Goal: Information Seeking & Learning: Learn about a topic

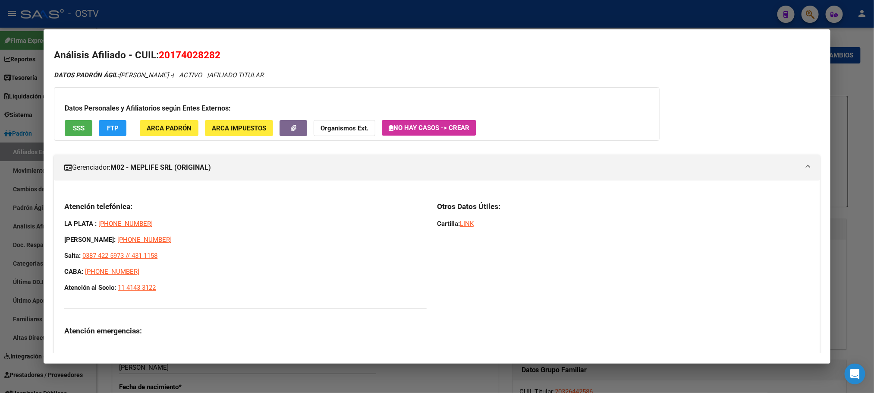
click at [102, 385] on div at bounding box center [437, 196] width 874 height 393
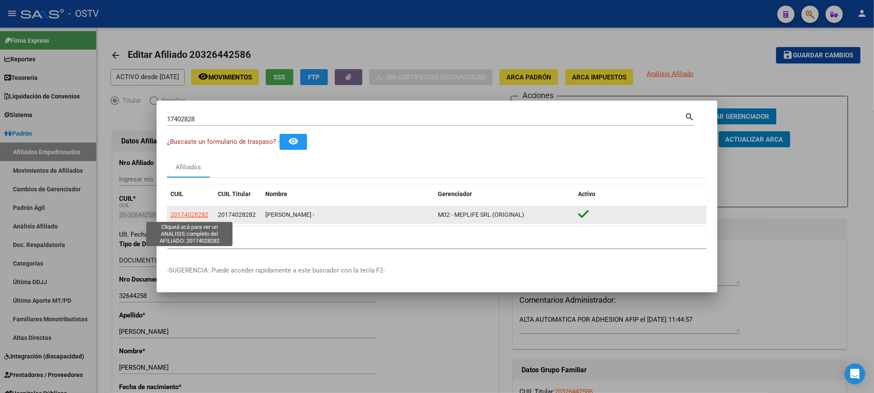
click at [192, 215] on span "20174028282" at bounding box center [189, 214] width 38 height 7
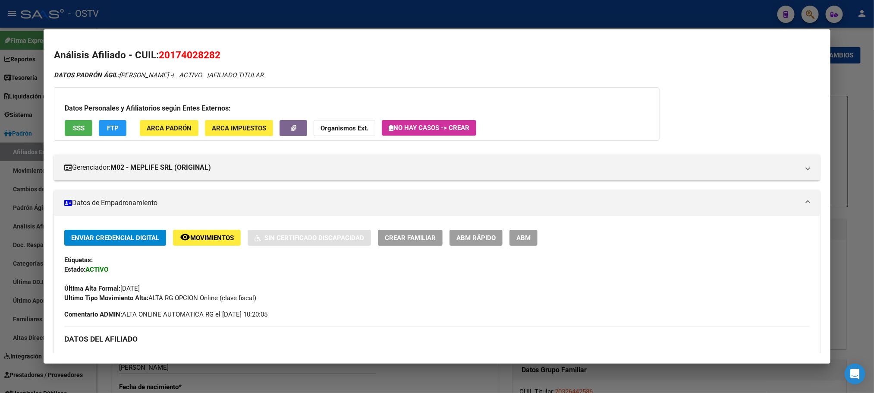
click at [529, 241] on button "ABM" at bounding box center [524, 238] width 28 height 16
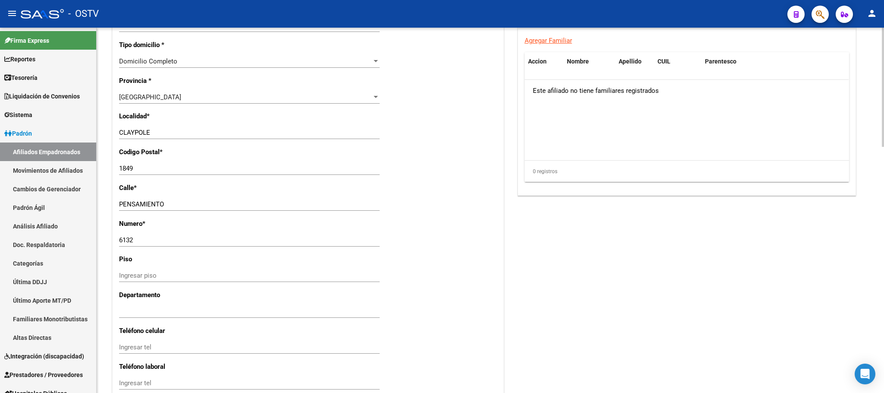
scroll to position [755, 0]
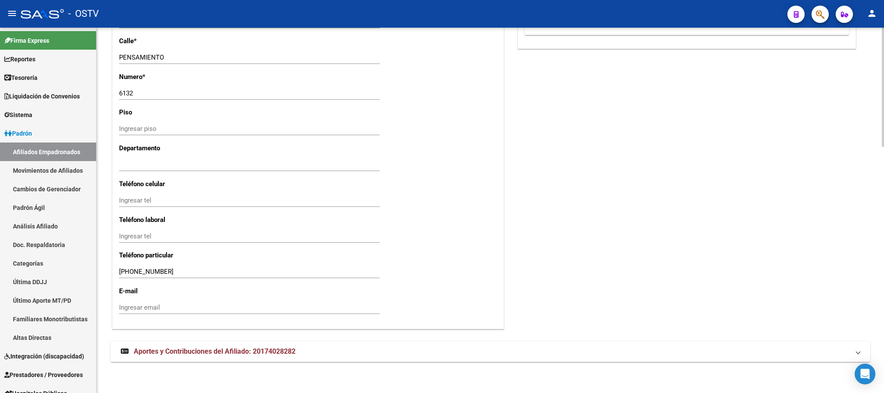
click at [874, 309] on div at bounding box center [883, 333] width 2 height 119
drag, startPoint x: 279, startPoint y: 343, endPoint x: 290, endPoint y: 343, distance: 11.7
click at [277, 343] on mat-expansion-panel-header "Aportes y Contribuciones del Afiliado: 20174028282" at bounding box center [490, 351] width 760 height 21
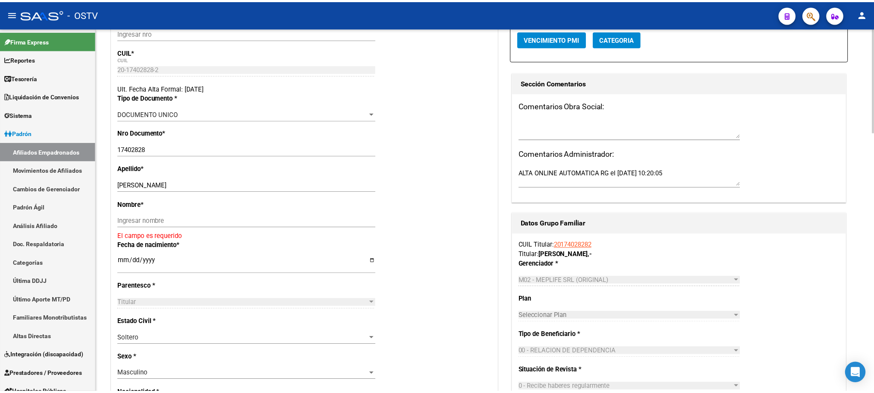
scroll to position [0, 0]
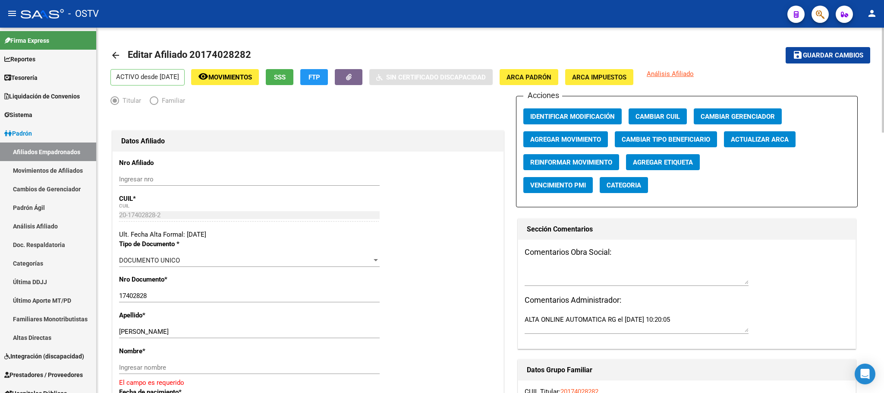
click at [286, 80] on span "SSS" at bounding box center [280, 77] width 12 height 8
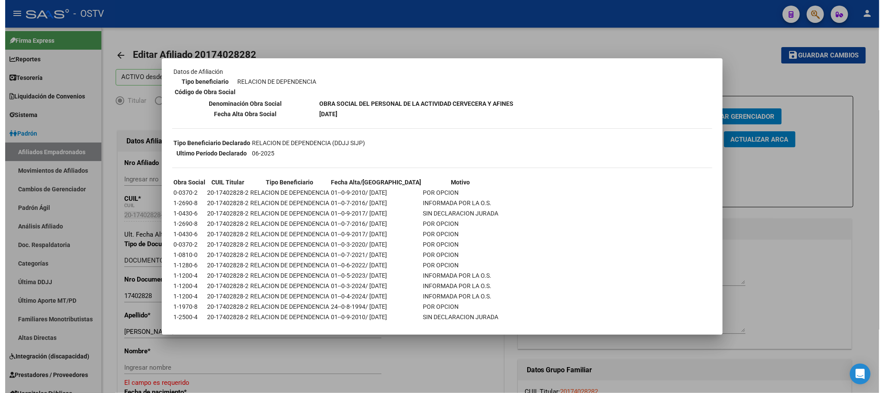
scroll to position [161, 0]
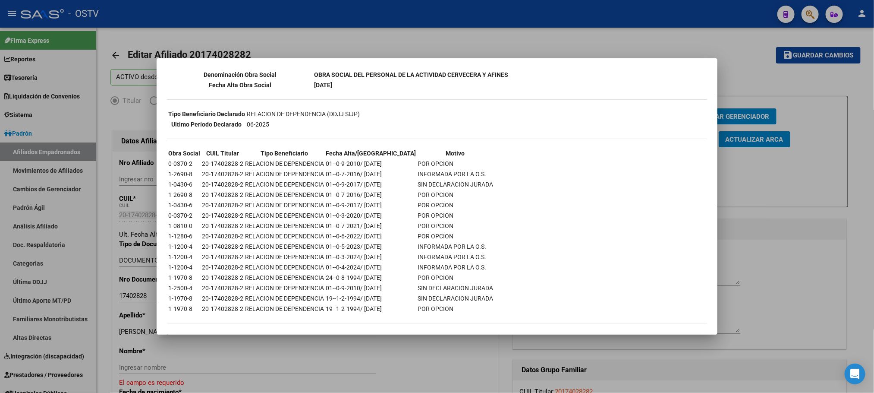
click at [102, 350] on div at bounding box center [437, 196] width 874 height 393
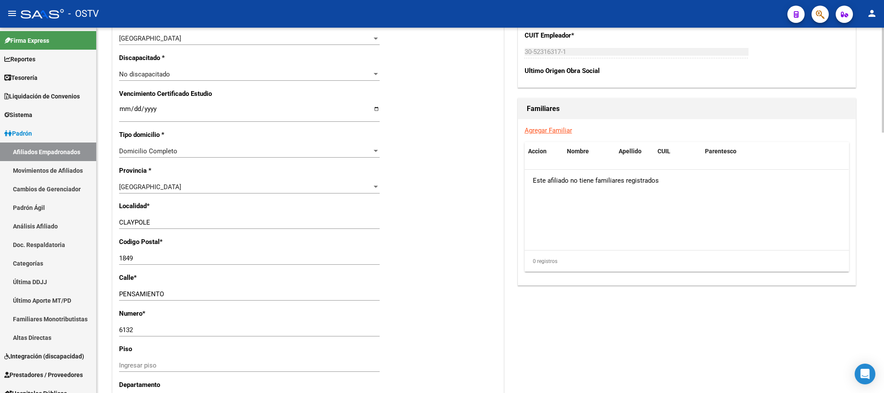
scroll to position [259, 0]
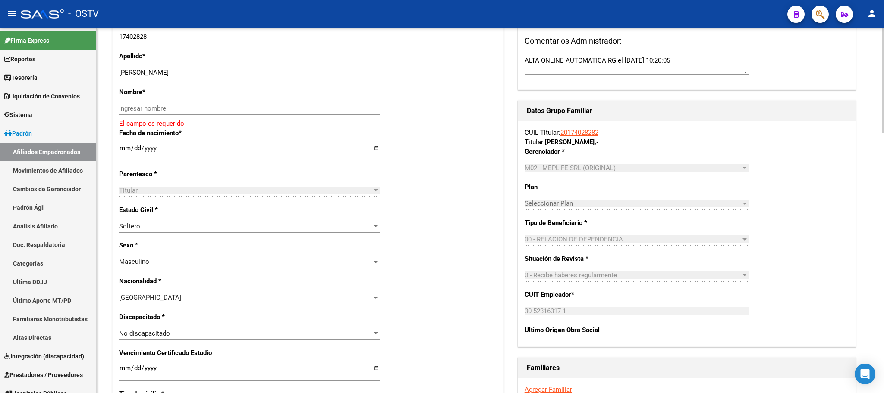
drag, startPoint x: 146, startPoint y: 74, endPoint x: 210, endPoint y: 76, distance: 63.5
click at [210, 76] on input "MOYANO JUAN ARGENTINO" at bounding box center [249, 73] width 261 height 8
click at [219, 75] on input "MOYANO JUAN ARGENTINO" at bounding box center [249, 73] width 261 height 8
drag, startPoint x: 200, startPoint y: 73, endPoint x: 148, endPoint y: 74, distance: 52.2
click at [148, 74] on input "MOYANO JUAN ARGENTINO" at bounding box center [249, 73] width 261 height 8
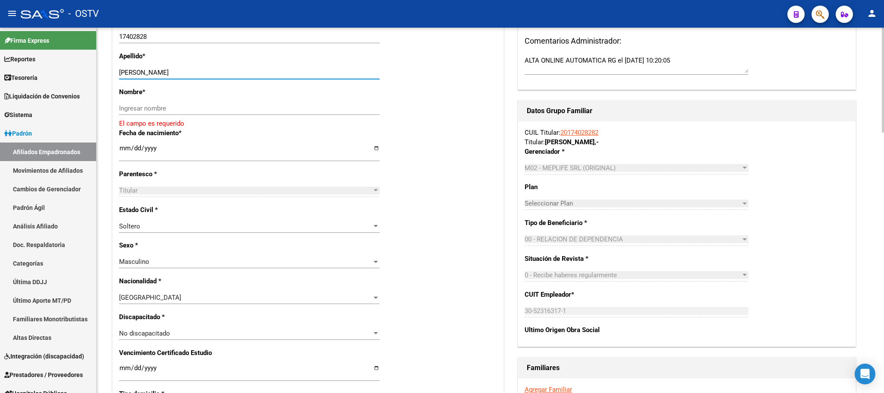
type input "MOYANO"
paste input "JUAN ARGENTINO"
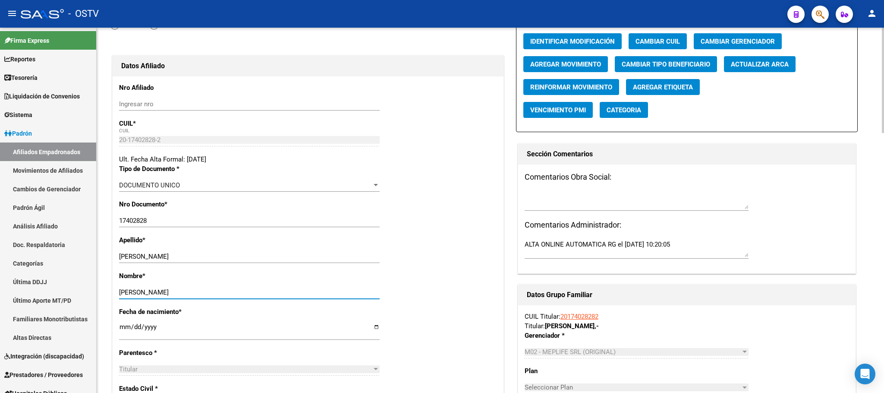
scroll to position [0, 0]
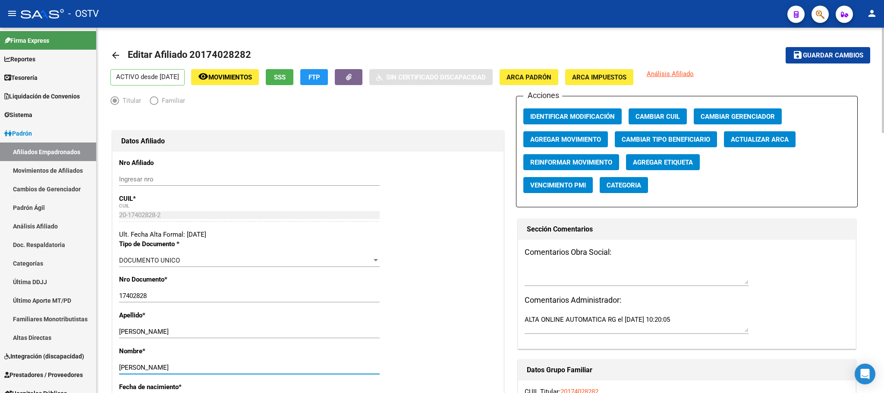
type input "JUAN ARGENTINO"
click at [827, 53] on span "Guardar cambios" at bounding box center [833, 56] width 60 height 8
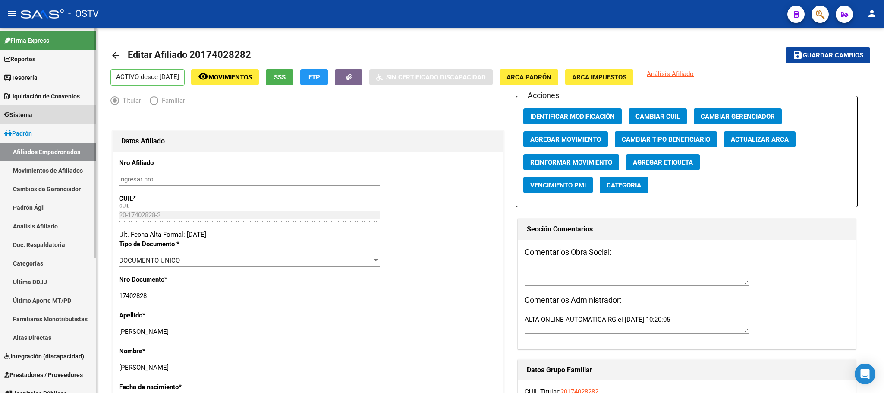
click at [21, 116] on span "Sistema" at bounding box center [18, 114] width 28 height 9
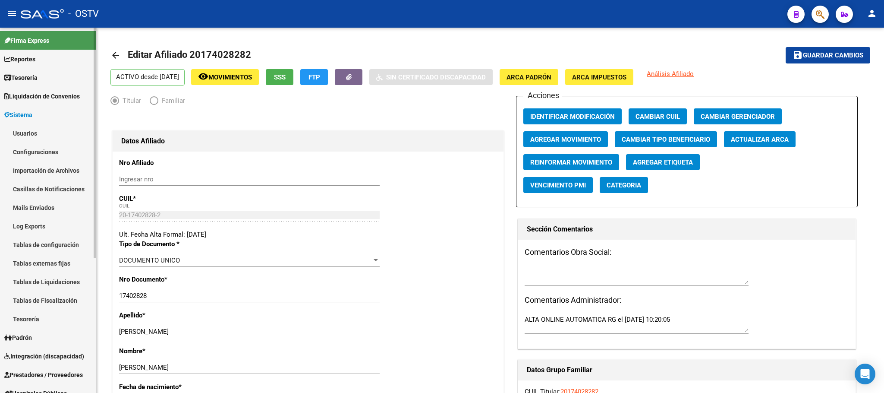
click at [32, 120] on link "Sistema" at bounding box center [48, 114] width 96 height 19
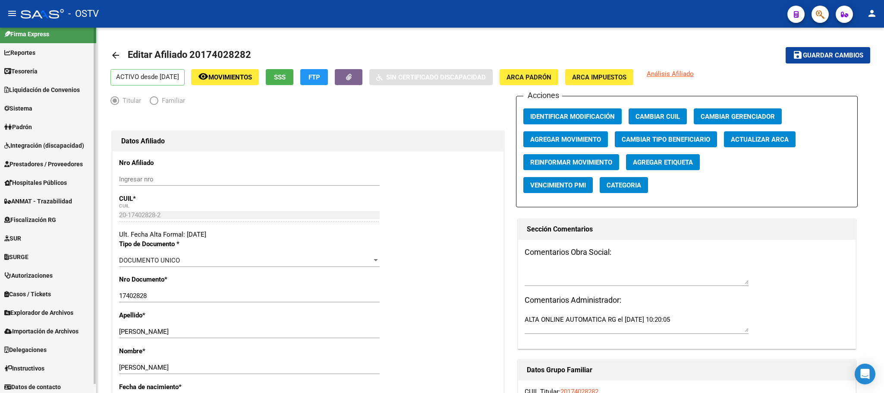
scroll to position [9, 0]
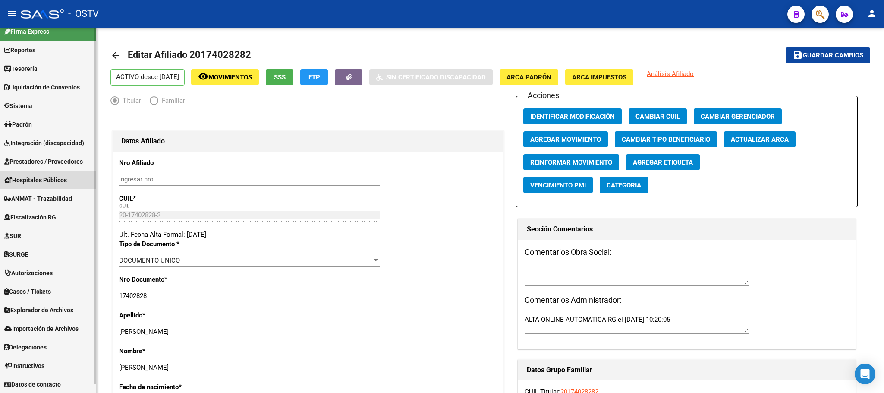
click at [28, 178] on span "Hospitales Públicos" at bounding box center [35, 179] width 63 height 9
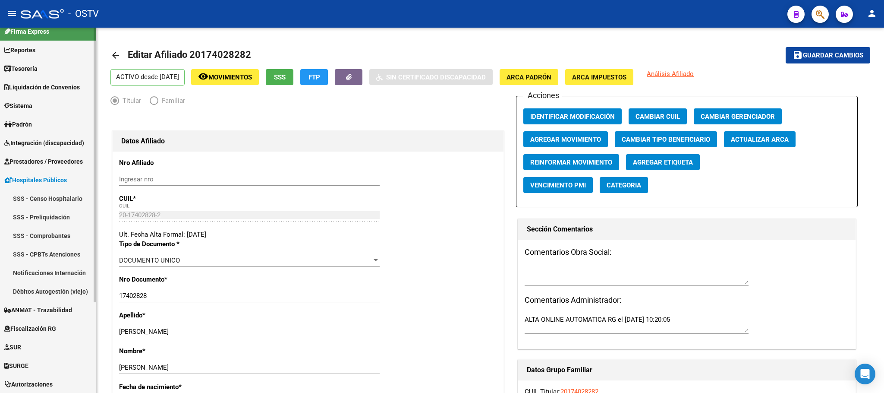
click at [27, 278] on link "Notificaciones Internación" at bounding box center [48, 272] width 96 height 19
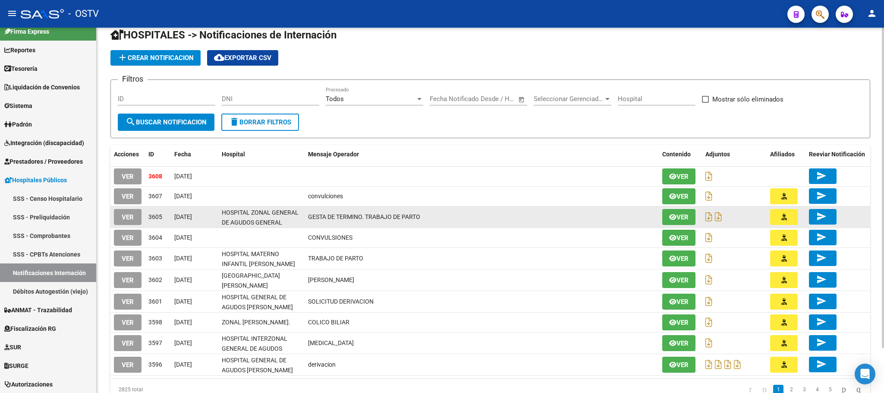
scroll to position [50, 0]
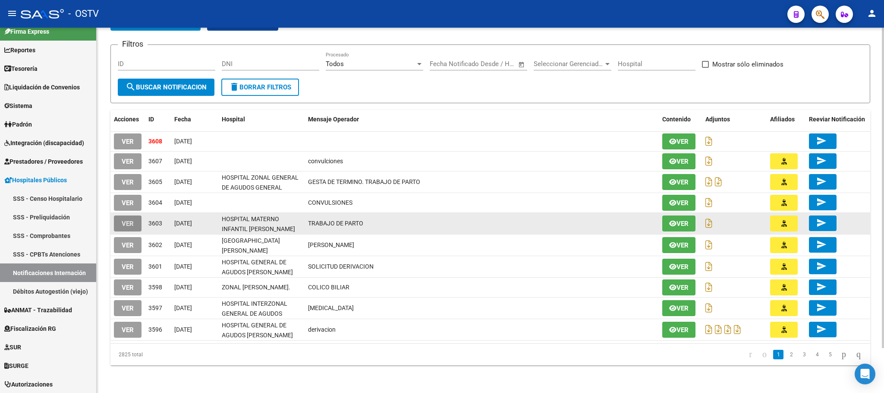
click at [129, 223] on span "VER" at bounding box center [128, 224] width 12 height 8
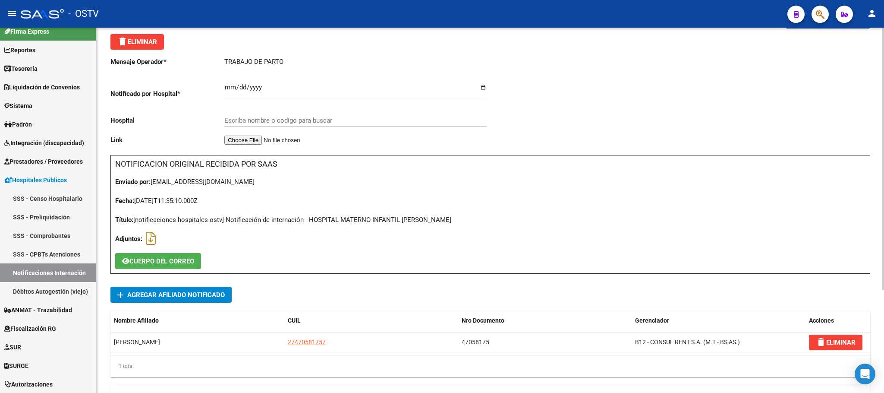
scroll to position [65, 0]
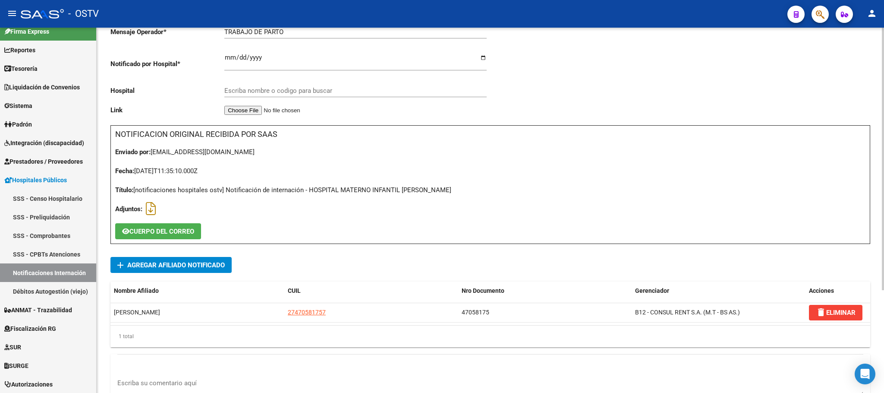
type input "HOSPITAL MATERNO INFANTIL RAMON SARDA"
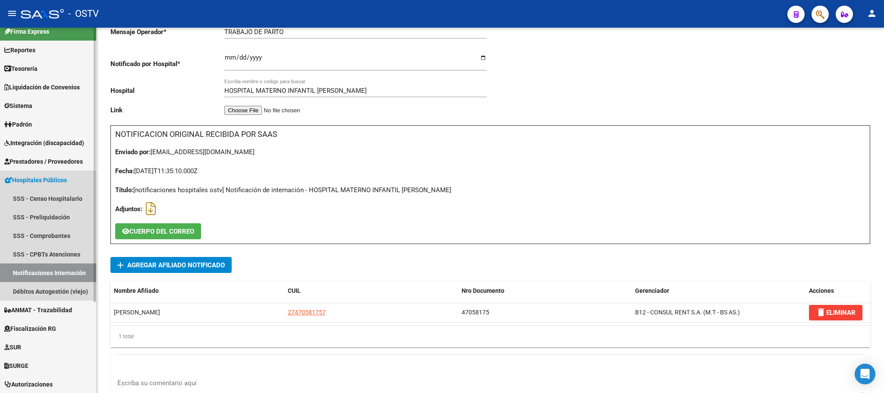
click at [62, 274] on link "Notificaciones Internación" at bounding box center [48, 272] width 96 height 19
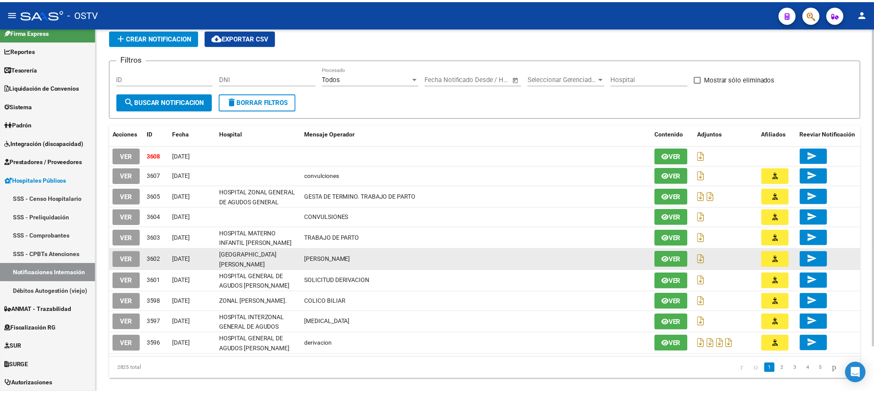
scroll to position [50, 0]
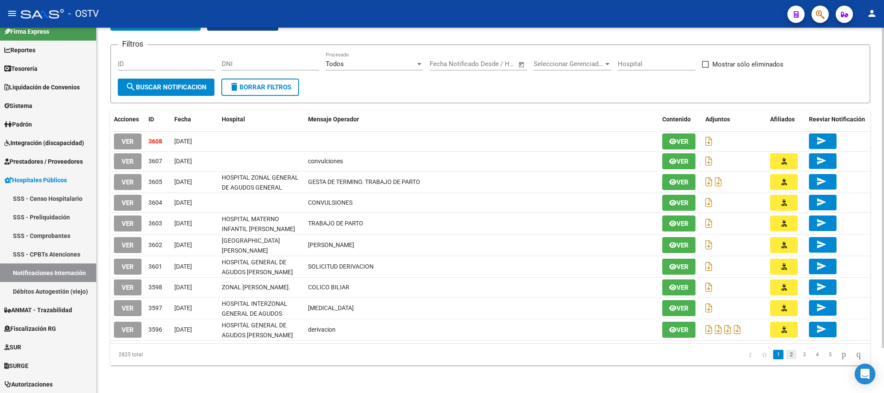
click at [787, 355] on link "2" at bounding box center [791, 354] width 10 height 9
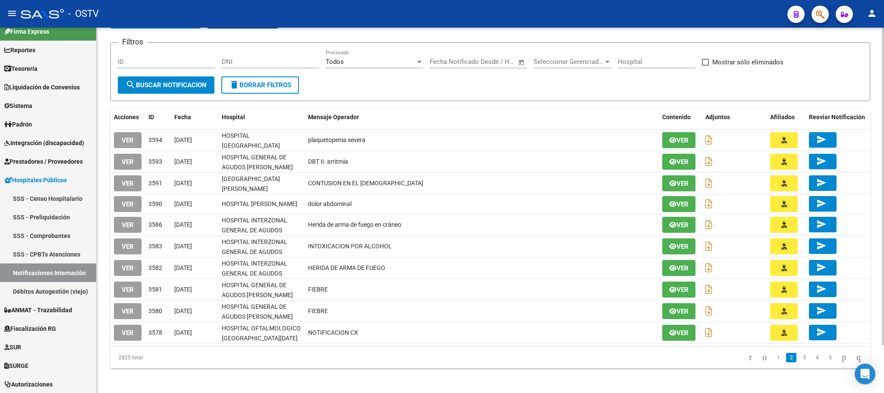
click at [101, 249] on div "HOSPITALES -> Notificaciones de Internación add Crear Notificacion cloud_downlo…" at bounding box center [491, 186] width 788 height 419
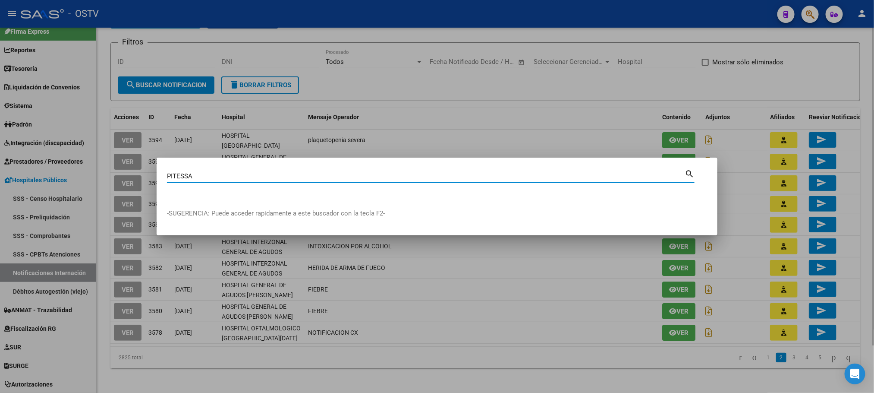
type input "PITESSA"
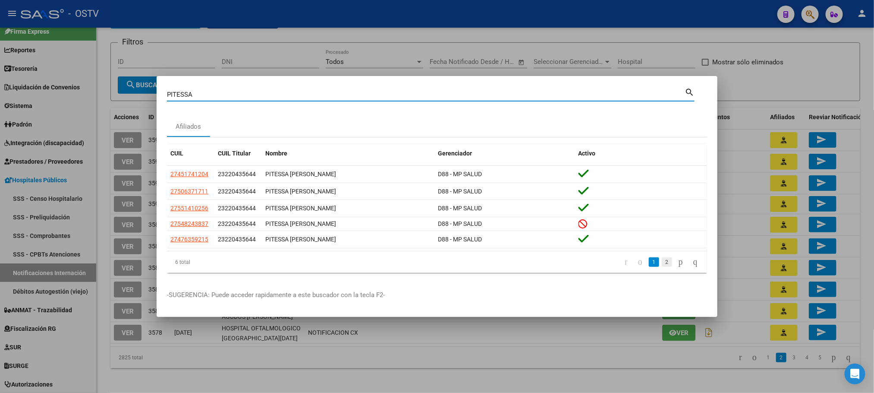
click at [662, 266] on link "2" at bounding box center [667, 261] width 10 height 9
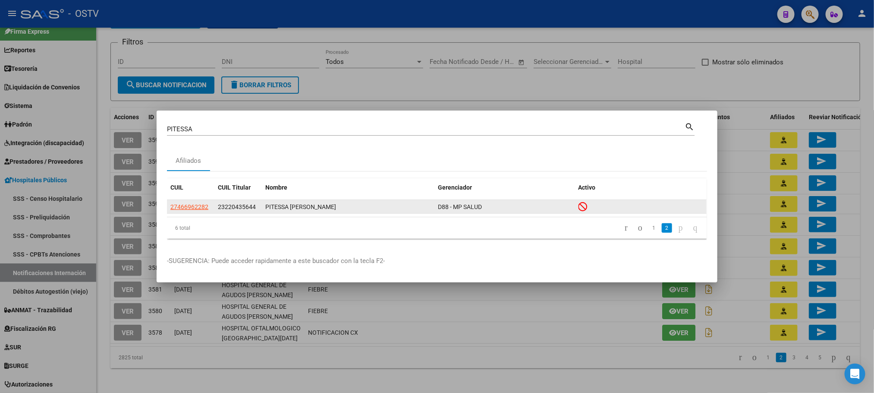
drag, startPoint x: 224, startPoint y: 206, endPoint x: 235, endPoint y: 206, distance: 10.4
click at [235, 206] on span "23220435644" at bounding box center [237, 206] width 38 height 7
drag, startPoint x: 178, startPoint y: 207, endPoint x: 205, endPoint y: 209, distance: 26.8
click at [205, 209] on span "27466962282" at bounding box center [189, 206] width 38 height 7
copy span "46696228"
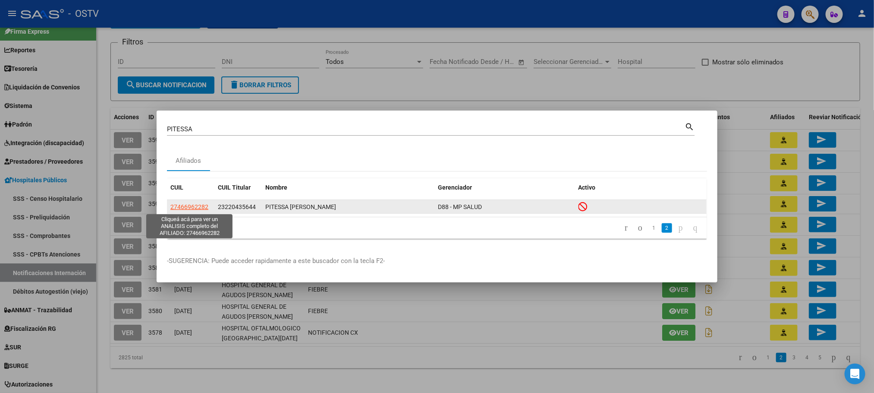
type textarea "27466962282"
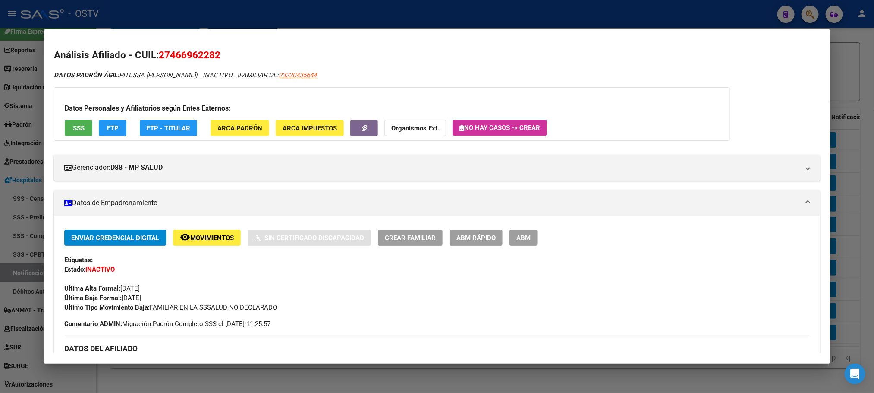
drag, startPoint x: 165, startPoint y: 56, endPoint x: 210, endPoint y: 57, distance: 45.3
click at [210, 57] on span "27466962282" at bounding box center [190, 54] width 62 height 11
copy span "46696228"
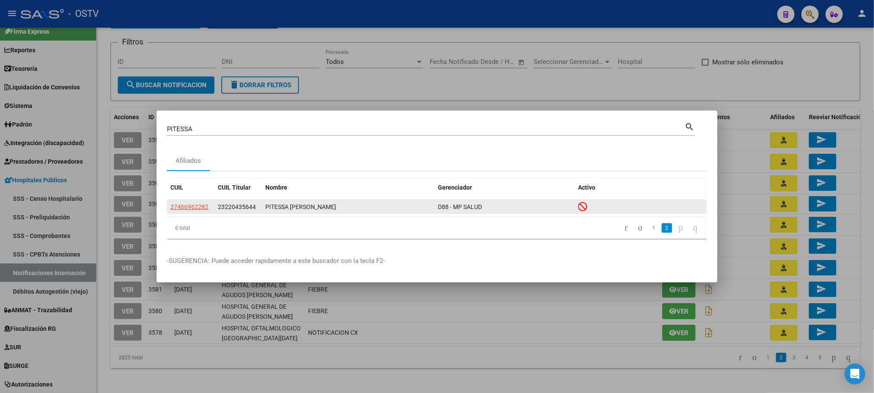
drag, startPoint x: 215, startPoint y: 210, endPoint x: 255, endPoint y: 210, distance: 39.7
click at [255, 210] on datatable-body-cell "23220435644" at bounding box center [237, 206] width 47 height 13
copy span "23220435644"
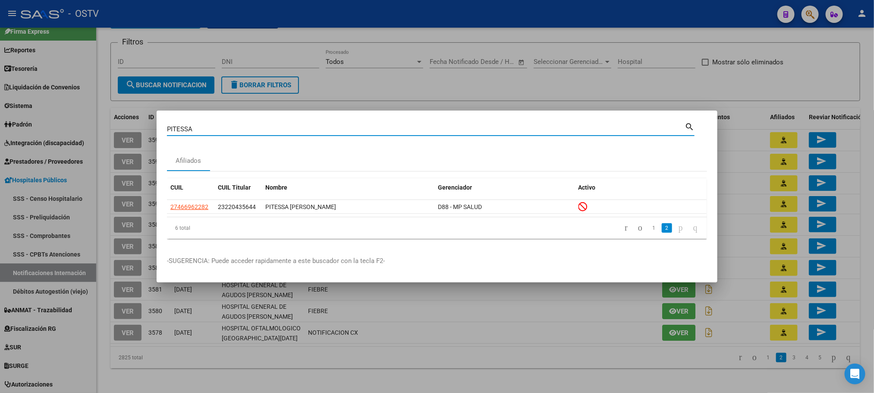
drag, startPoint x: 206, startPoint y: 129, endPoint x: 113, endPoint y: 126, distance: 92.8
click at [113, 126] on div "PITESSA Buscar (apellido, dni, cuil, nro traspaso, cuit, obra social) search Af…" at bounding box center [437, 196] width 874 height 393
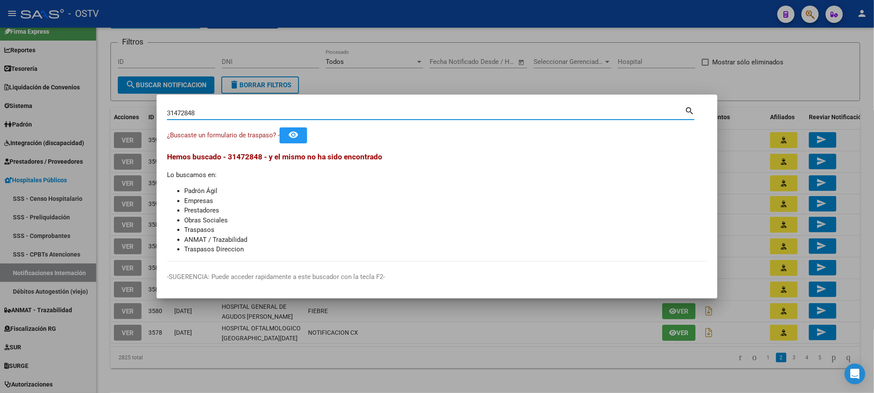
type input "31472848"
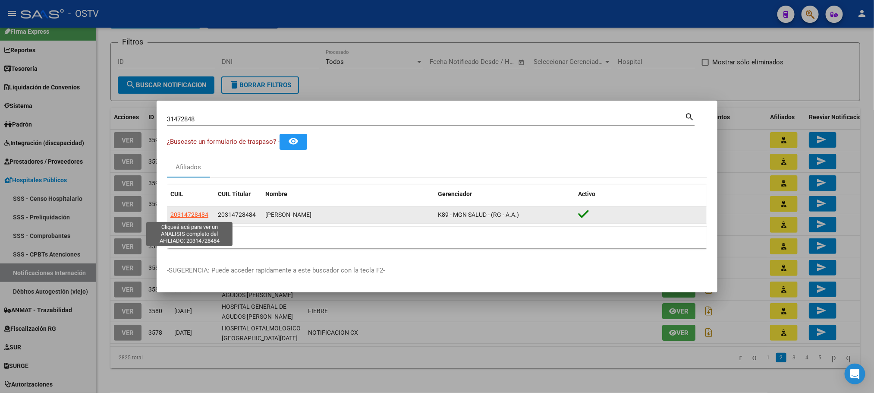
click at [193, 213] on span "20314728484" at bounding box center [189, 214] width 38 height 7
type textarea "20314728484"
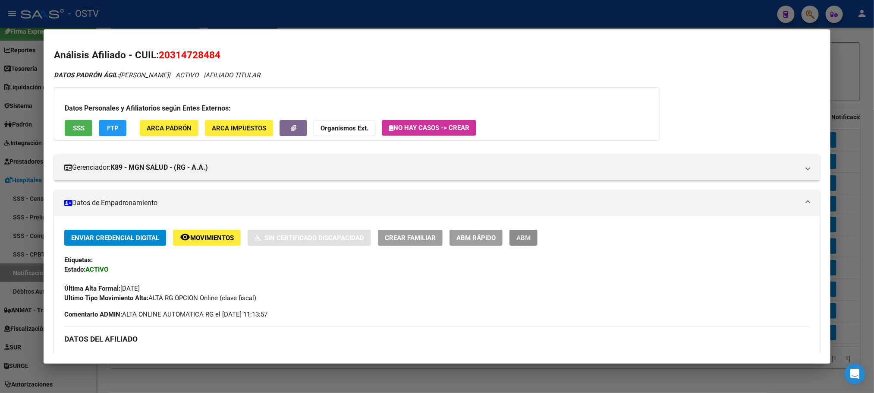
click at [526, 240] on span "ABM" at bounding box center [524, 238] width 14 height 8
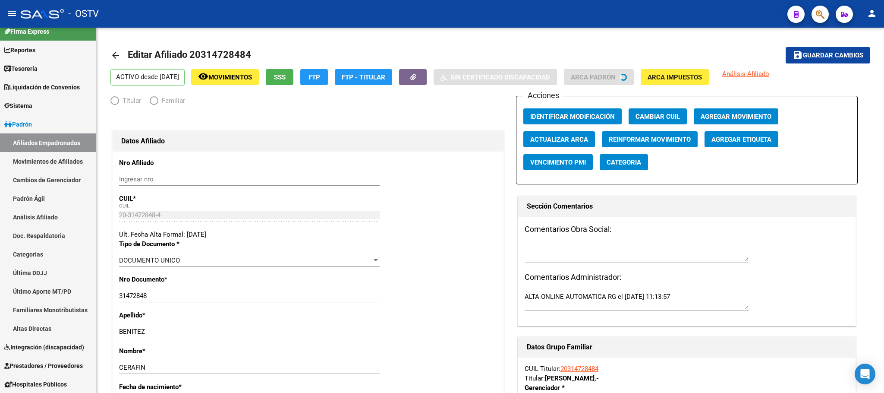
radio input "true"
type input "30-62337568-0"
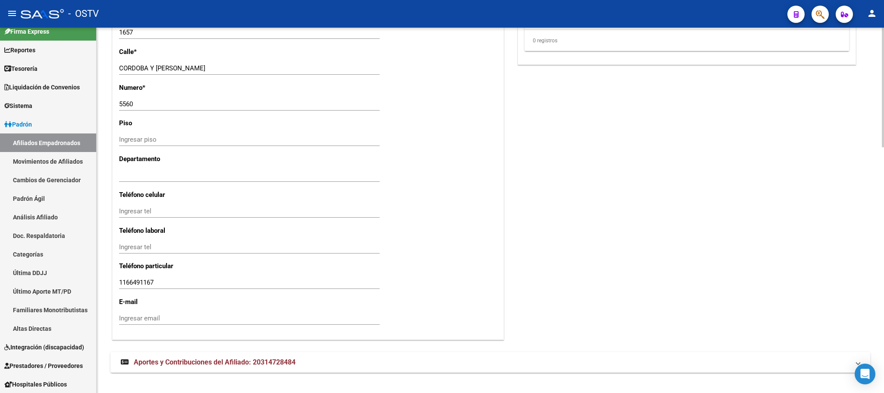
scroll to position [750, 0]
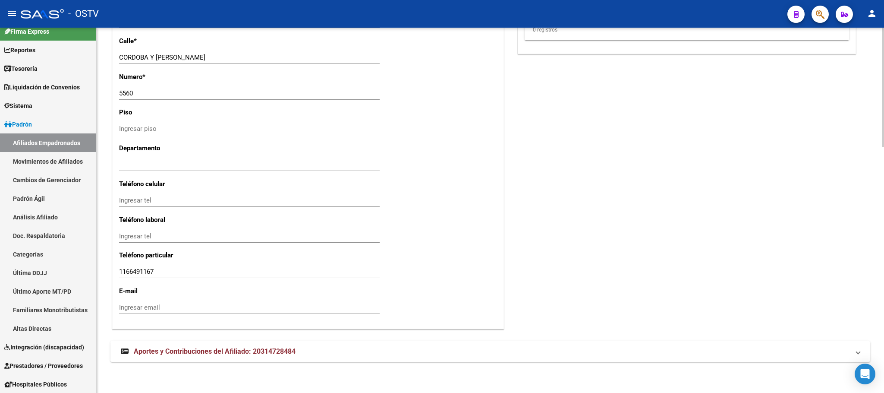
click at [201, 353] on span "Aportes y Contribuciones del Afiliado: 20314728484" at bounding box center [215, 351] width 162 height 8
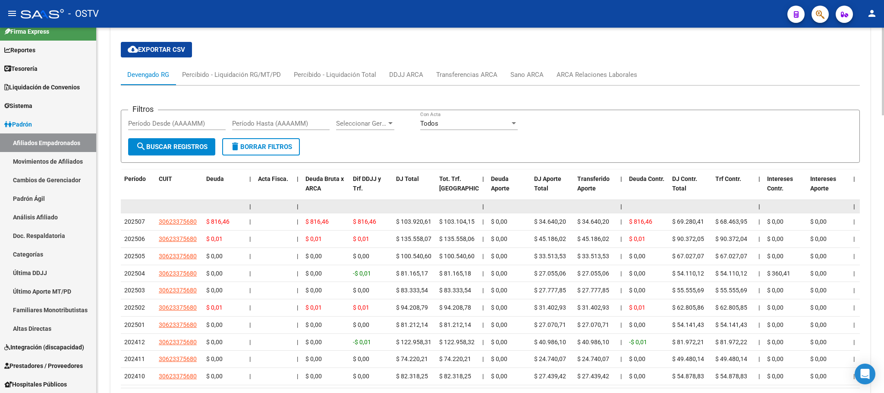
scroll to position [1103, 0]
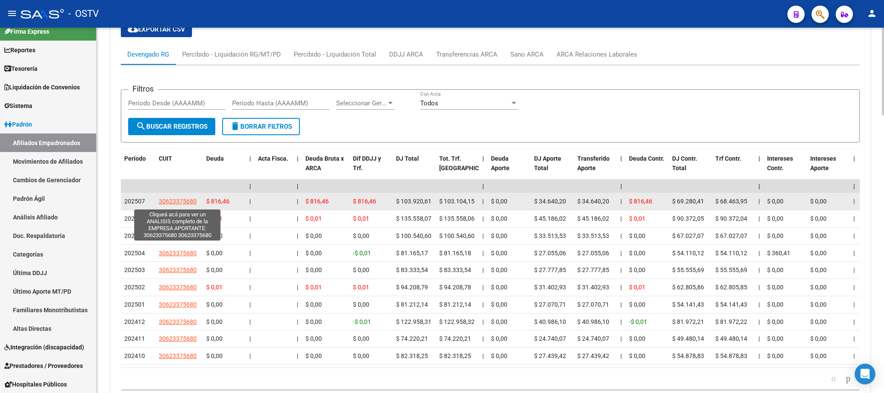
click at [170, 201] on span "30623375680" at bounding box center [178, 201] width 38 height 7
type textarea "30623375680"
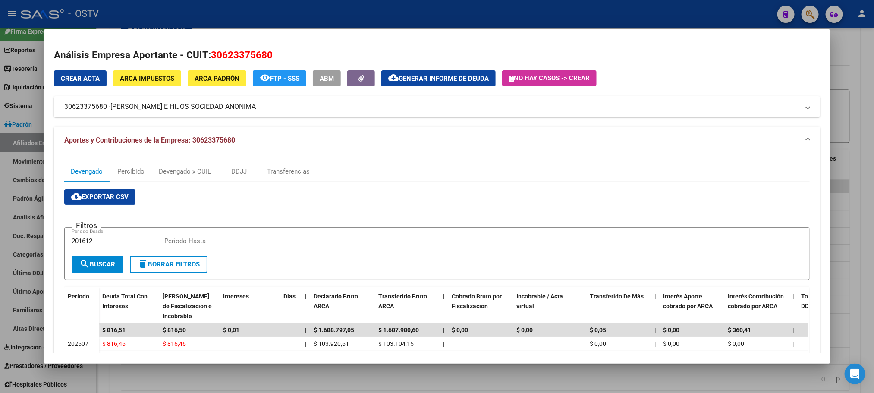
click at [109, 376] on div at bounding box center [437, 196] width 874 height 393
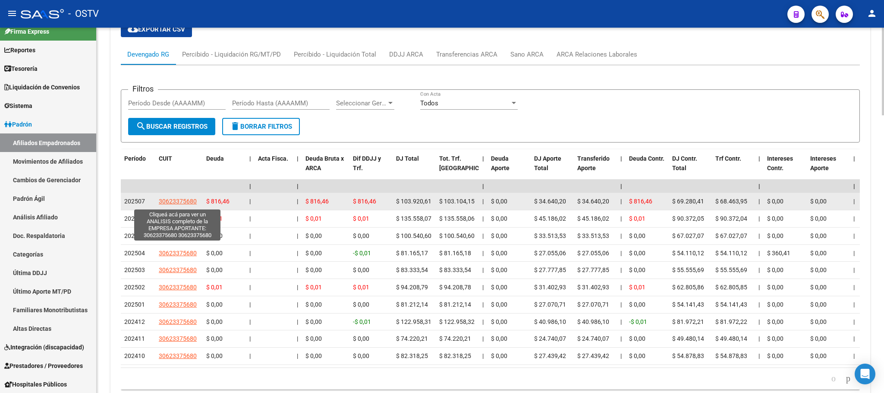
click at [182, 205] on span "30623375680" at bounding box center [178, 201] width 38 height 7
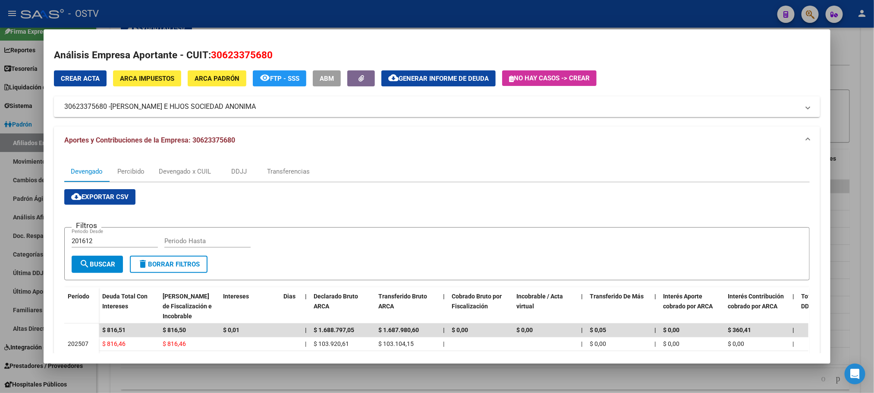
click at [112, 381] on div at bounding box center [437, 196] width 874 height 393
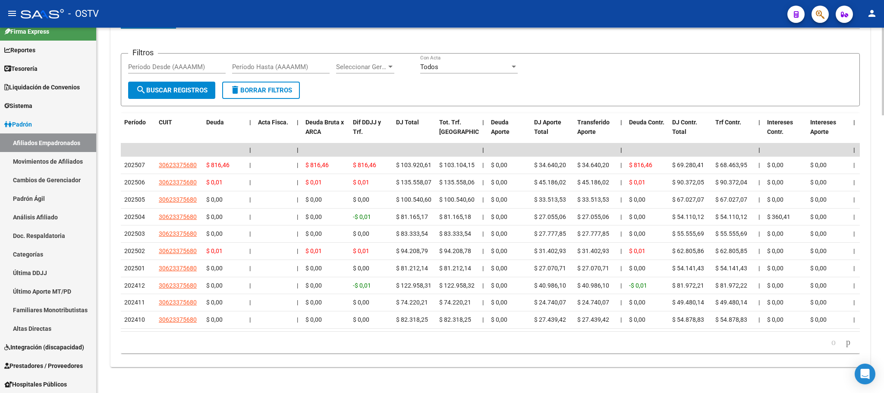
scroll to position [1155, 0]
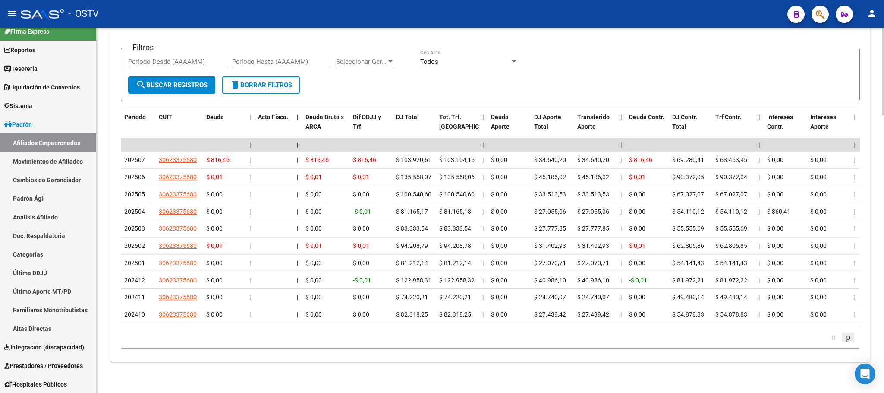
click at [851, 338] on icon "go to next page" at bounding box center [848, 336] width 7 height 10
click at [849, 338] on icon "go to next page" at bounding box center [848, 336] width 7 height 10
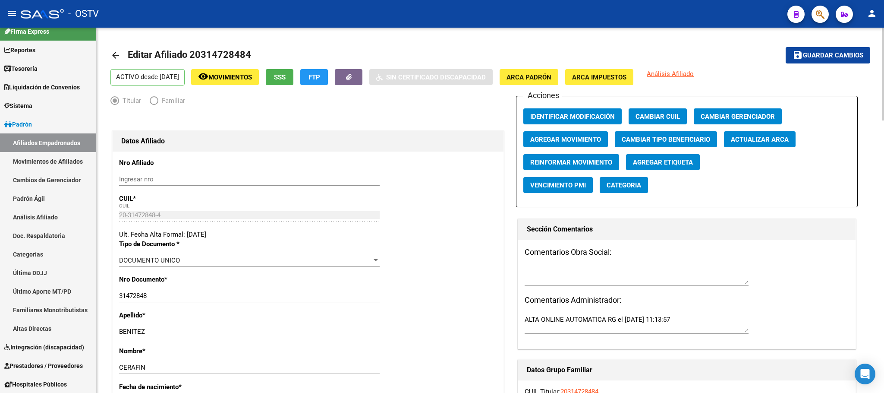
scroll to position [65, 0]
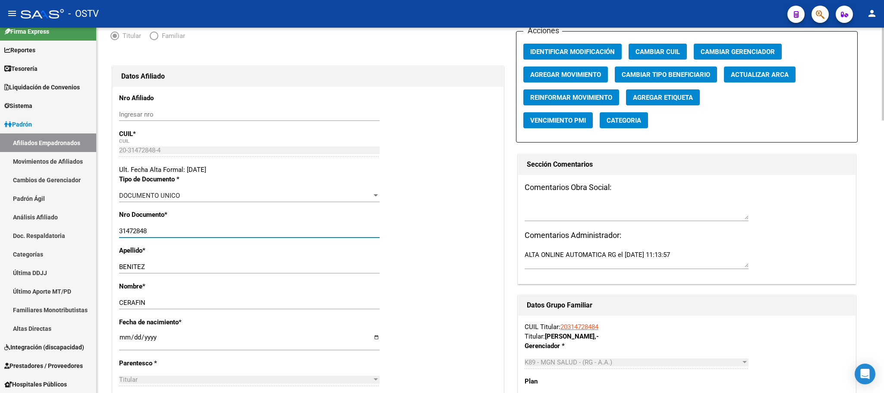
drag, startPoint x: 153, startPoint y: 232, endPoint x: 117, endPoint y: 232, distance: 36.7
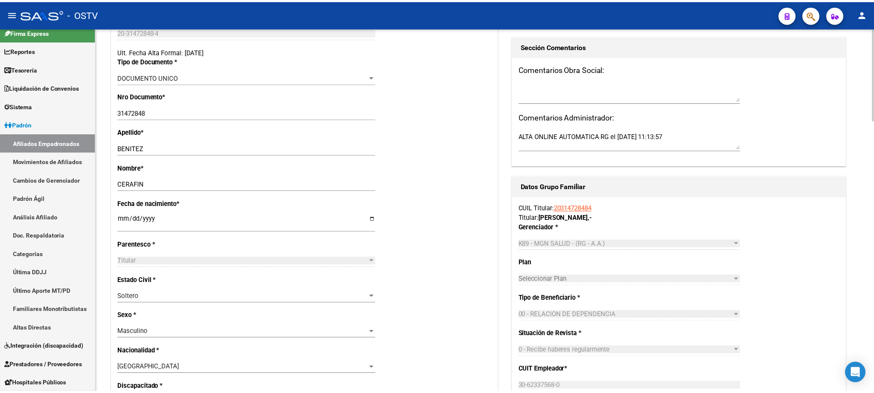
scroll to position [164, 0]
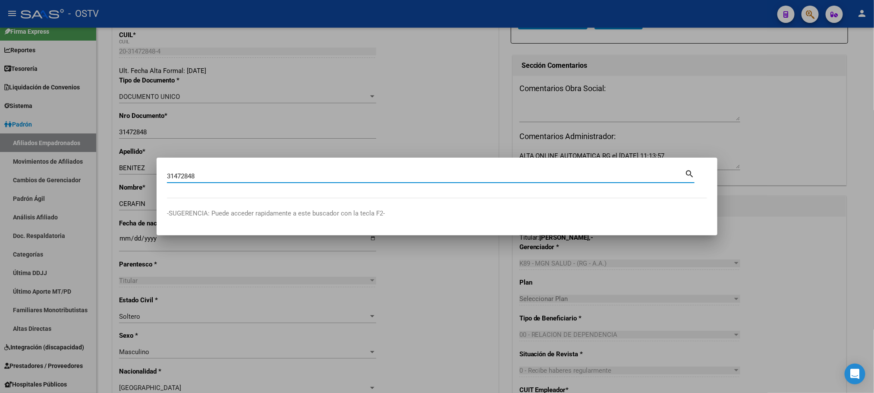
type input "31472848"
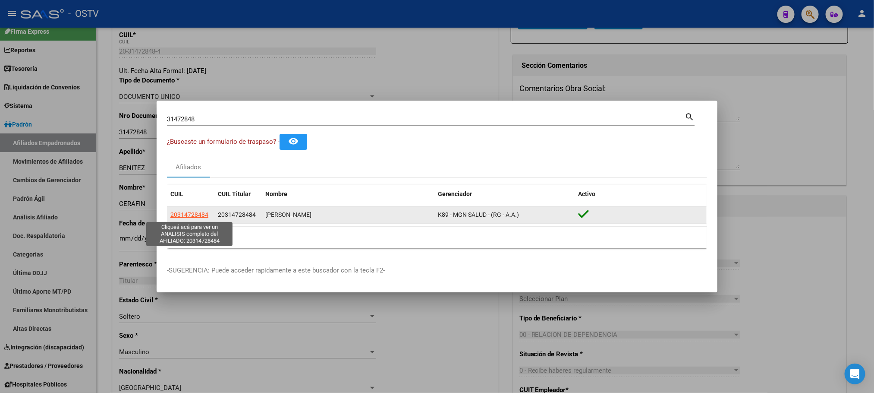
click at [187, 216] on span "20314728484" at bounding box center [189, 214] width 38 height 7
type textarea "20314728484"
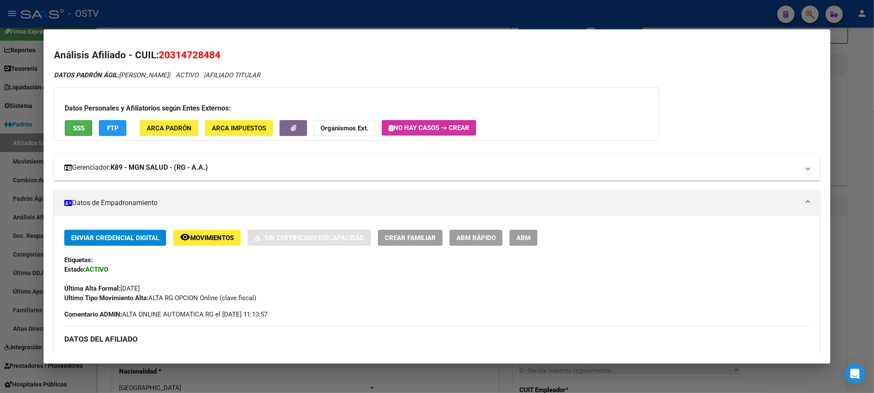
click at [205, 176] on mat-expansion-panel-header "Gerenciador: K89 - MGN SALUD - (RG - A.A.)" at bounding box center [437, 167] width 766 height 26
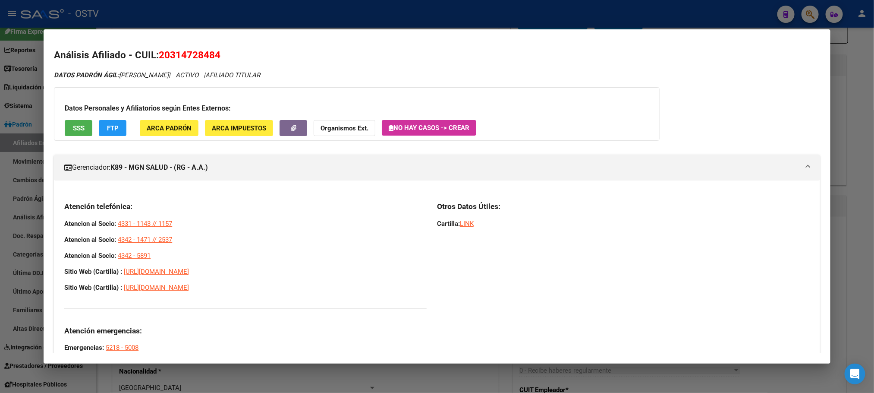
drag, startPoint x: 61, startPoint y: 206, endPoint x: 203, endPoint y: 290, distance: 164.8
click at [203, 290] on div "Atención telefónica: Atencion al Socio: 4331 - 1143 // 1157 Atencion al Socio: …" at bounding box center [245, 277] width 362 height 151
copy div "Atención telefónica: Atencion al Socio: 4331 - 1143 // 1157 Atencion al Socio: …"
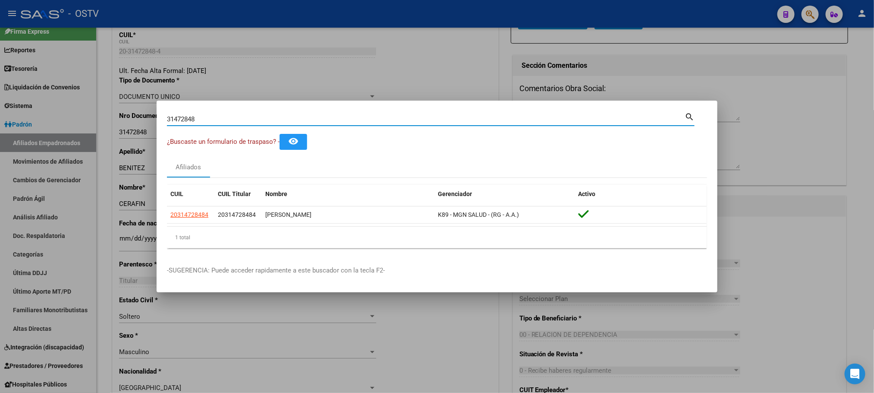
drag, startPoint x: 212, startPoint y: 121, endPoint x: 66, endPoint y: 121, distance: 145.9
click at [81, 121] on div "31472848 Buscar (apellido, dni, cuil, nro traspaso, cuit, obra social) search ¿…" at bounding box center [437, 196] width 874 height 393
type input "18337182"
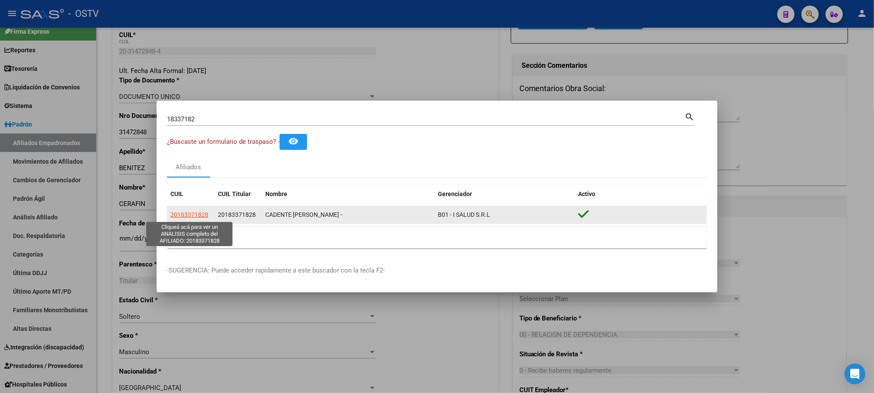
click at [180, 214] on span "20183371828" at bounding box center [189, 214] width 38 height 7
type textarea "20183371828"
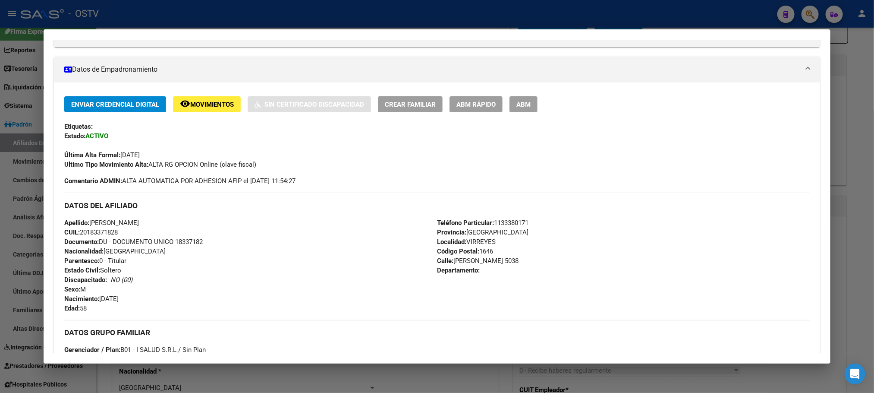
scroll to position [0, 0]
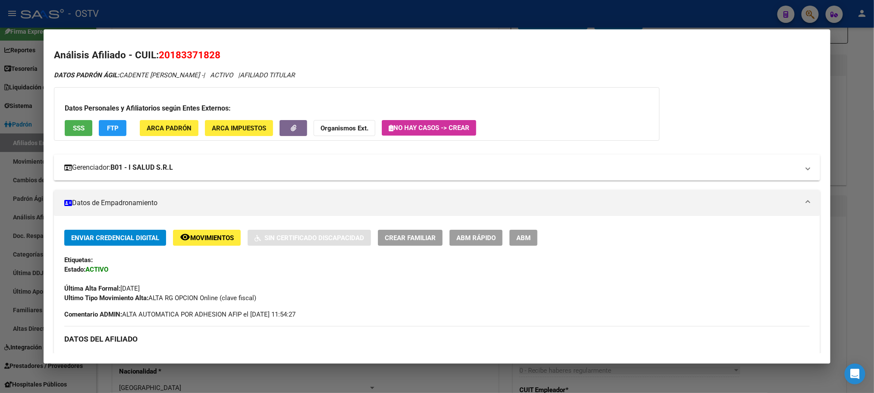
click at [221, 170] on mat-panel-title "Gerenciador: B01 - I SALUD S.R.L" at bounding box center [431, 167] width 735 height 10
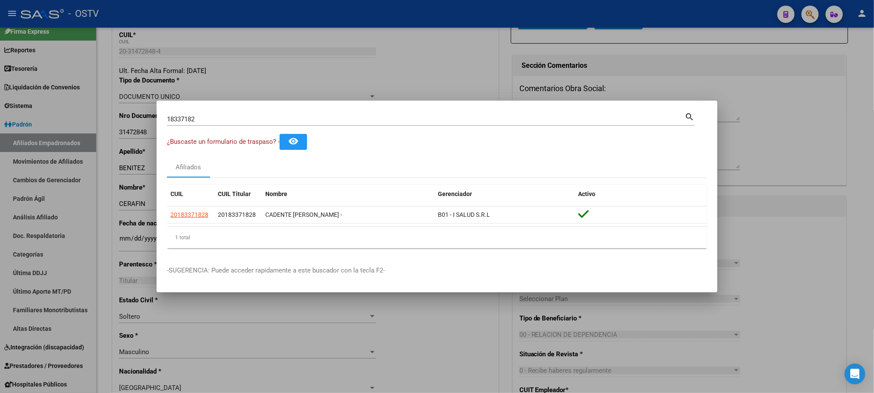
drag, startPoint x: 220, startPoint y: 118, endPoint x: 0, endPoint y: 119, distance: 220.1
click at [43, 119] on div "18337182 Buscar (apellido, dni, cuil, nro traspaso, cuit, obra social) search ¿…" at bounding box center [437, 196] width 874 height 393
type input "trujillo"
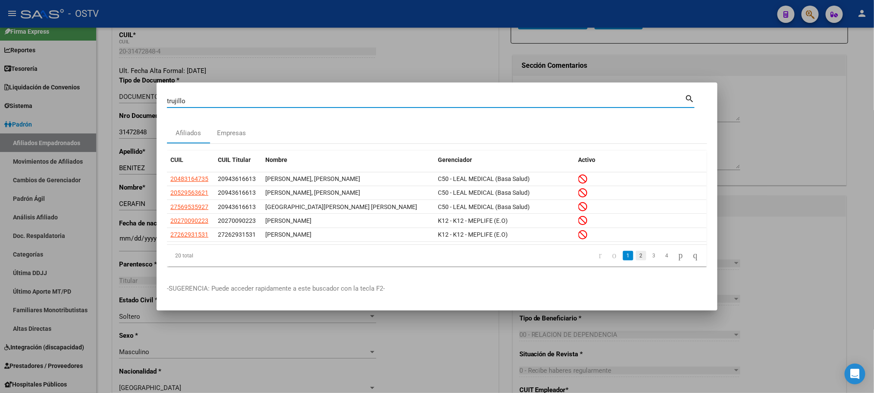
click at [636, 259] on link "2" at bounding box center [641, 255] width 10 height 9
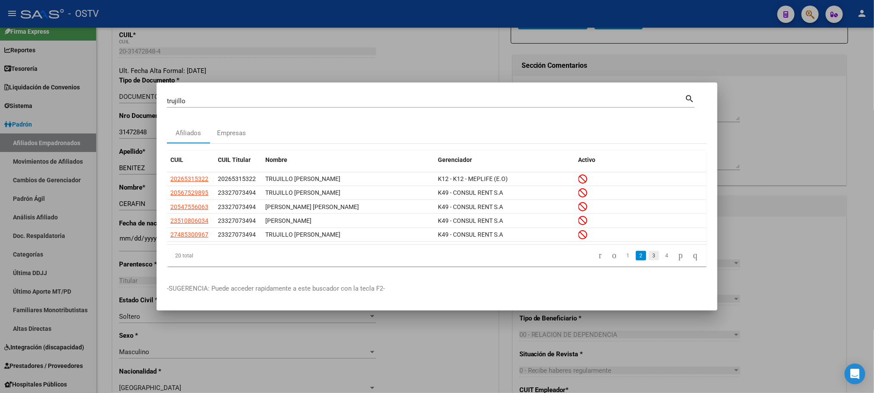
click at [649, 254] on link "3" at bounding box center [654, 255] width 10 height 9
click at [662, 258] on link "4" at bounding box center [667, 255] width 10 height 9
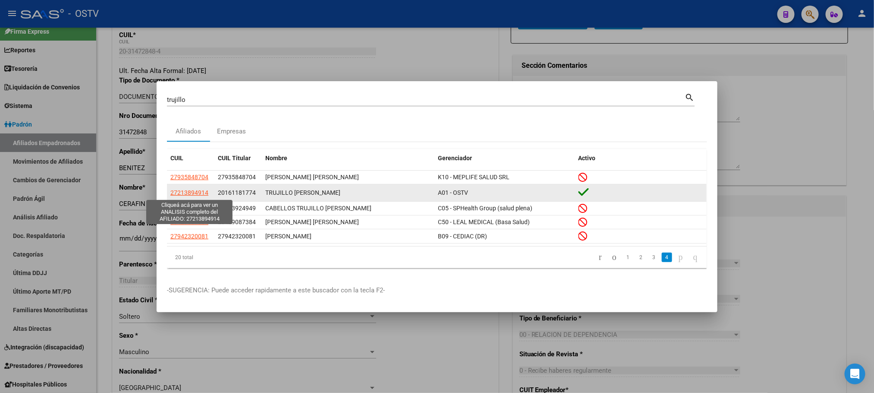
click at [203, 193] on span "27213894914" at bounding box center [189, 192] width 38 height 7
type textarea "27213894914"
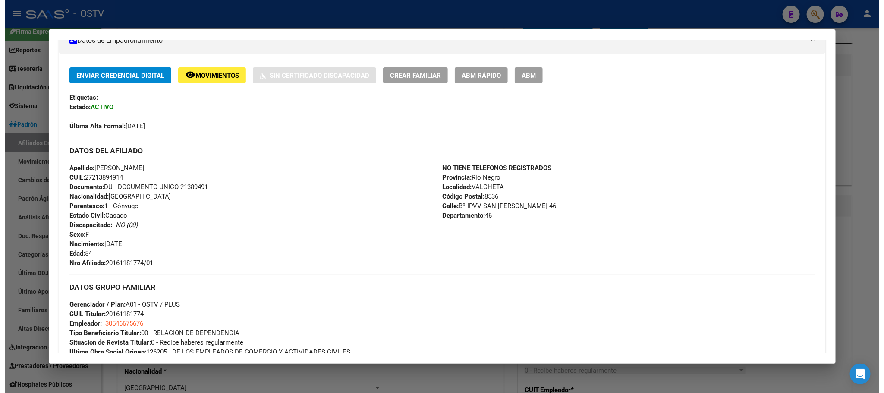
scroll to position [164, 0]
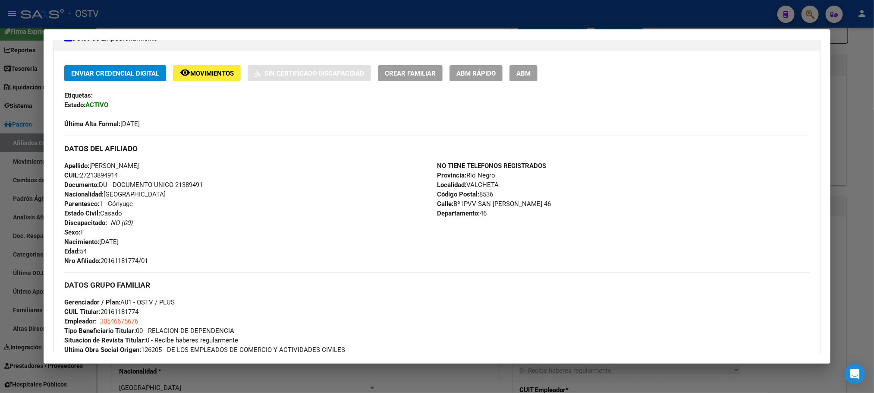
click at [107, 382] on div at bounding box center [437, 196] width 874 height 393
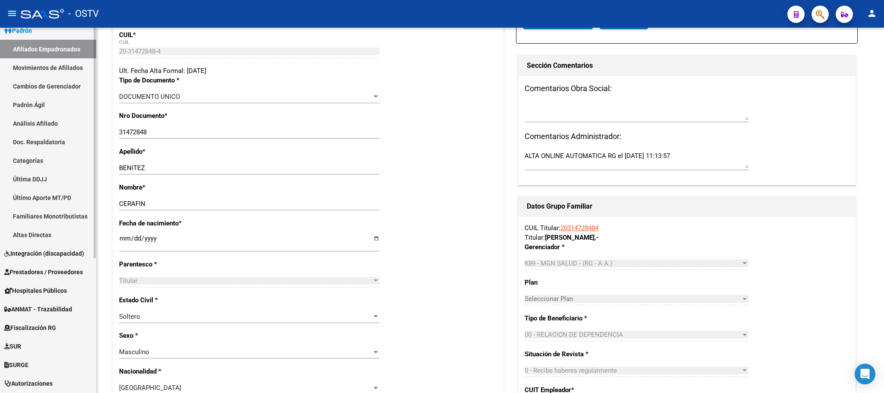
scroll to position [74, 0]
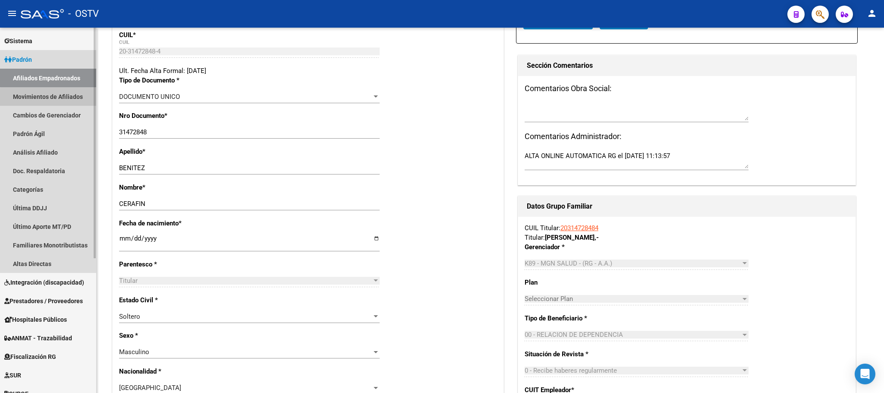
click at [51, 98] on link "Movimientos de Afiliados" at bounding box center [48, 96] width 96 height 19
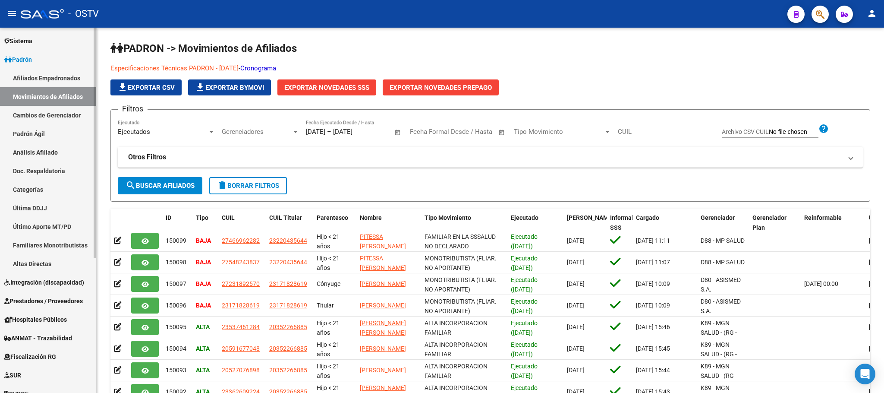
click at [25, 75] on link "Afiliados Empadronados" at bounding box center [48, 78] width 96 height 19
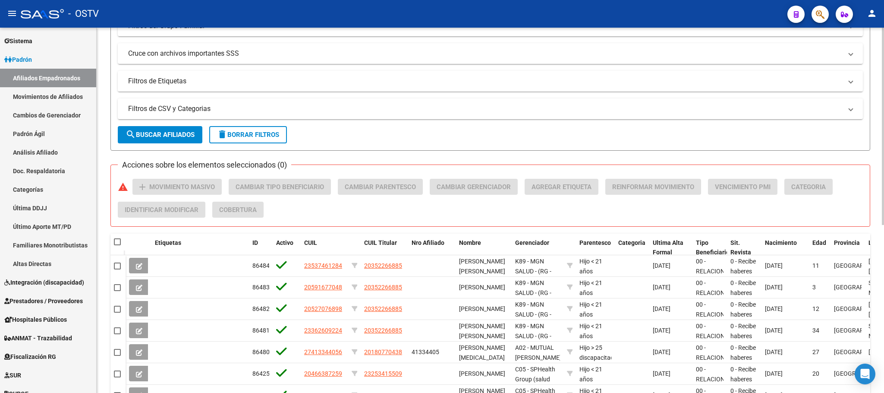
scroll to position [310, 0]
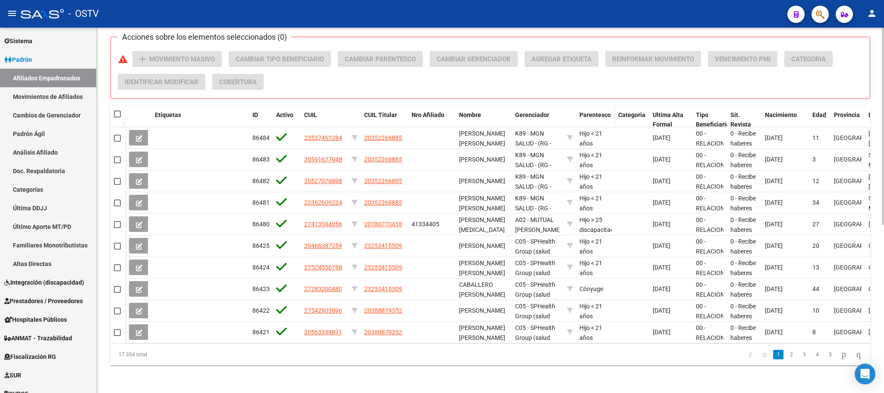
drag, startPoint x: 509, startPoint y: 110, endPoint x: 648, endPoint y: 110, distance: 138.5
click at [648, 110] on div "Etiquetas ID Activo CUIL CUIL Titular Nro Afiliado Nombre Gerenciador Parentesc…" at bounding box center [616, 120] width 981 height 28
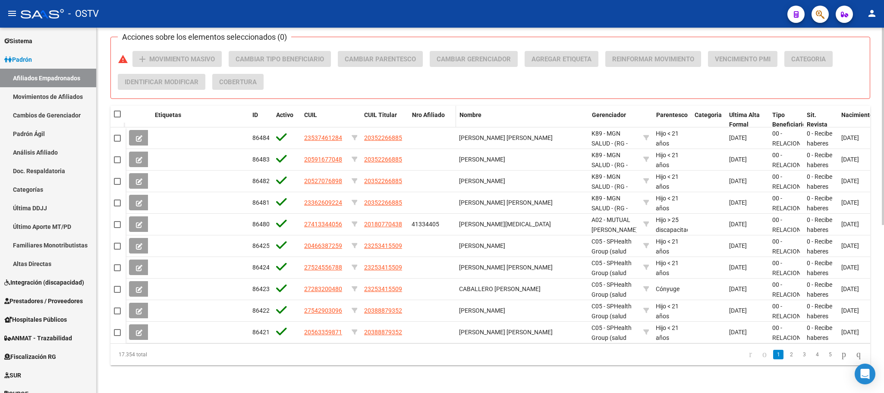
drag, startPoint x: 406, startPoint y: 107, endPoint x: 479, endPoint y: 108, distance: 73.8
click at [478, 108] on div "Etiquetas ID Activo CUIL CUIL Titular Nro Afiliado Nombre Gerenciador Parentesc…" at bounding box center [655, 120] width 1058 height 28
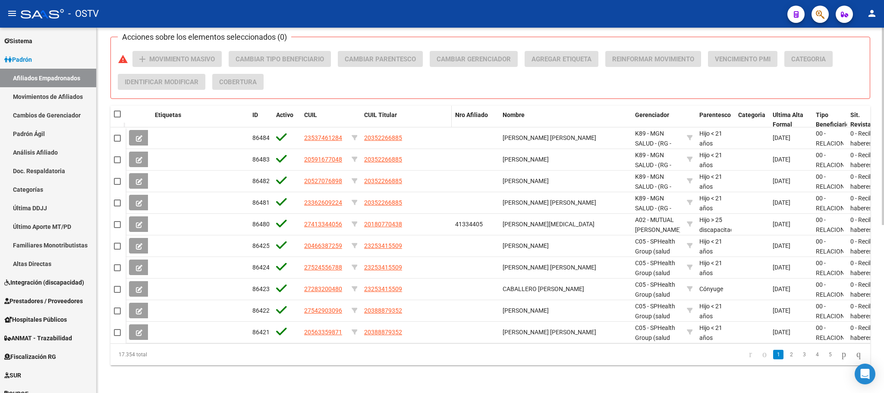
drag, startPoint x: 357, startPoint y: 110, endPoint x: 452, endPoint y: 110, distance: 94.9
click at [451, 110] on div "Etiquetas ID Activo CUIL CUIL Titular Nro Afiliado Nombre Gerenciador Parentesc…" at bounding box center [676, 120] width 1101 height 28
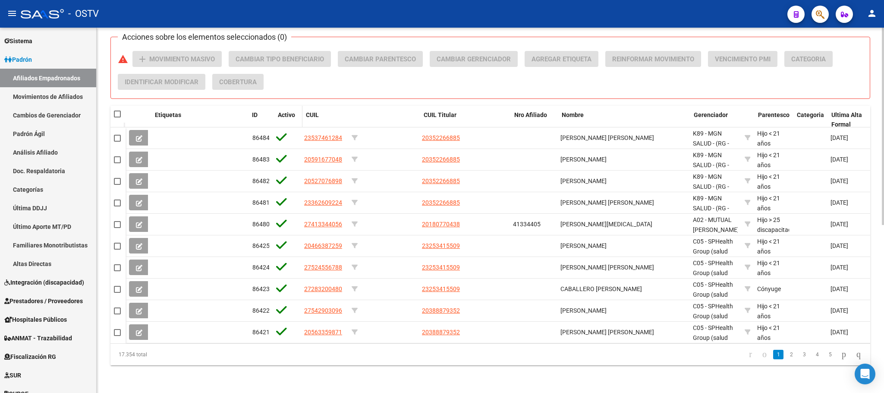
drag, startPoint x: 271, startPoint y: 109, endPoint x: 315, endPoint y: 109, distance: 44.0
click at [312, 109] on div "Etiquetas ID Activo CUIL CUIL Titular Nro Afiliado Nombre Gerenciador Parentesc…" at bounding box center [705, 120] width 1159 height 28
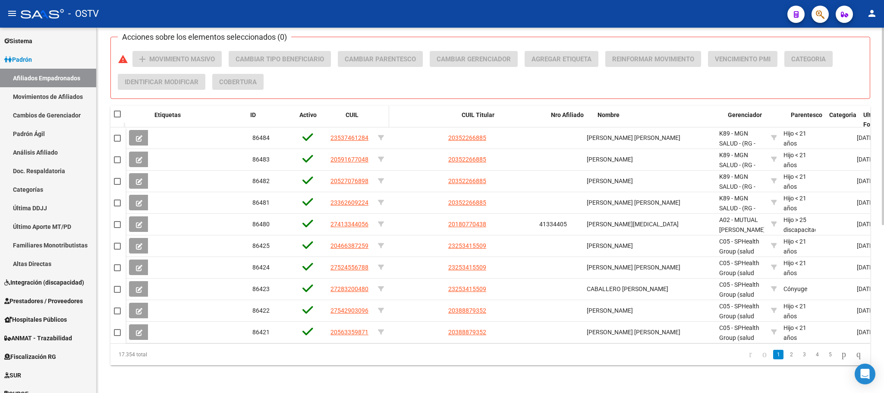
drag, startPoint x: 325, startPoint y: 109, endPoint x: 354, endPoint y: 109, distance: 28.5
click at [354, 109] on div "Etiquetas ID Activo CUIL CUIL Titular Nro Afiliado Nombre Gerenciador Parentesc…" at bounding box center [718, 120] width 1185 height 28
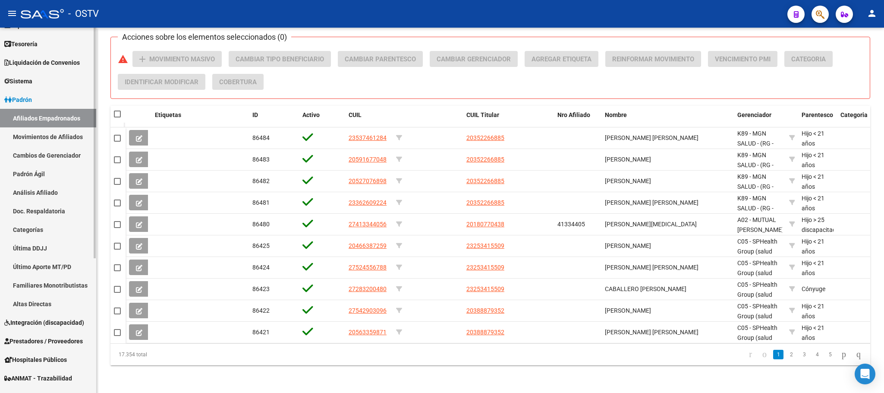
scroll to position [0, 0]
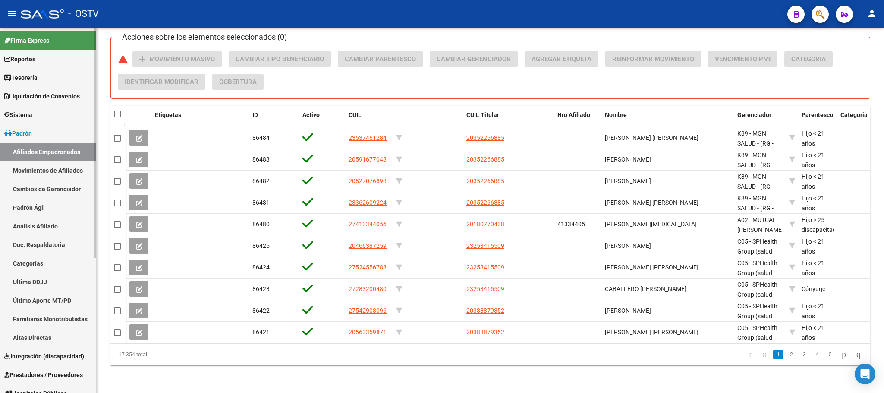
click at [32, 136] on span "Padrón" at bounding box center [18, 133] width 28 height 9
click at [31, 132] on span "Padrón" at bounding box center [18, 133] width 28 height 9
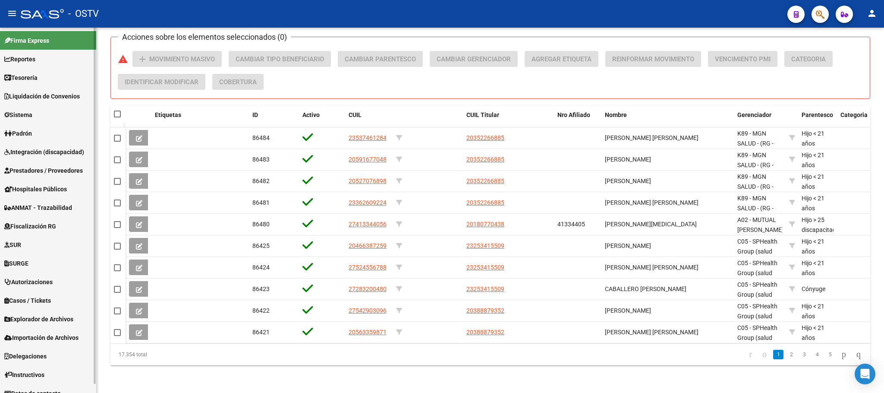
click at [36, 166] on span "Prestadores / Proveedores" at bounding box center [43, 170] width 79 height 9
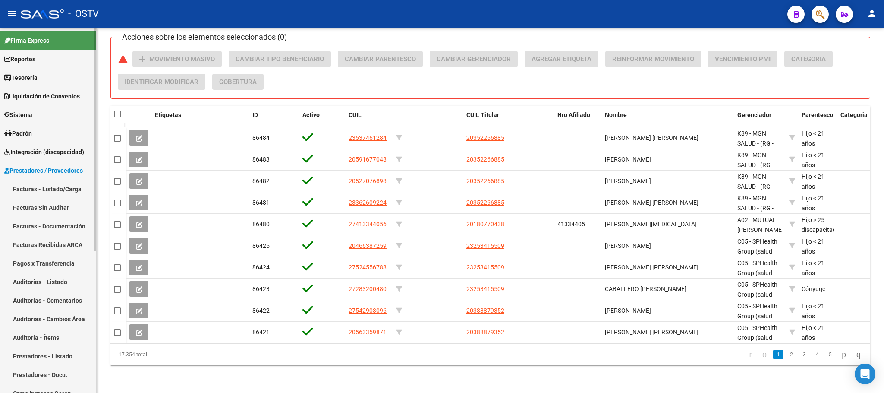
click at [44, 262] on link "Pagos x Transferencia" at bounding box center [48, 263] width 96 height 19
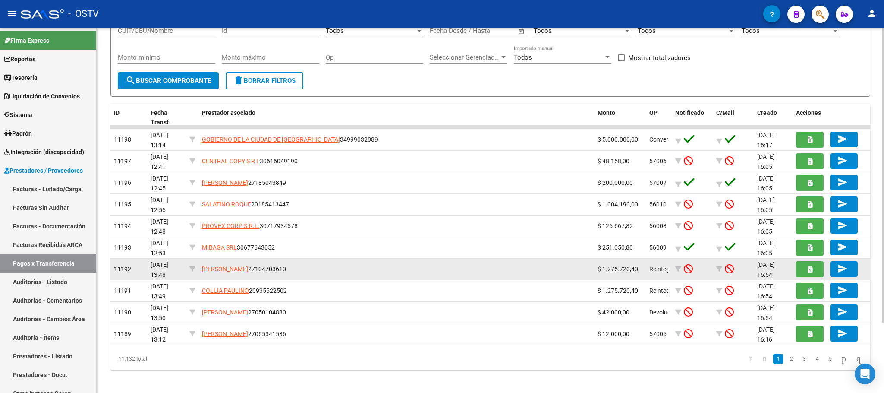
scroll to position [87, 0]
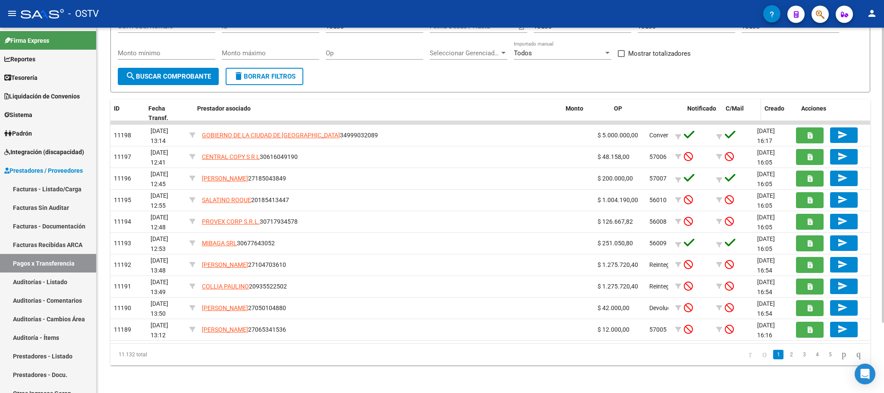
drag, startPoint x: 668, startPoint y: 113, endPoint x: 747, endPoint y: 113, distance: 78.5
click at [747, 113] on div "ID Fecha Transf. Prestador asociado Monto OP Notificado C/Mail Creado Acciones" at bounding box center [490, 113] width 760 height 28
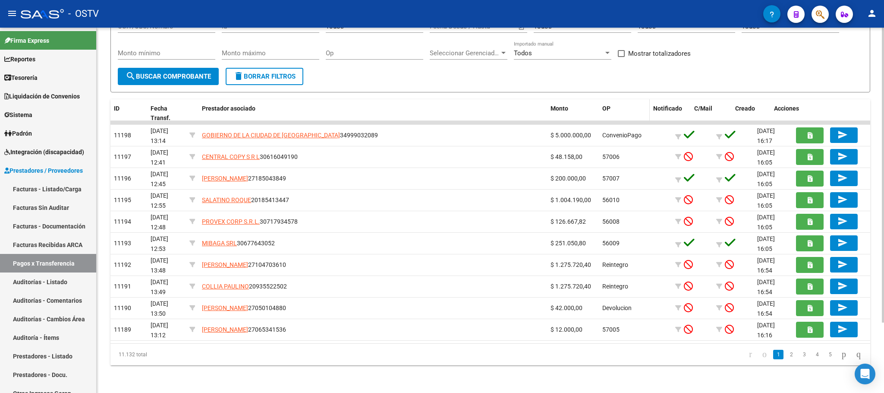
drag, startPoint x: 671, startPoint y: 109, endPoint x: 633, endPoint y: 109, distance: 37.5
click at [633, 109] on datatable-header-cell "OP" at bounding box center [624, 113] width 51 height 28
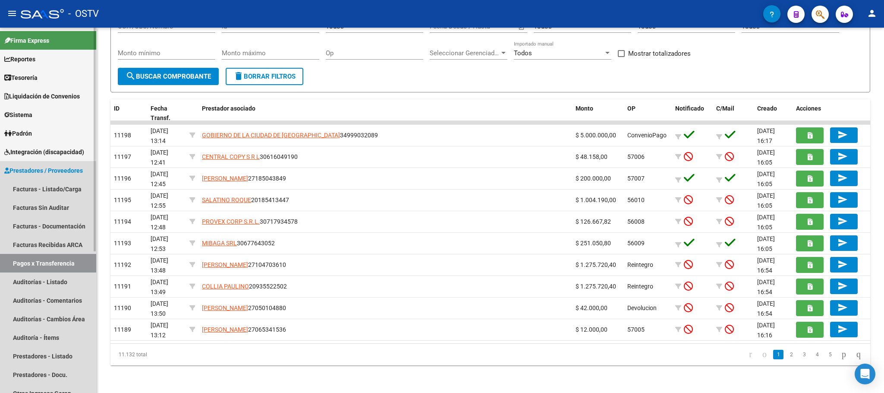
click at [43, 172] on span "Prestadores / Proveedores" at bounding box center [43, 170] width 79 height 9
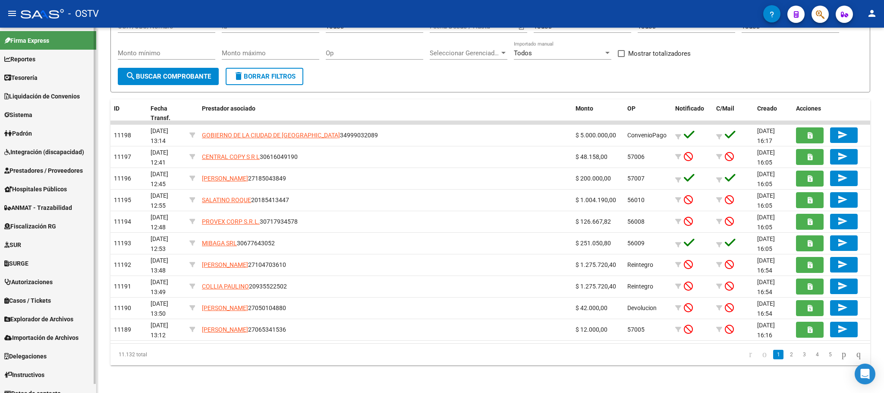
click at [32, 222] on span "Fiscalización RG" at bounding box center [30, 225] width 52 height 9
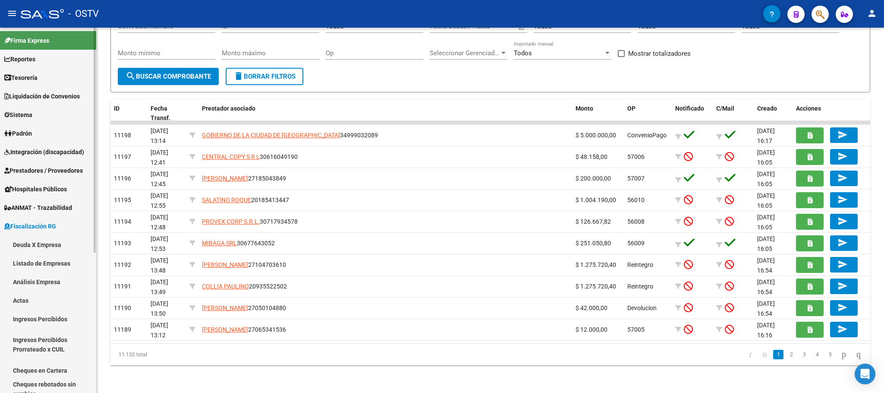
click at [20, 303] on link "Actas" at bounding box center [48, 300] width 96 height 19
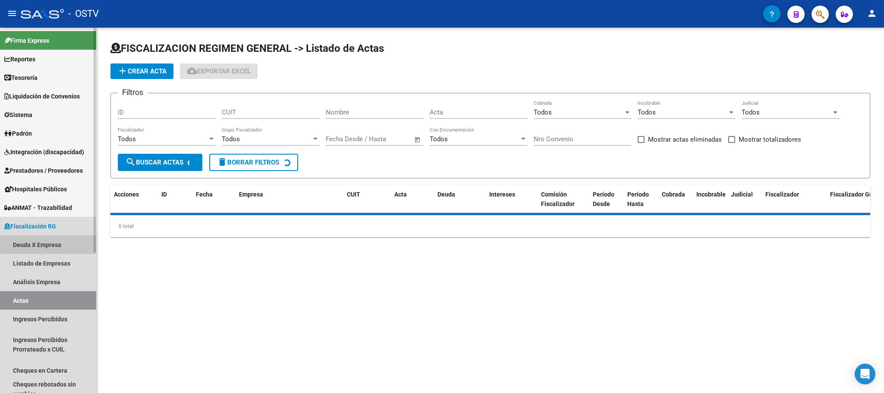
click at [39, 242] on link "Deuda X Empresa" at bounding box center [48, 244] width 96 height 19
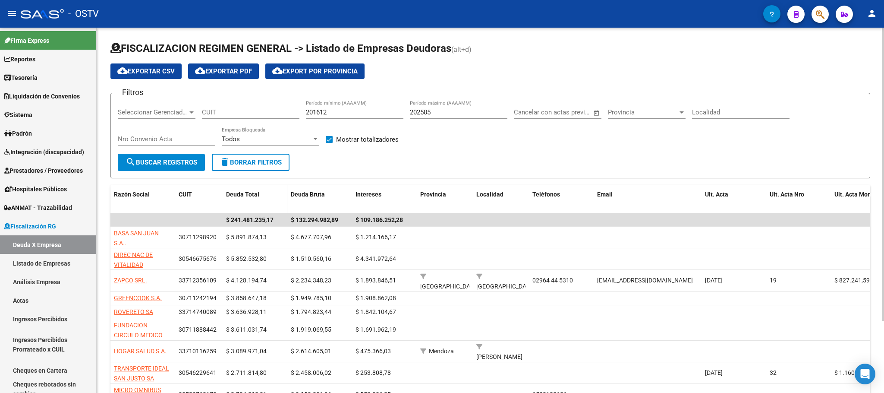
drag, startPoint x: 171, startPoint y: 199, endPoint x: 289, endPoint y: 201, distance: 117.8
click at [289, 201] on div "Razón Social CUIT Deuda Total Deuda Bruta Intereses Provincia Localidad Teléfon…" at bounding box center [600, 199] width 980 height 28
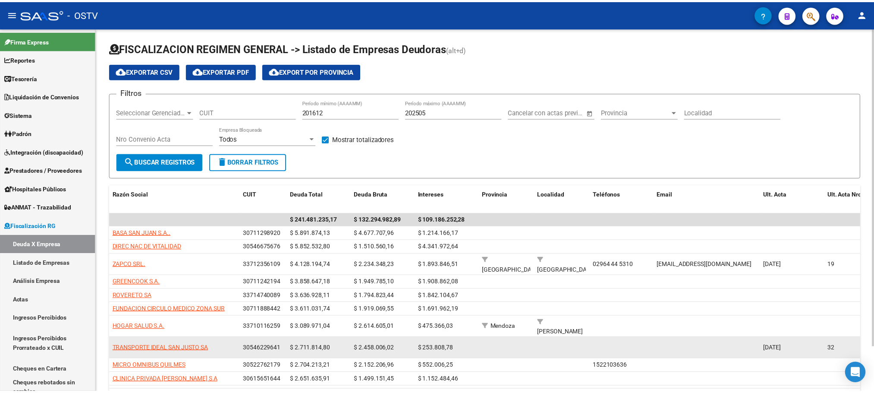
scroll to position [51, 0]
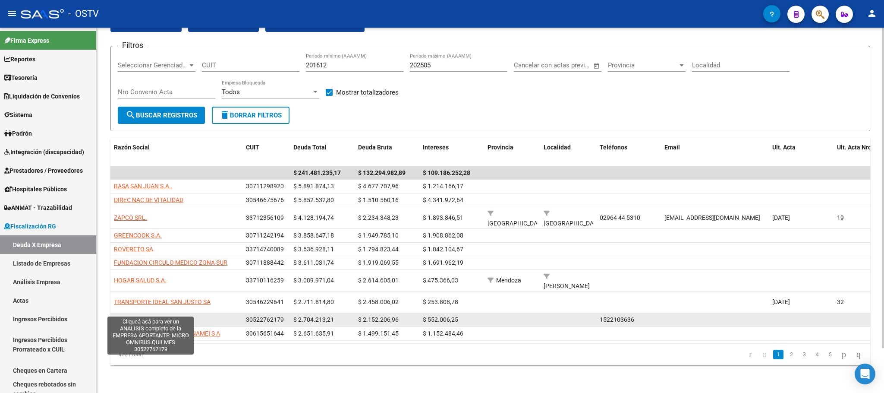
click at [171, 316] on span "MICRO OMNIBUS QUILMES" at bounding box center [151, 319] width 74 height 7
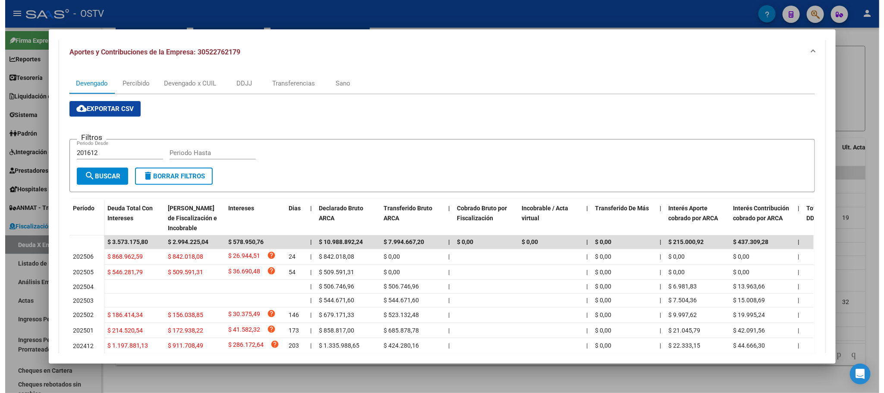
scroll to position [186, 0]
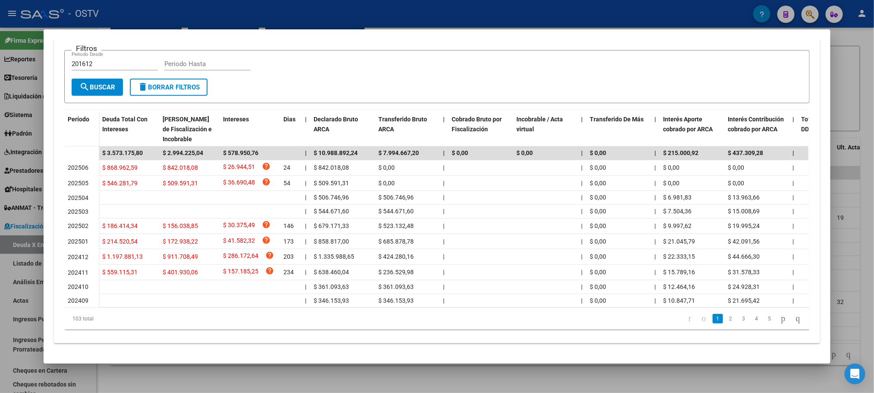
click at [123, 381] on div at bounding box center [437, 196] width 874 height 393
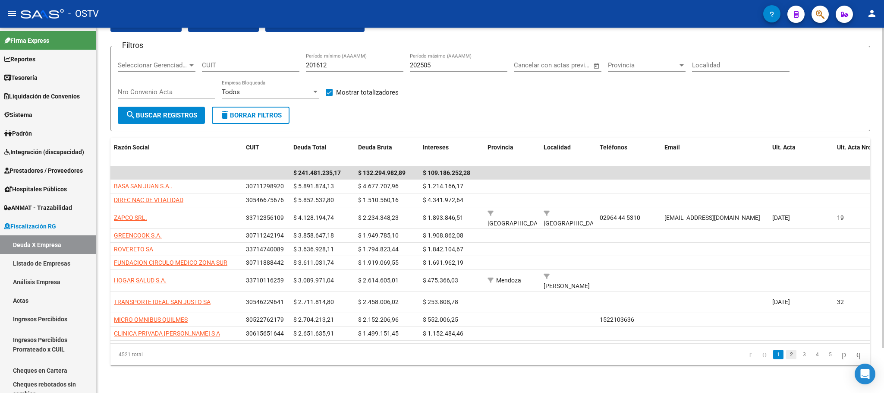
click at [786, 356] on link "2" at bounding box center [791, 354] width 10 height 9
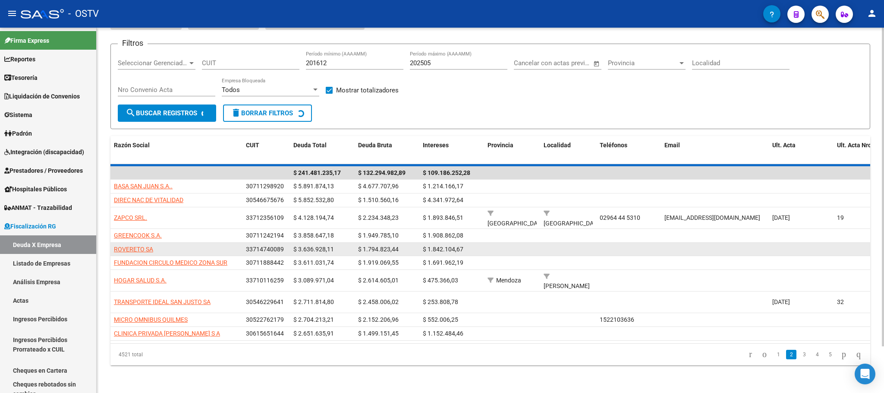
scroll to position [44, 0]
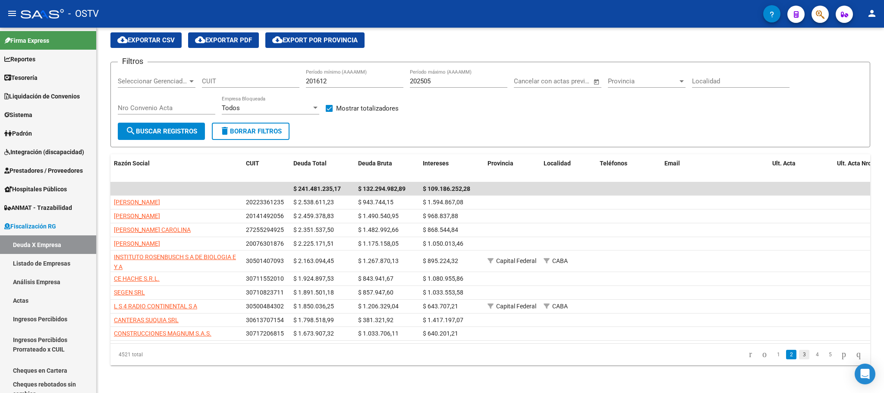
click at [799, 353] on link "3" at bounding box center [804, 354] width 10 height 9
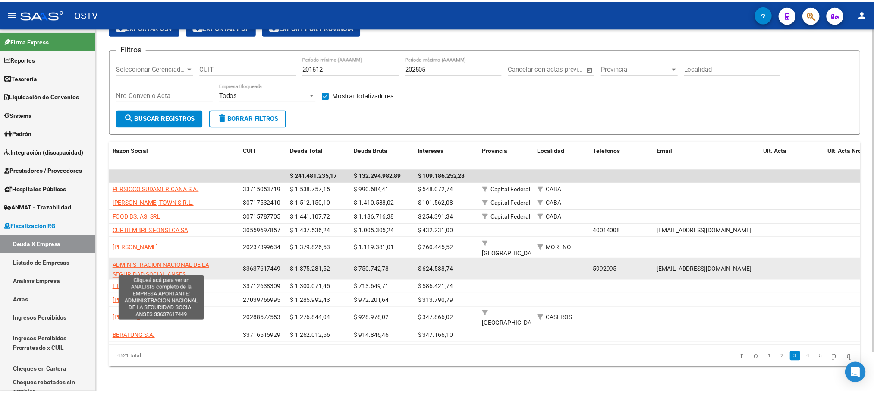
scroll to position [1, 0]
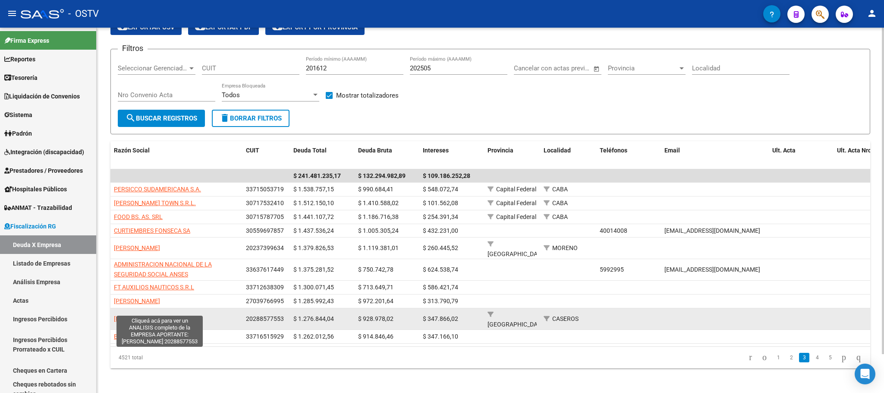
click at [143, 315] on span "[PERSON_NAME] [PERSON_NAME]" at bounding box center [137, 318] width 46 height 7
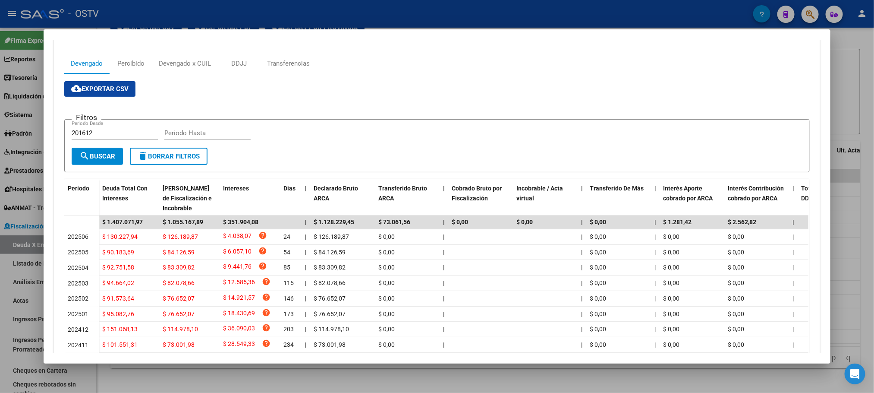
scroll to position [61, 0]
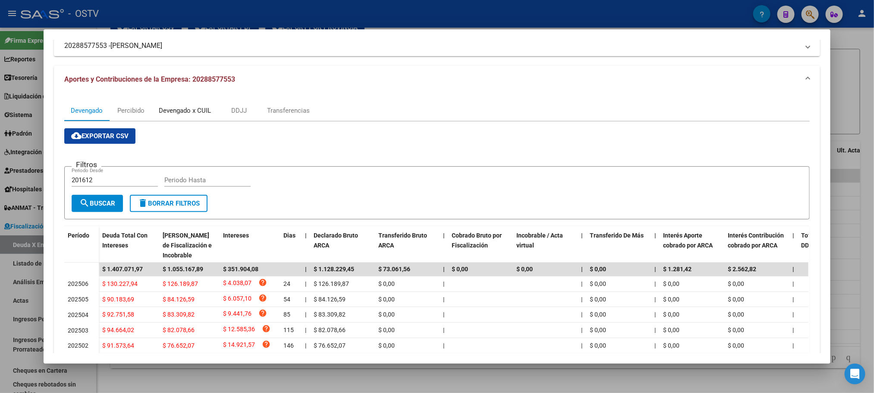
click at [200, 113] on div "Devengado x CUIL" at bounding box center [185, 110] width 52 height 9
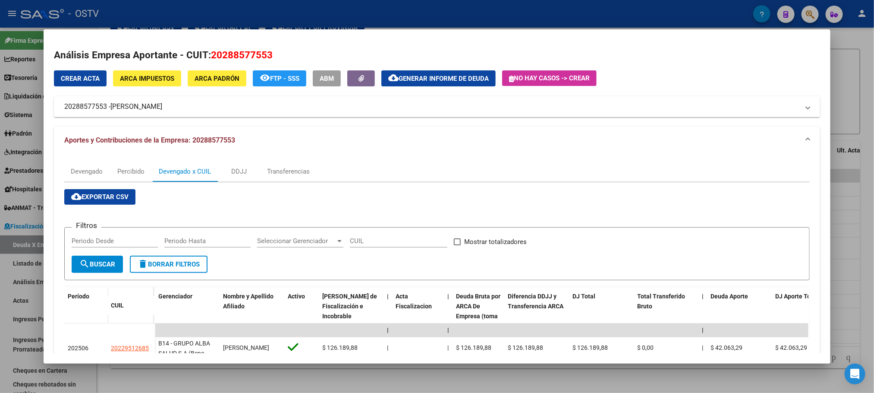
scroll to position [129, 0]
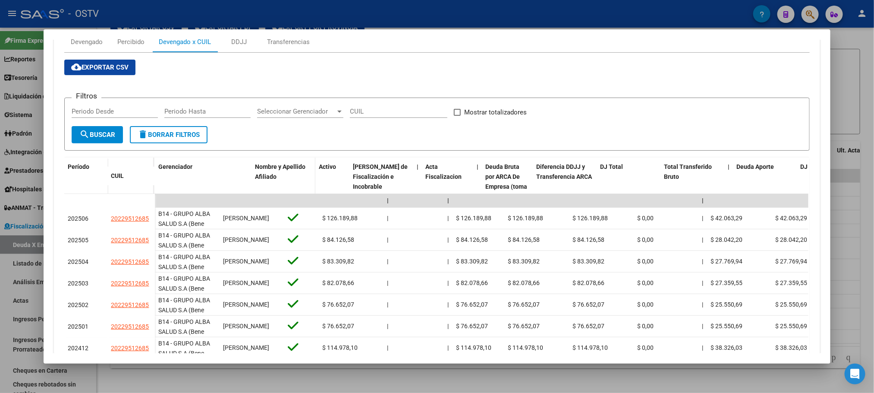
drag, startPoint x: 214, startPoint y: 180, endPoint x: 334, endPoint y: 180, distance: 120.4
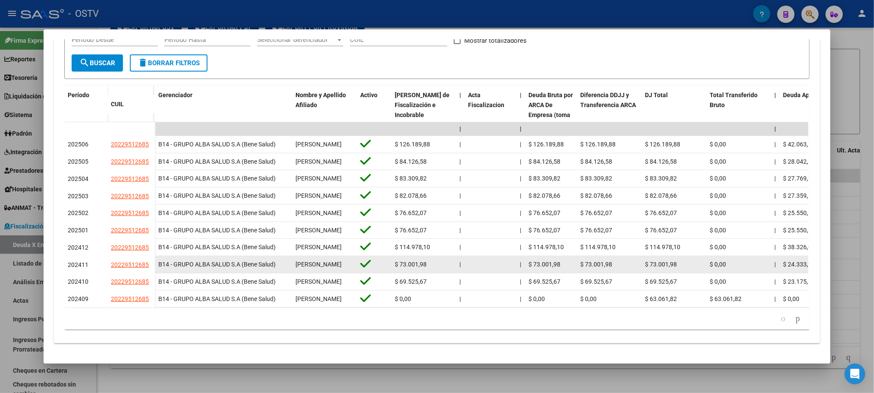
scroll to position [255, 0]
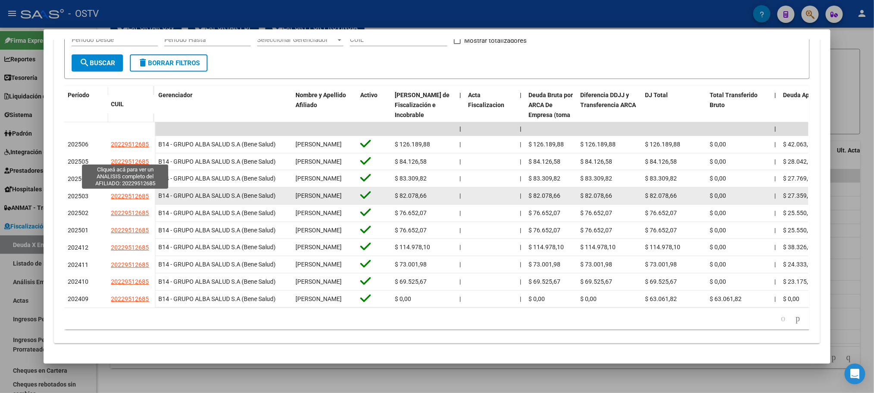
click at [120, 192] on span "20229512685" at bounding box center [130, 195] width 38 height 7
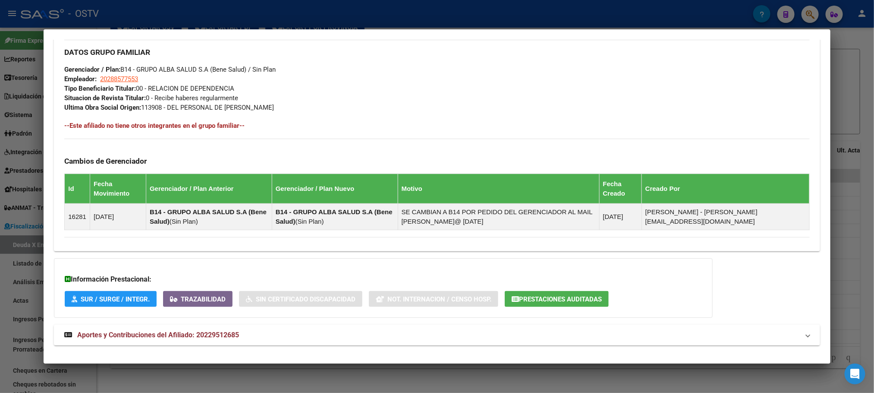
scroll to position [426, 0]
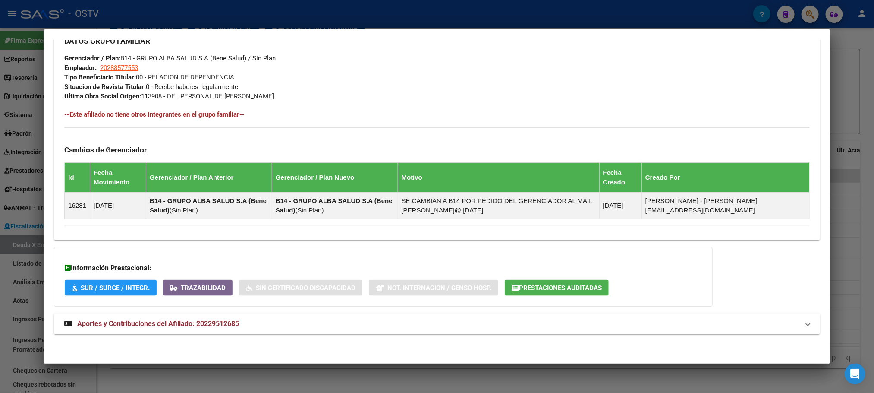
click at [201, 326] on span "Aportes y Contribuciones del Afiliado: 20229512685" at bounding box center [158, 323] width 162 height 8
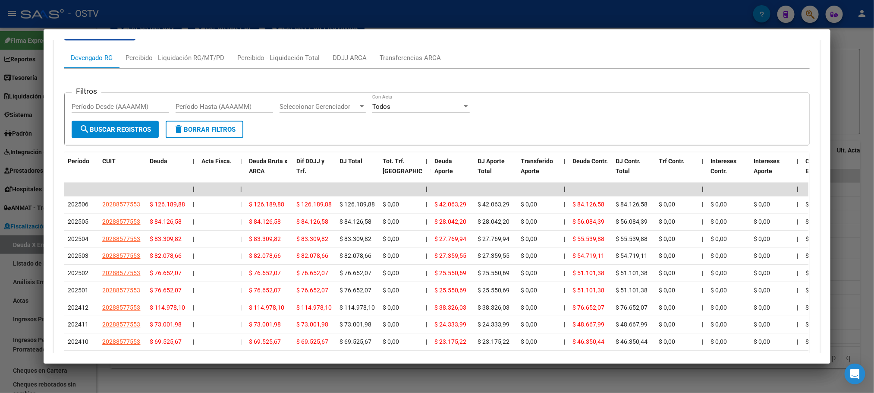
scroll to position [853, 0]
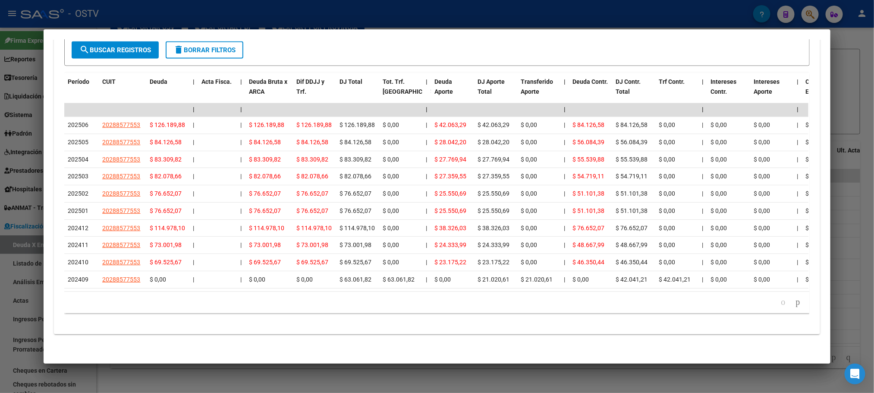
click at [188, 381] on div at bounding box center [437, 196] width 874 height 393
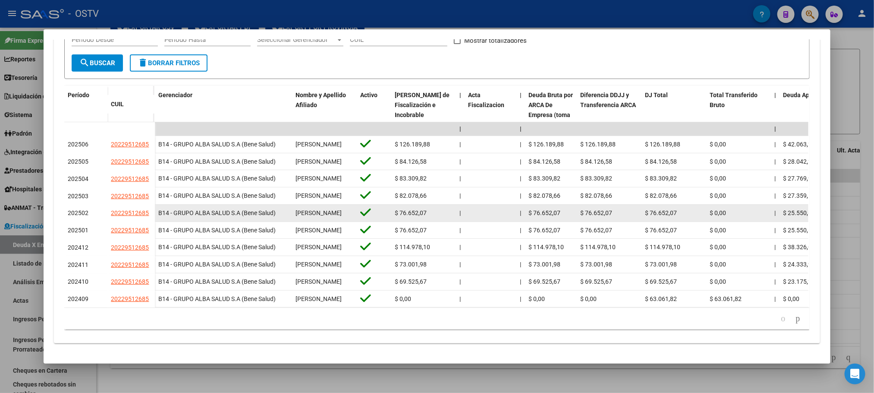
scroll to position [0, 0]
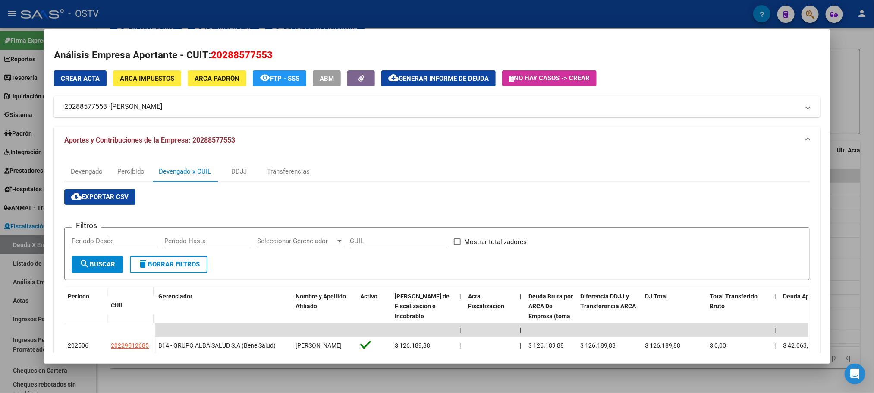
drag, startPoint x: 266, startPoint y: 56, endPoint x: 208, endPoint y: 58, distance: 58.3
click at [211, 58] on span "20288577553" at bounding box center [242, 54] width 62 height 11
copy span "20288577553"
click at [116, 378] on div at bounding box center [437, 196] width 874 height 393
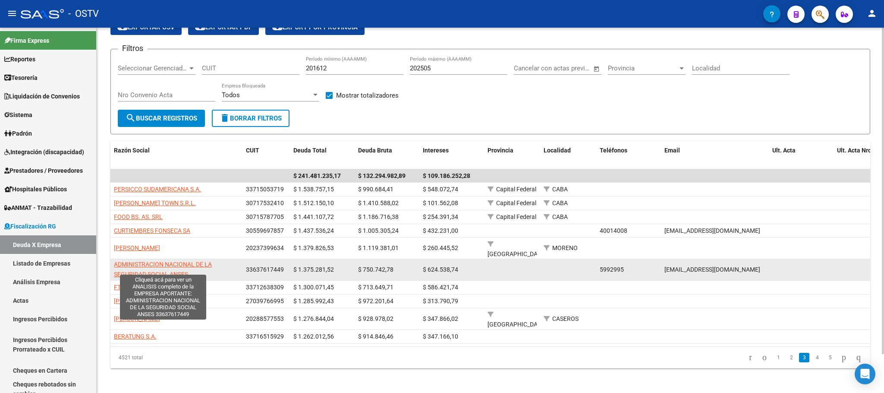
click at [166, 268] on span "ADMINISTRACION NACIONAL DE LA SEGURIDAD SOCIAL ANSES" at bounding box center [163, 269] width 98 height 17
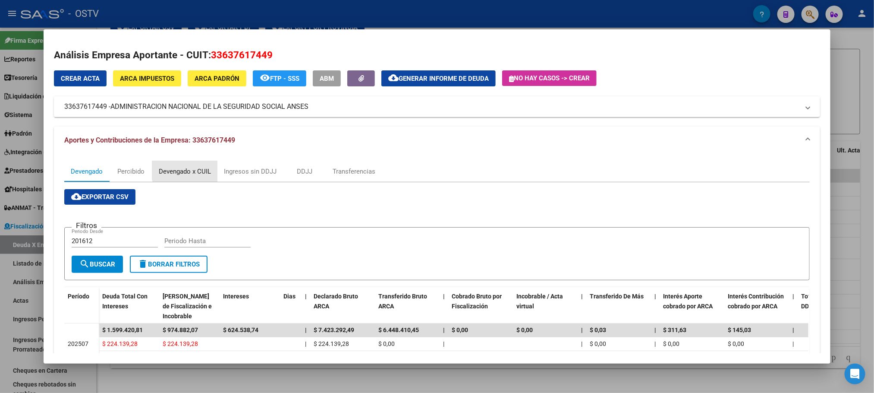
click at [194, 170] on div "Devengado x CUIL" at bounding box center [185, 171] width 52 height 9
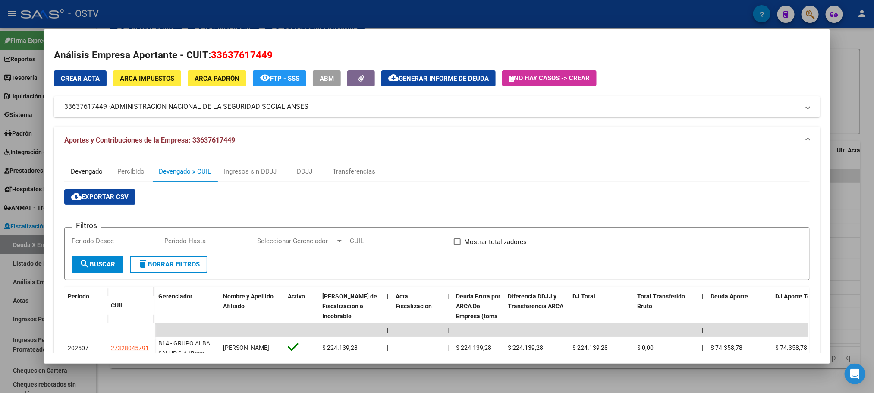
click at [93, 173] on div "Devengado" at bounding box center [87, 171] width 32 height 9
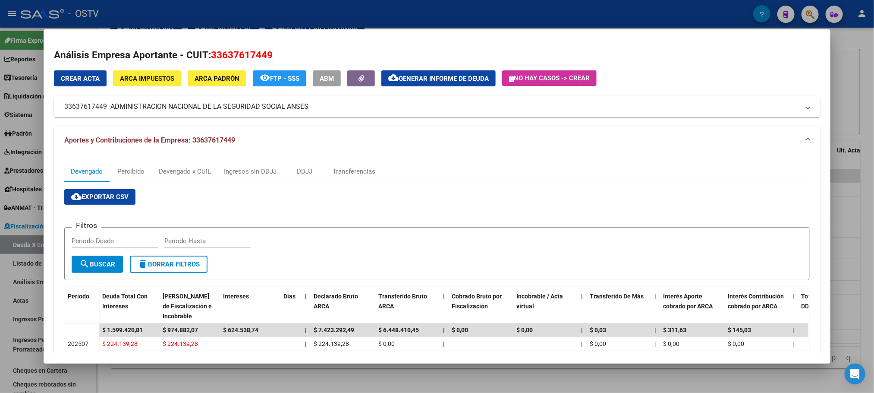
click at [153, 383] on div at bounding box center [437, 196] width 874 height 393
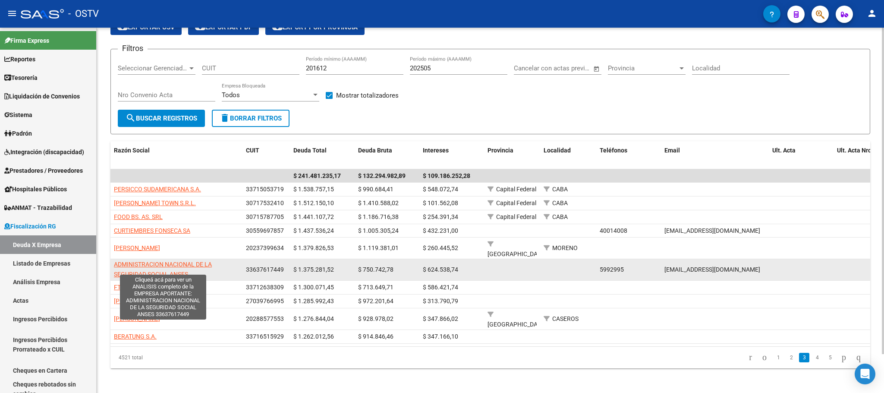
click at [167, 267] on span "ADMINISTRACION NACIONAL DE LA SEGURIDAD SOCIAL ANSES" at bounding box center [163, 269] width 98 height 17
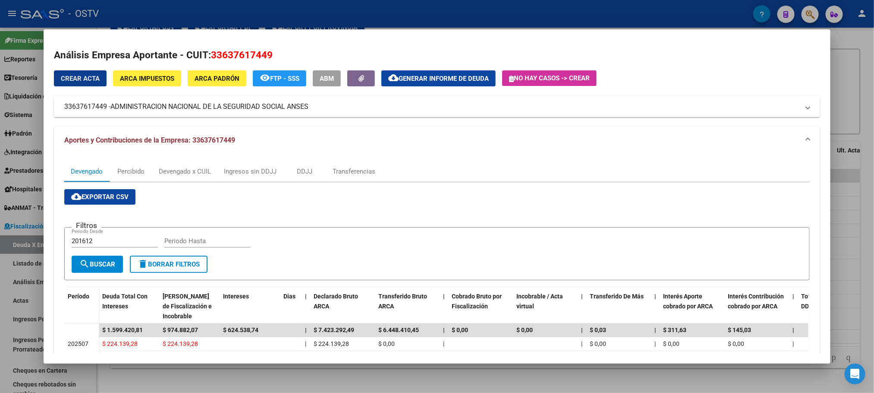
scroll to position [180, 0]
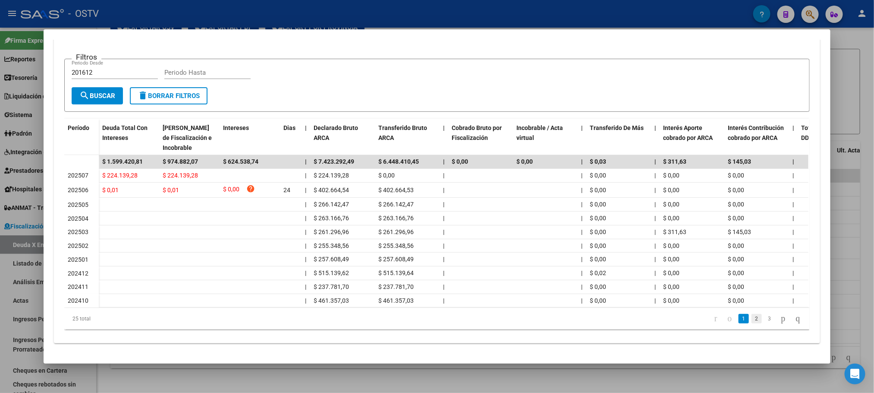
click at [752, 321] on link "2" at bounding box center [757, 318] width 10 height 9
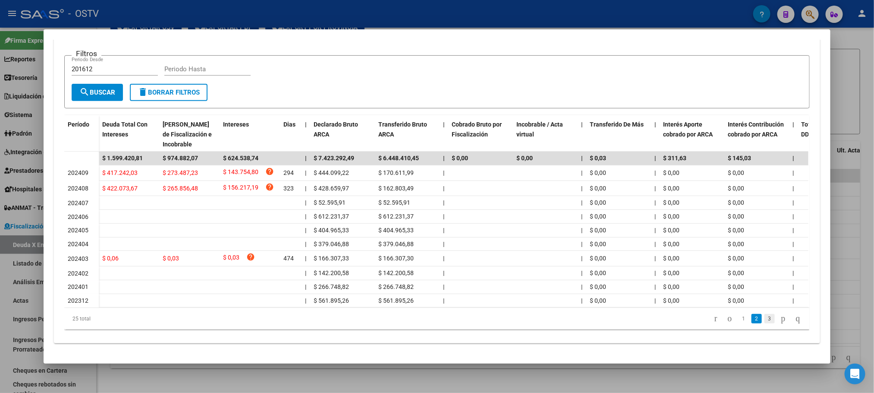
click at [765, 321] on link "3" at bounding box center [770, 318] width 10 height 9
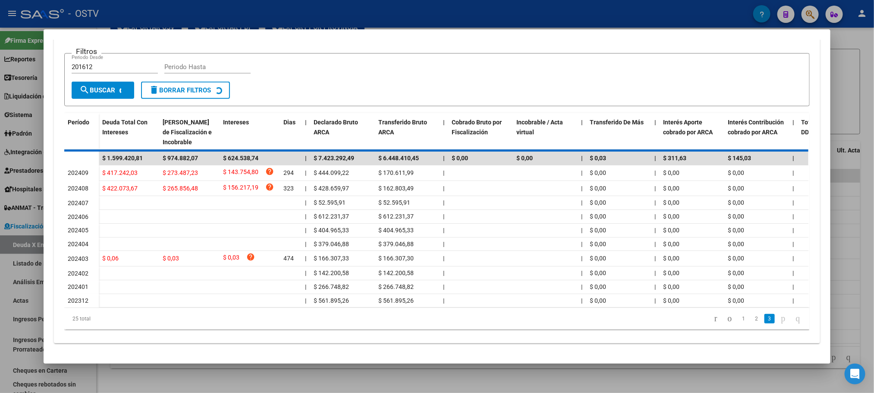
scroll to position [113, 0]
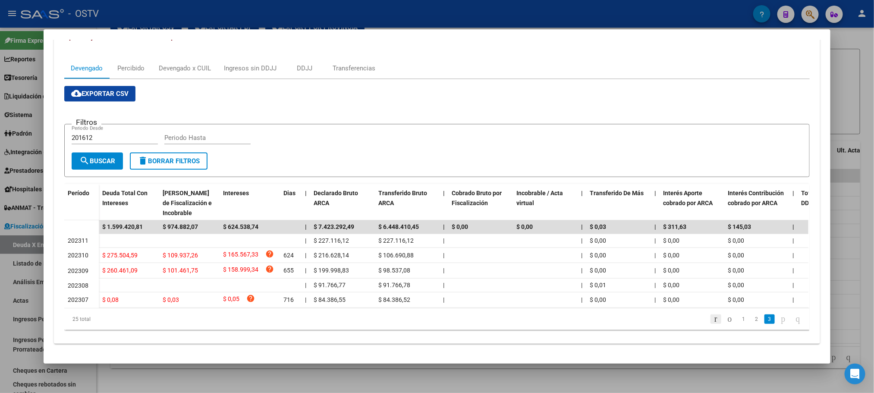
click at [713, 321] on icon "go to first page" at bounding box center [716, 318] width 6 height 10
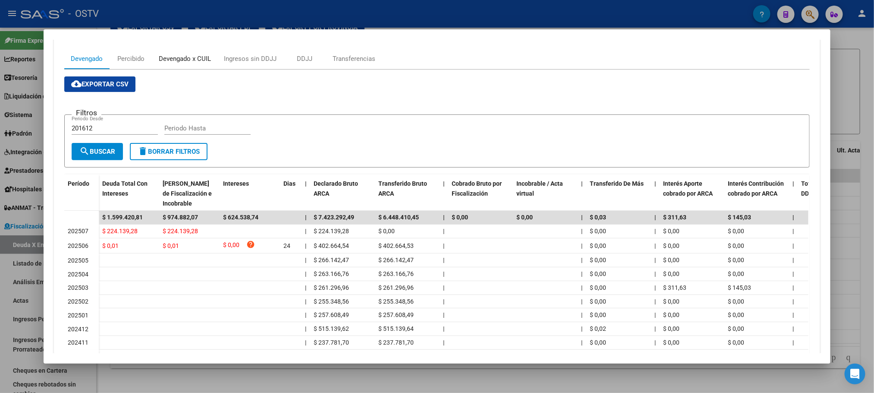
click at [192, 56] on div "Devengado x CUIL" at bounding box center [185, 58] width 52 height 9
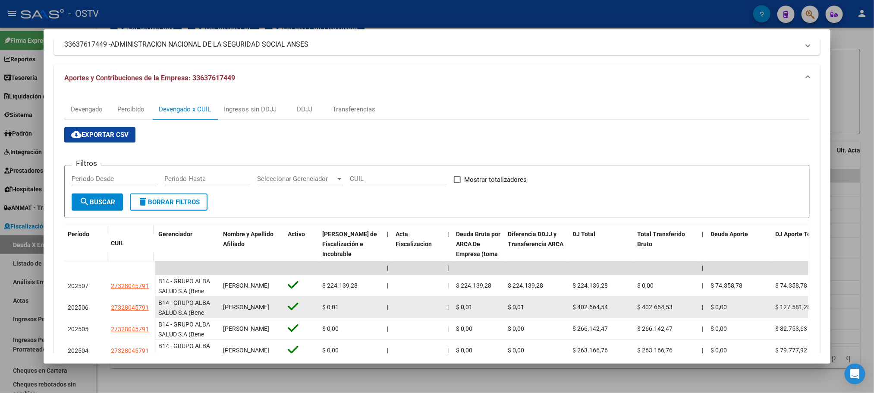
scroll to position [61, 0]
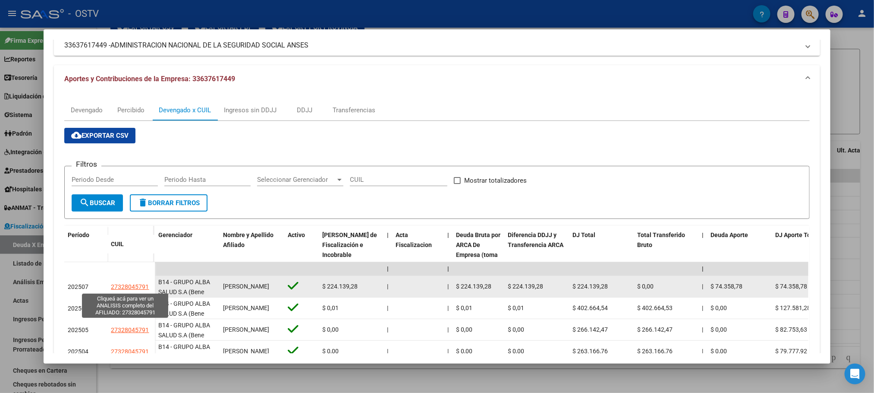
click at [124, 288] on span "27328045791" at bounding box center [130, 286] width 38 height 7
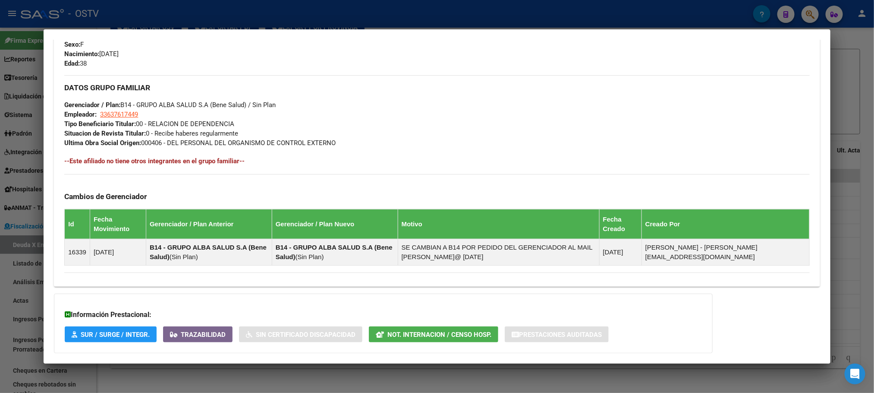
scroll to position [426, 0]
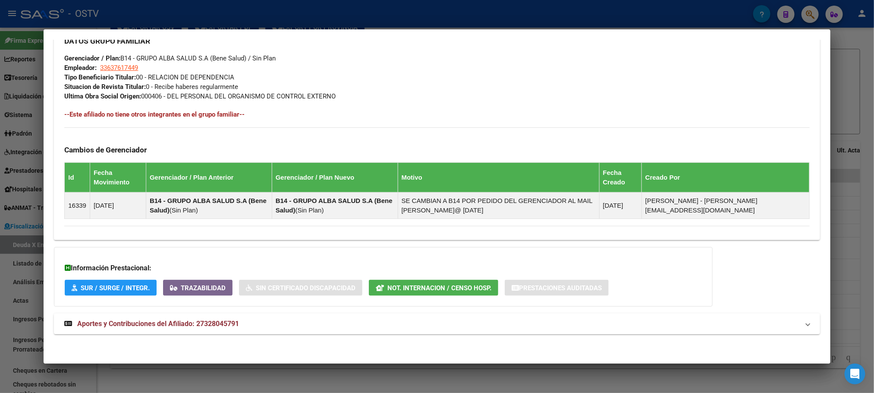
click at [205, 329] on mat-expansion-panel-header "Aportes y Contribuciones del Afiliado: 27328045791" at bounding box center [437, 323] width 766 height 21
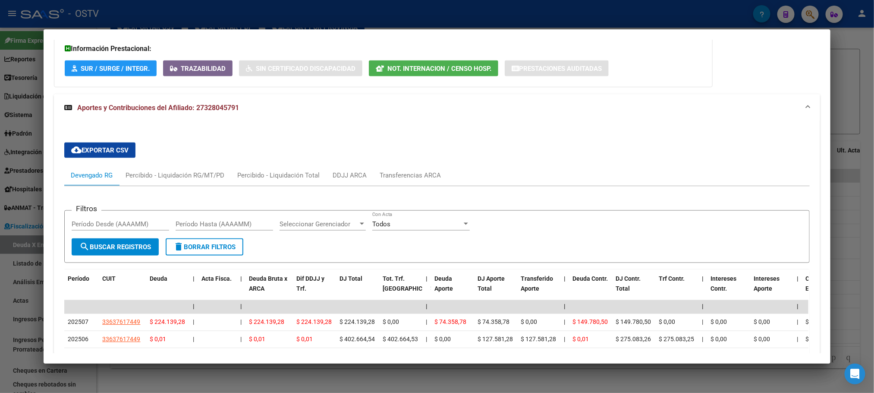
scroll to position [838, 0]
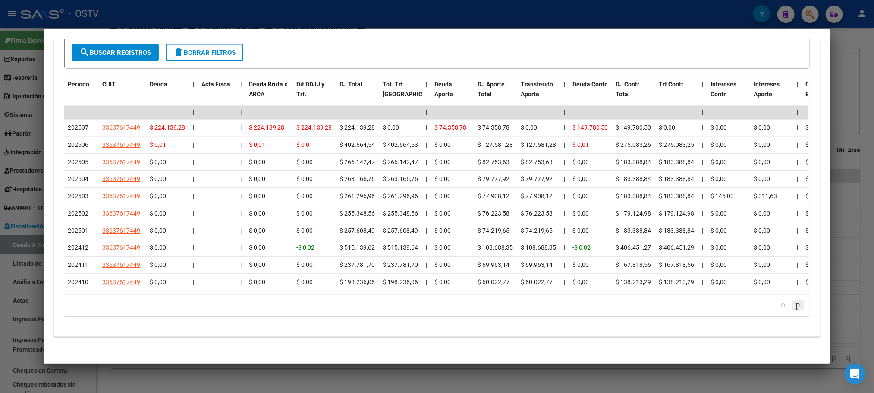
click at [795, 310] on icon "go to next page" at bounding box center [798, 304] width 7 height 10
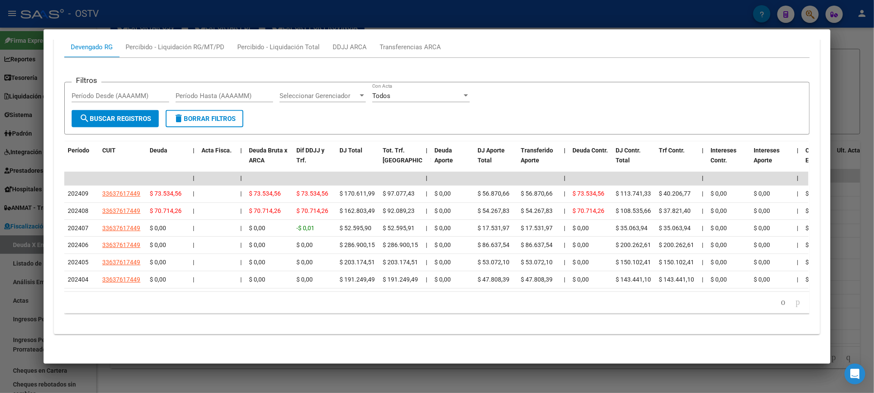
scroll to position [785, 0]
click at [795, 302] on icon "go to next page" at bounding box center [798, 302] width 7 height 10
click at [780, 302] on icon "go to previous page" at bounding box center [783, 302] width 7 height 10
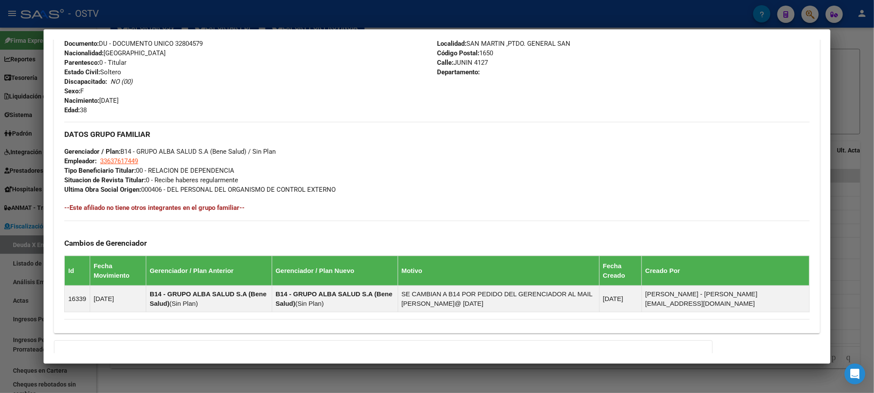
scroll to position [655, 0]
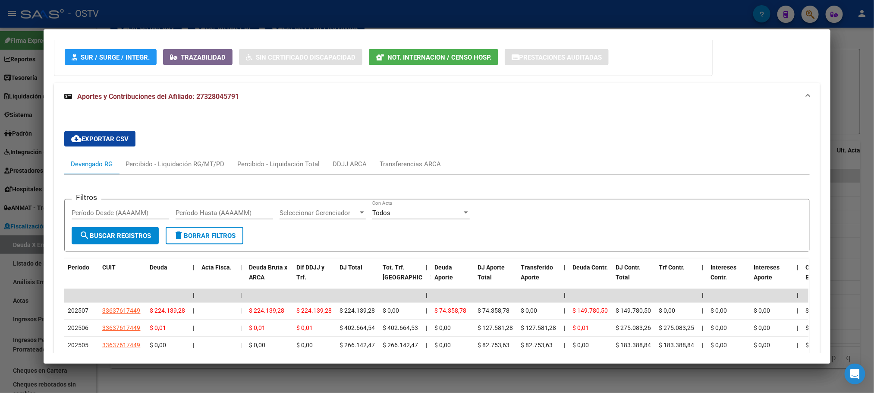
click at [109, 380] on div at bounding box center [437, 196] width 874 height 393
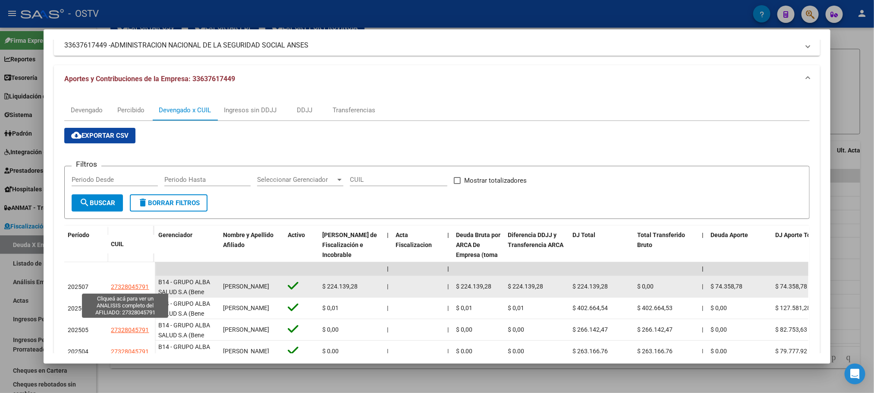
scroll to position [0, 0]
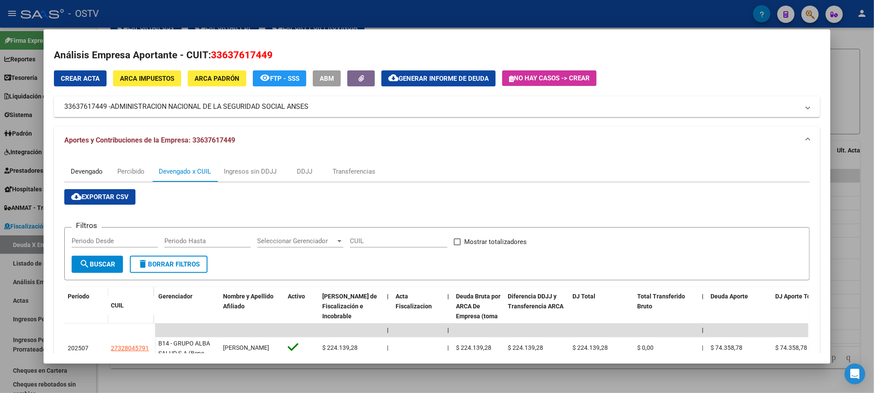
click at [78, 170] on div "Devengado" at bounding box center [87, 171] width 32 height 9
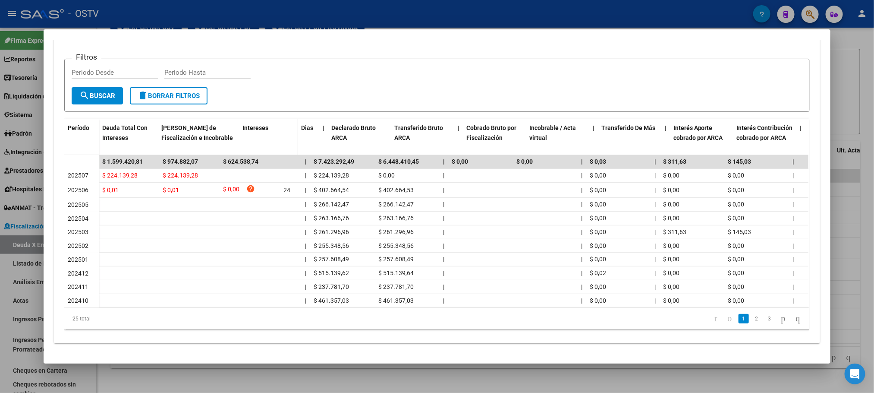
drag, startPoint x: 213, startPoint y: 120, endPoint x: 280, endPoint y: 120, distance: 66.9
click at [280, 120] on div "Deuda Total Con Intereses Deuda Bruta Neto de Fiscalización e Incobrable Intere…" at bounding box center [614, 137] width 1031 height 36
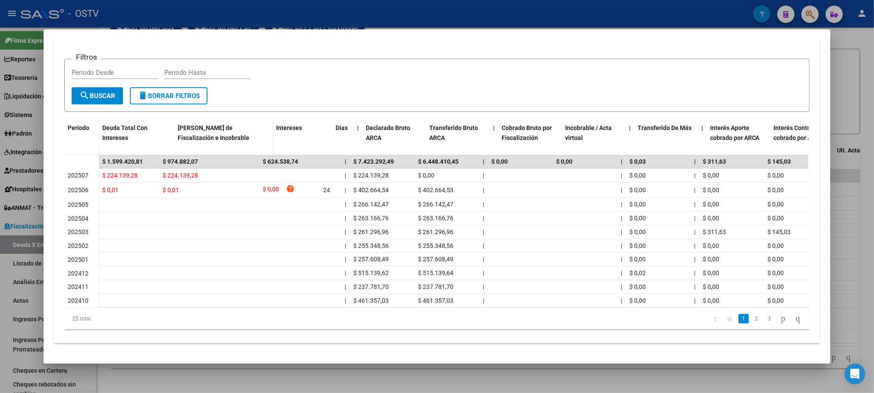
drag, startPoint x: 153, startPoint y: 125, endPoint x: 178, endPoint y: 125, distance: 24.6
click at [178, 125] on div "Deuda Total Con Intereses Deuda Bruta Neto de Fiscalización e Incobrable Intere…" at bounding box center [634, 137] width 1071 height 36
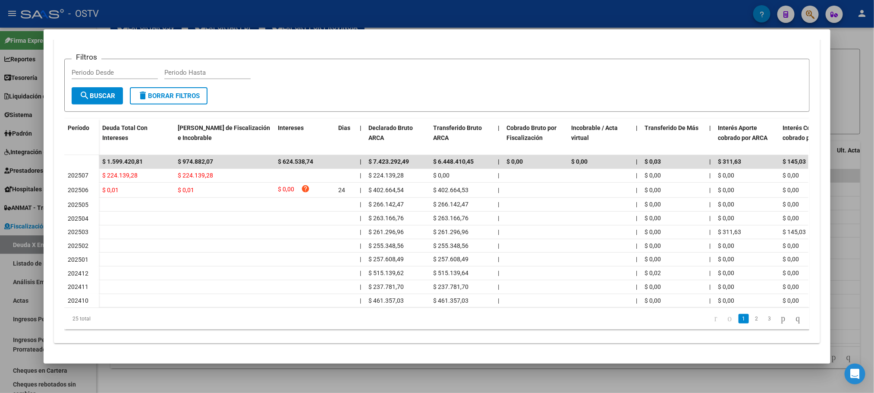
click at [132, 373] on div at bounding box center [437, 196] width 874 height 393
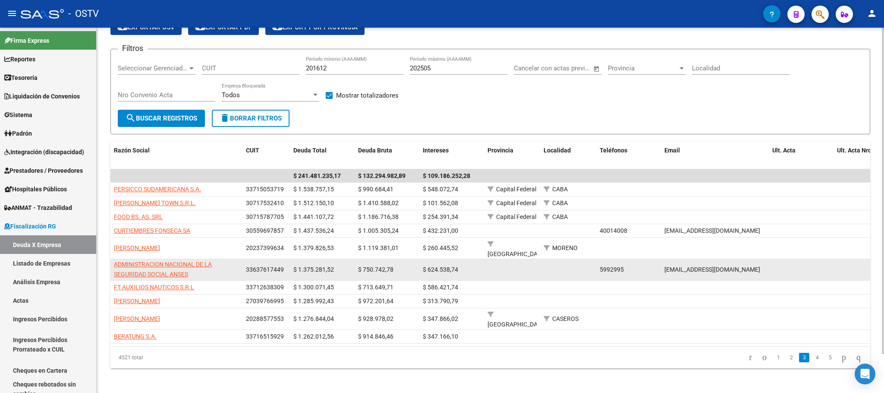
drag, startPoint x: 287, startPoint y: 265, endPoint x: 246, endPoint y: 268, distance: 40.7
click at [246, 268] on datatable-body-cell "33637617449" at bounding box center [266, 269] width 47 height 21
copy span "33637617449"
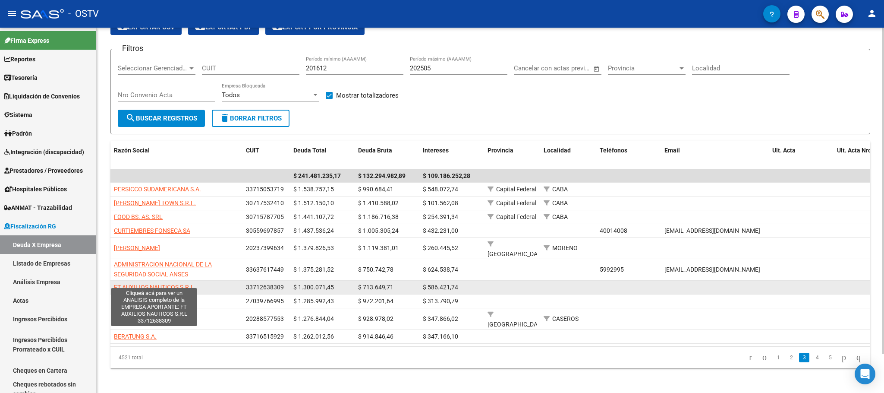
click at [153, 284] on span "FT AUXILIOS NAUTICOS S.R.L" at bounding box center [154, 287] width 80 height 7
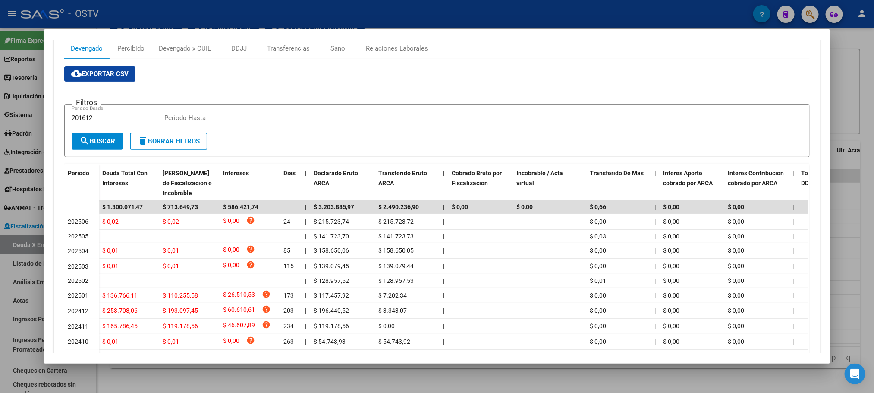
scroll to position [188, 0]
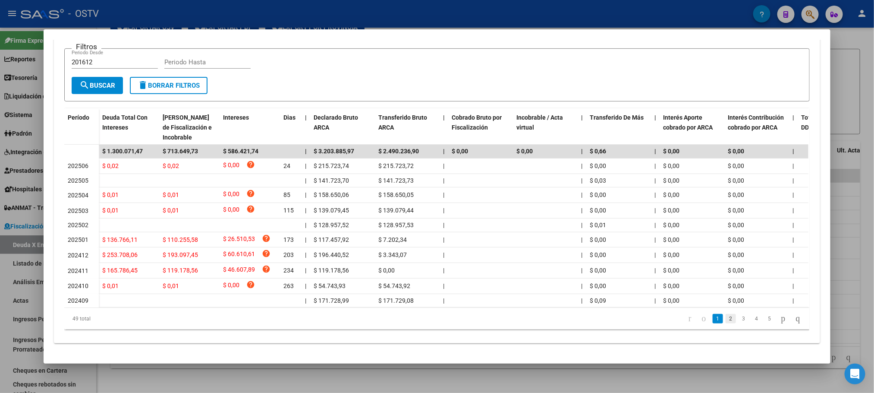
click at [726, 322] on link "2" at bounding box center [731, 318] width 10 height 9
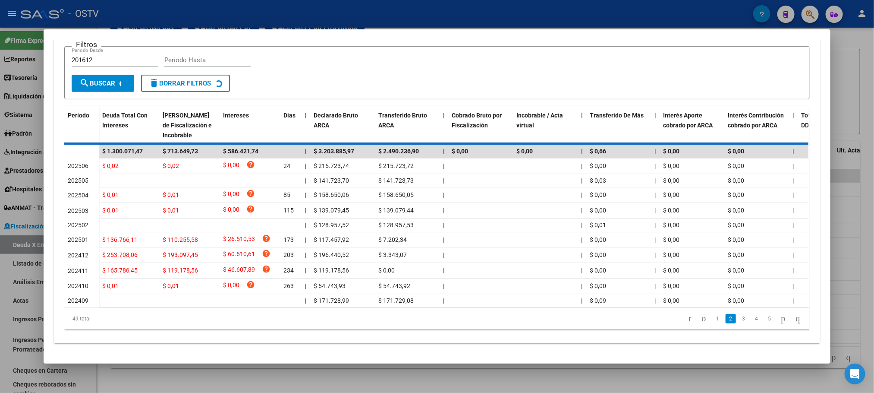
scroll to position [184, 0]
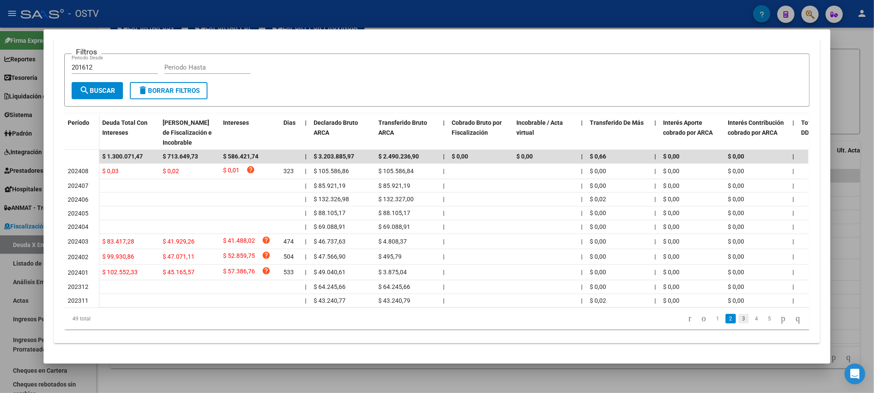
click at [739, 318] on link "3" at bounding box center [744, 318] width 10 height 9
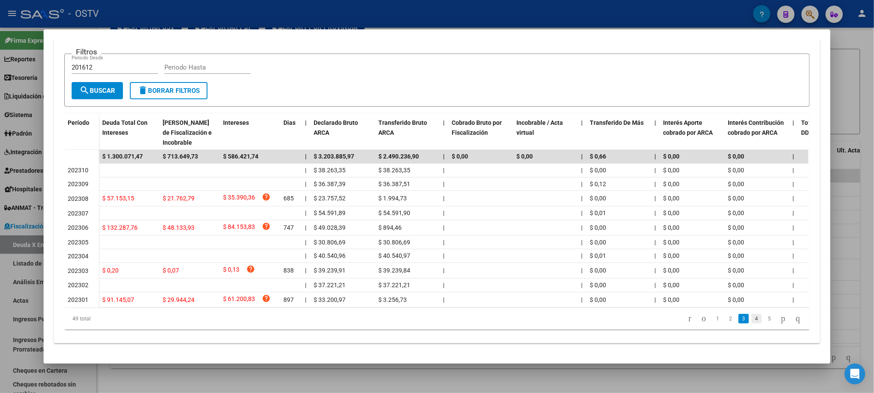
click at [752, 319] on link "4" at bounding box center [757, 318] width 10 height 9
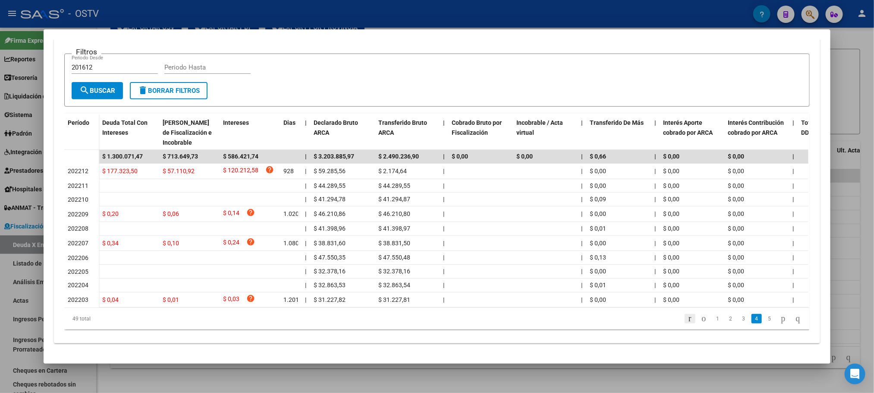
click at [687, 320] on icon "go to first page" at bounding box center [690, 318] width 6 height 10
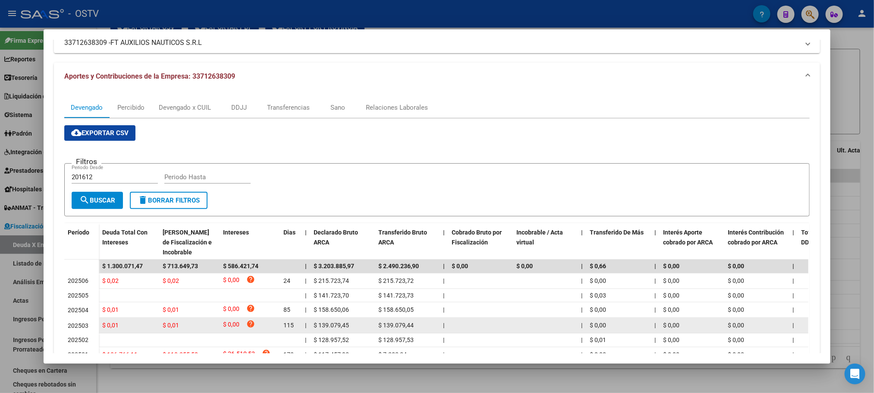
scroll to position [0, 0]
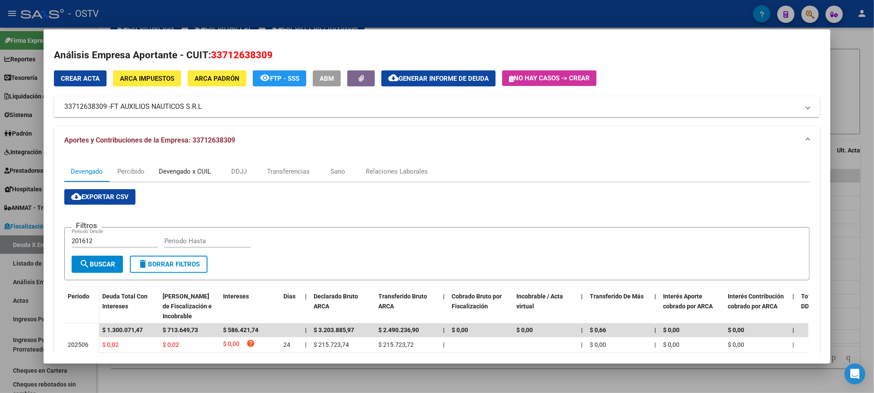
click at [198, 173] on div "Devengado x CUIL" at bounding box center [185, 171] width 52 height 9
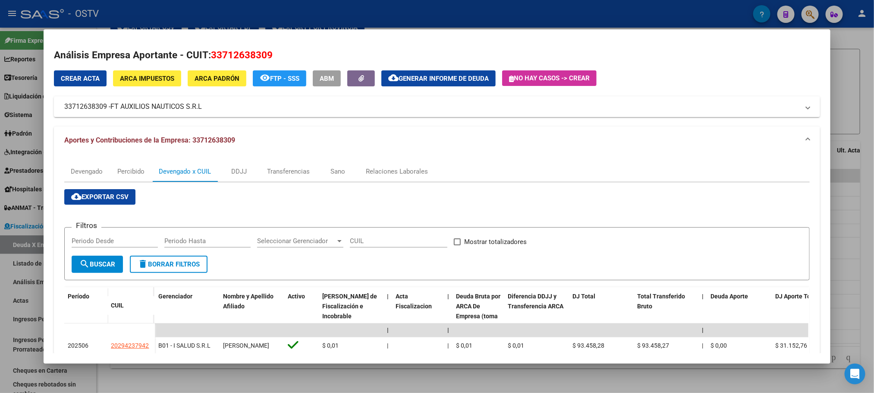
scroll to position [255, 0]
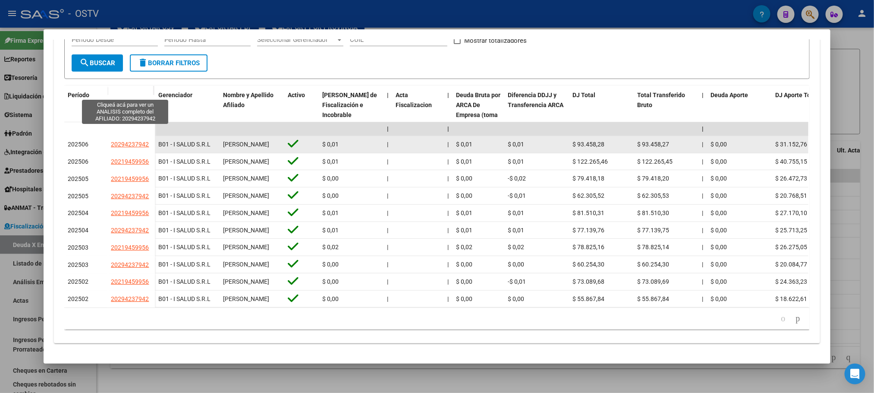
click at [129, 141] on span "20294237942" at bounding box center [130, 144] width 38 height 7
type textarea "20294237942"
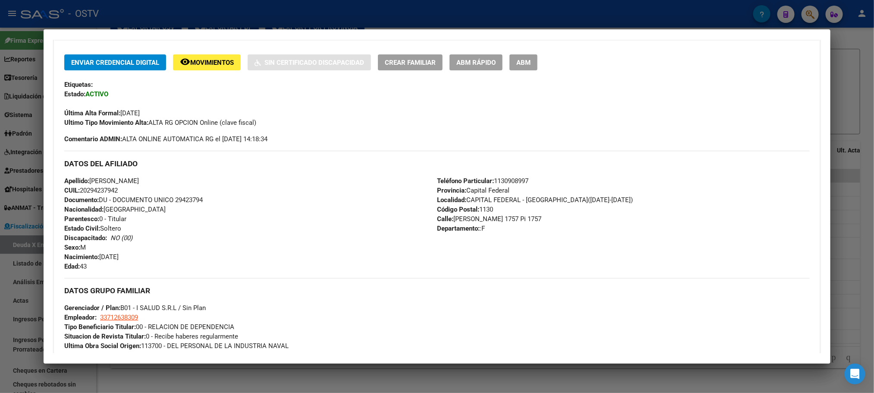
scroll to position [353, 0]
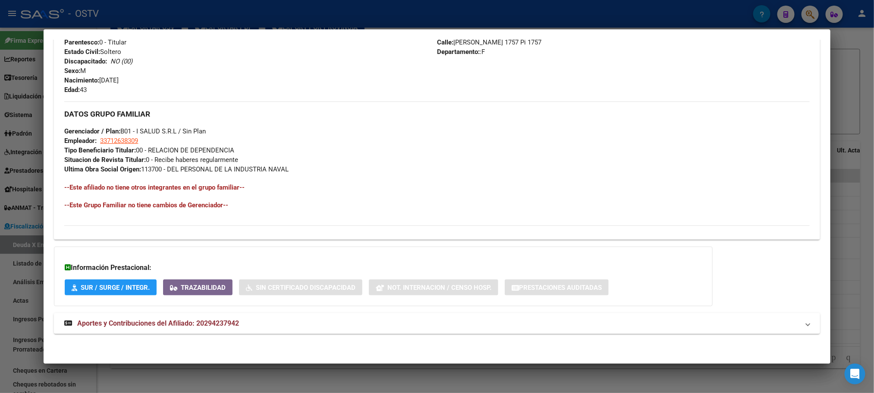
click at [182, 324] on span "Aportes y Contribuciones del Afiliado: 20294237942" at bounding box center [158, 323] width 162 height 8
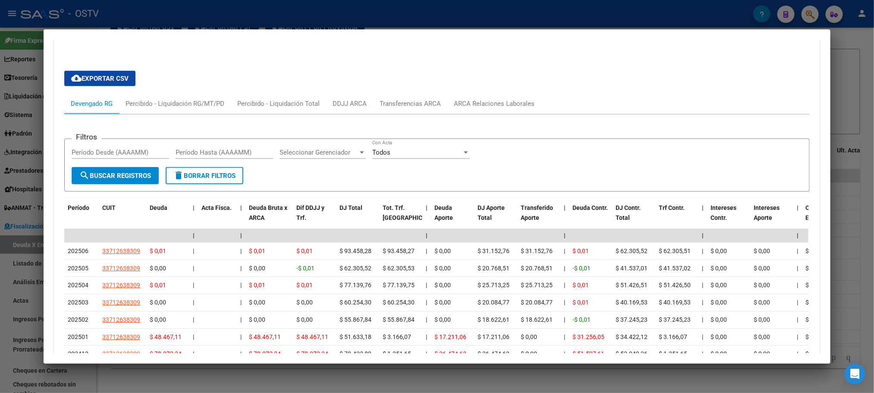
scroll to position [741, 0]
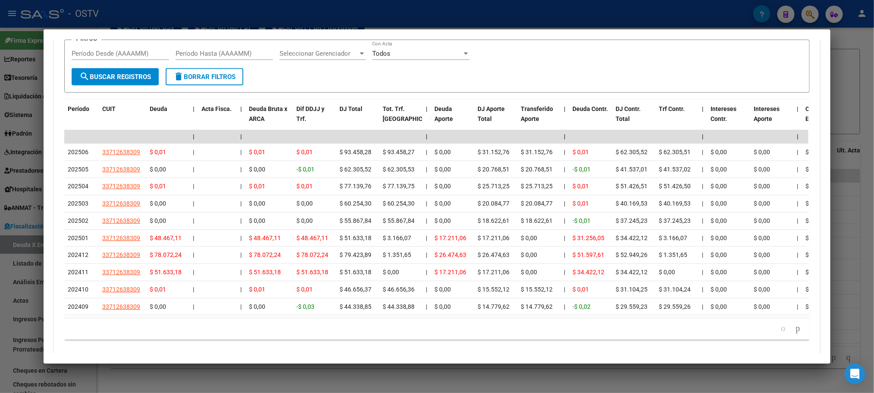
click at [795, 334] on icon "go to next page" at bounding box center [798, 328] width 7 height 10
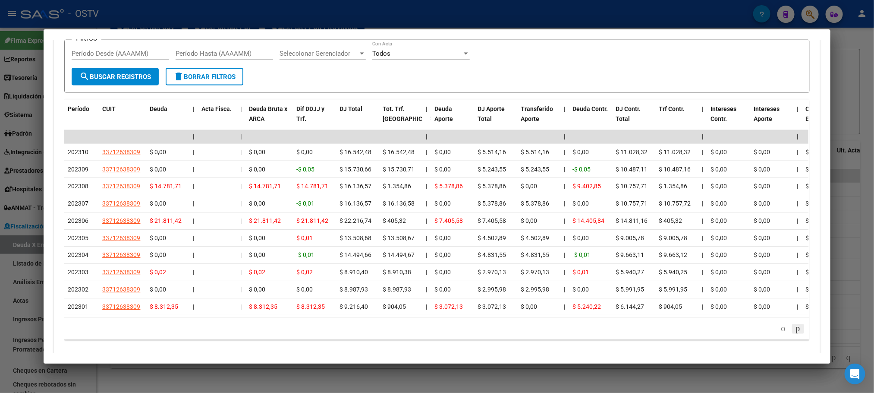
click at [795, 334] on icon "go to next page" at bounding box center [798, 328] width 7 height 10
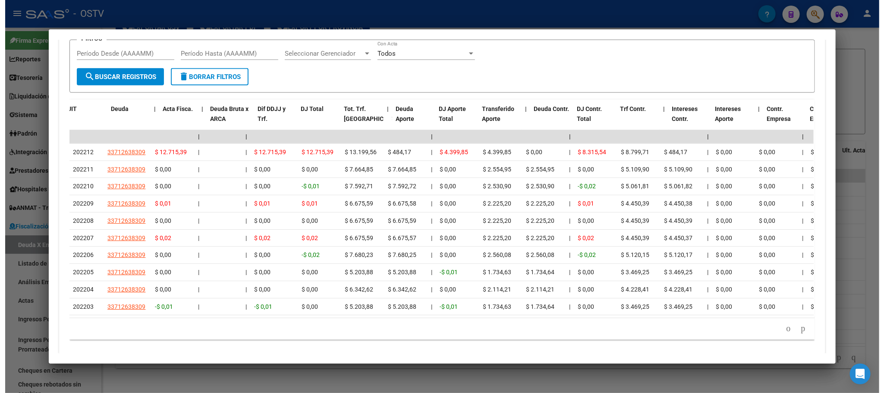
scroll to position [0, 364]
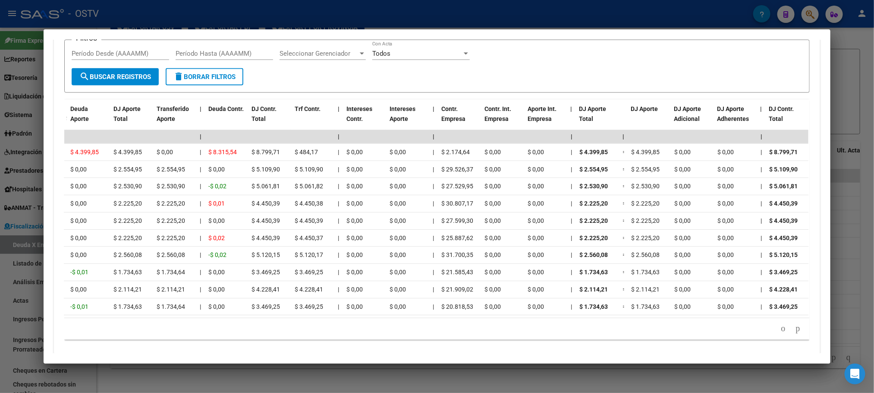
click at [187, 371] on div at bounding box center [437, 196] width 874 height 393
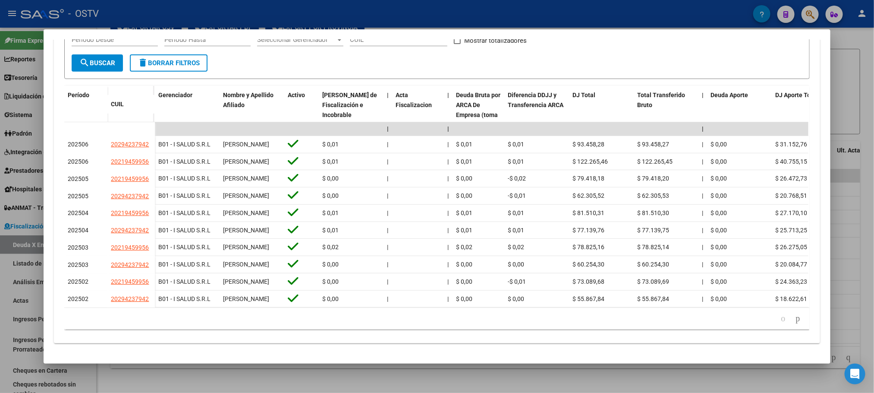
click at [239, 377] on div at bounding box center [437, 196] width 874 height 393
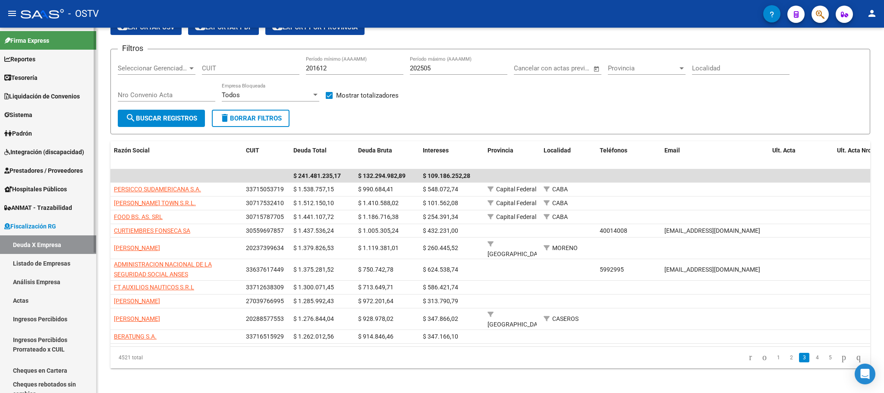
click at [28, 130] on span "Padrón" at bounding box center [18, 133] width 28 height 9
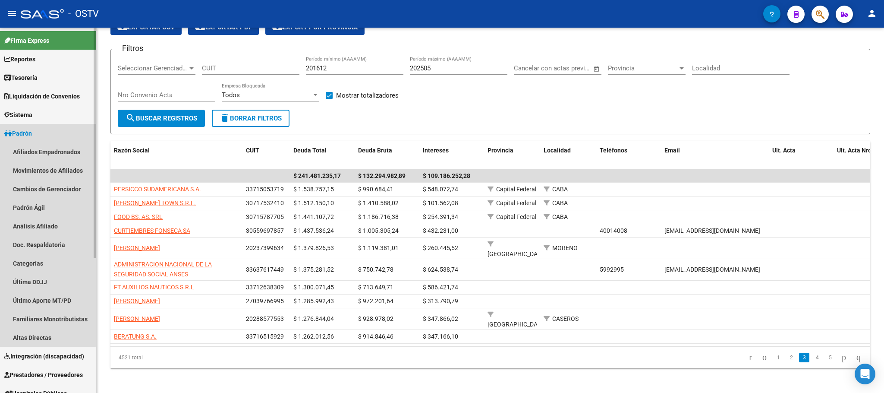
click at [31, 135] on span "Padrón" at bounding box center [18, 133] width 28 height 9
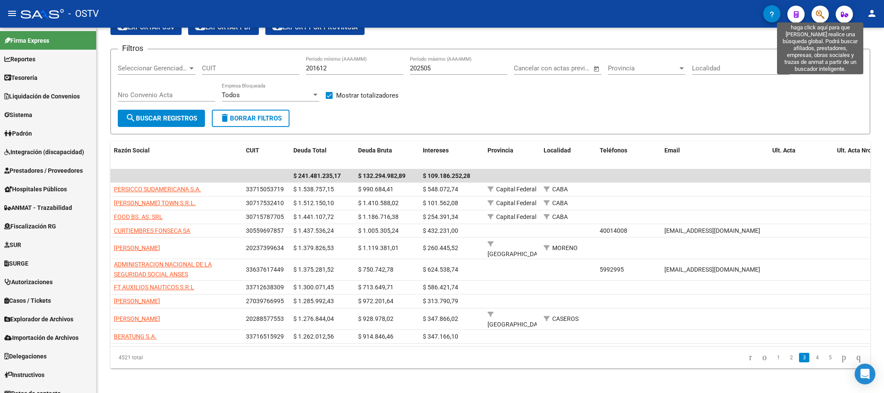
click at [821, 12] on icon "button" at bounding box center [820, 14] width 9 height 10
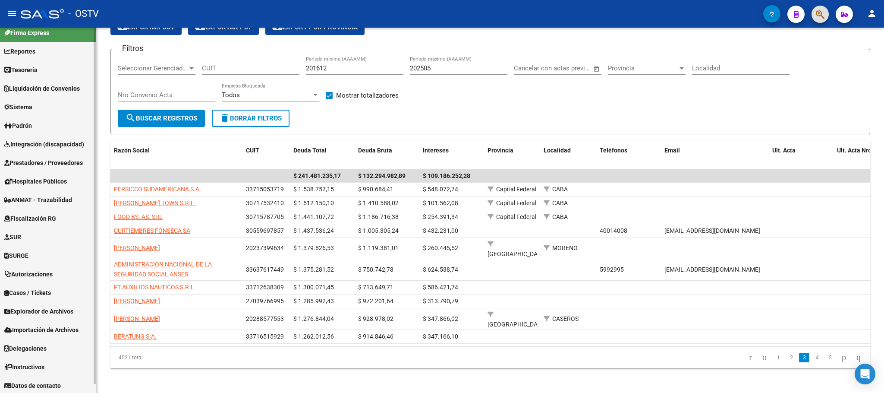
scroll to position [9, 0]
click at [38, 309] on span "Explorador de Archivos" at bounding box center [38, 309] width 69 height 9
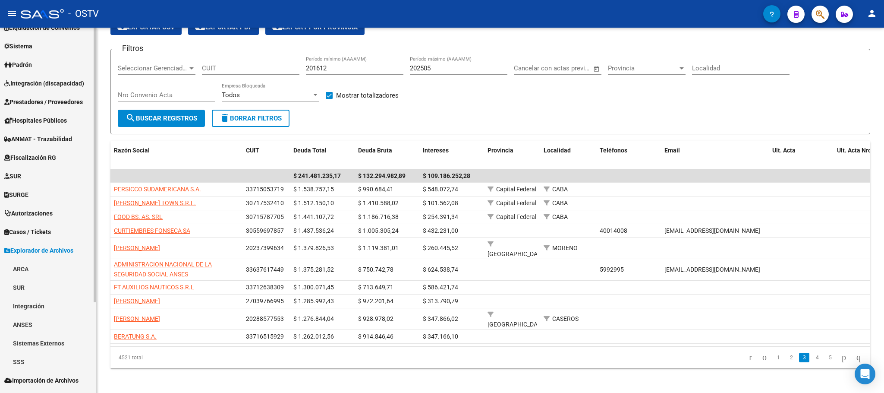
scroll to position [120, 0]
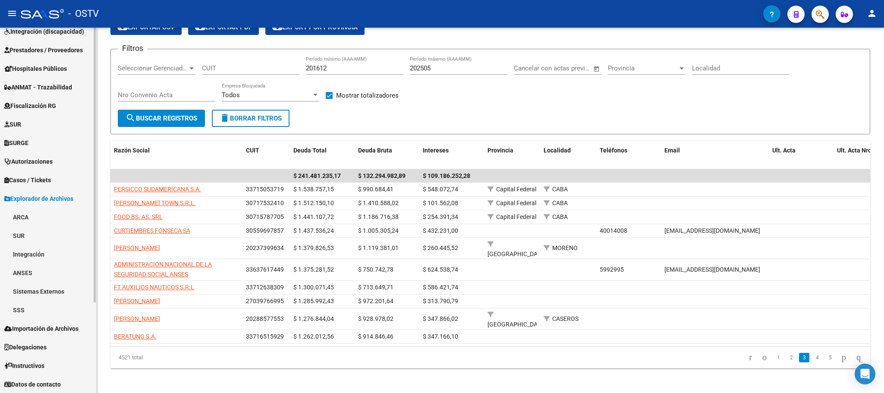
click at [32, 221] on link "ARCA" at bounding box center [48, 217] width 96 height 19
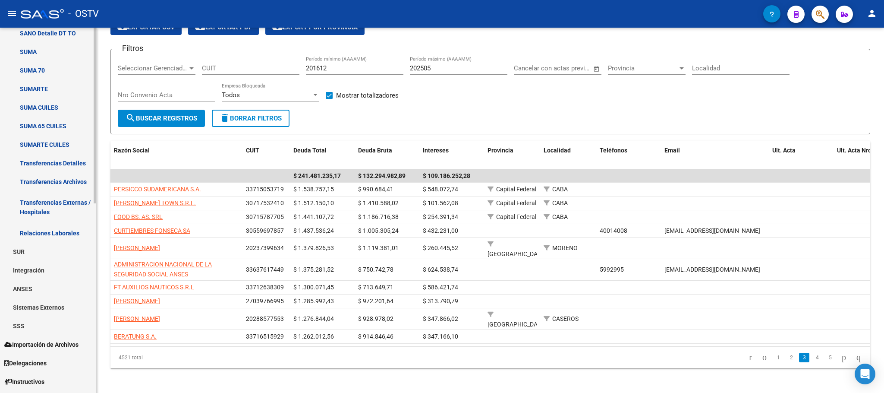
scroll to position [379, 0]
click at [55, 230] on link "Relaciones Laborales" at bounding box center [48, 232] width 96 height 19
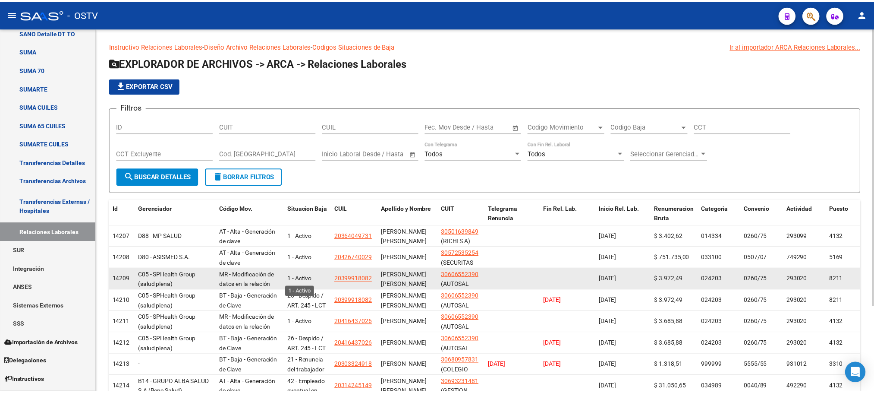
scroll to position [111, 0]
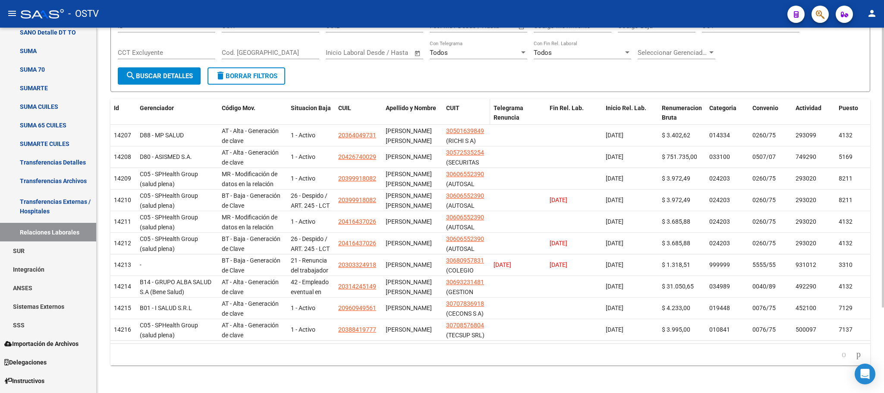
drag, startPoint x: 331, startPoint y: 100, endPoint x: 546, endPoint y: 102, distance: 214.9
click at [546, 102] on div "Id Gerenciador Código Mov. Situacion Baja CUIL Apellido y Nombre CUIT Telegrama…" at bounding box center [666, 118] width 1113 height 38
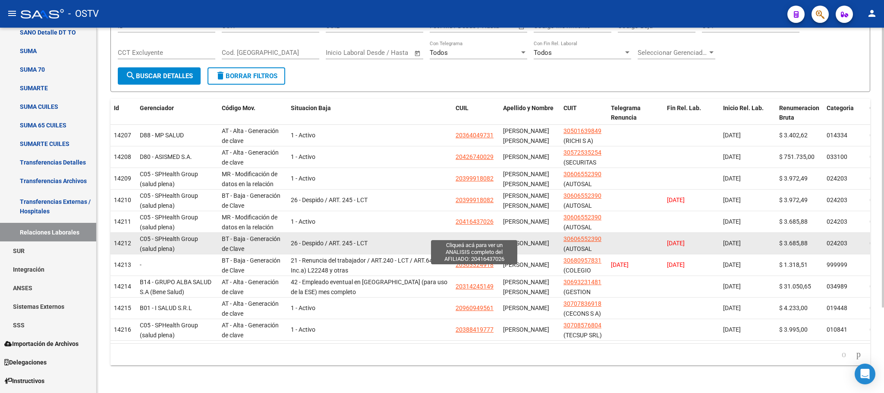
click at [485, 239] on span "20416437026" at bounding box center [475, 242] width 38 height 7
type textarea "20416437026"
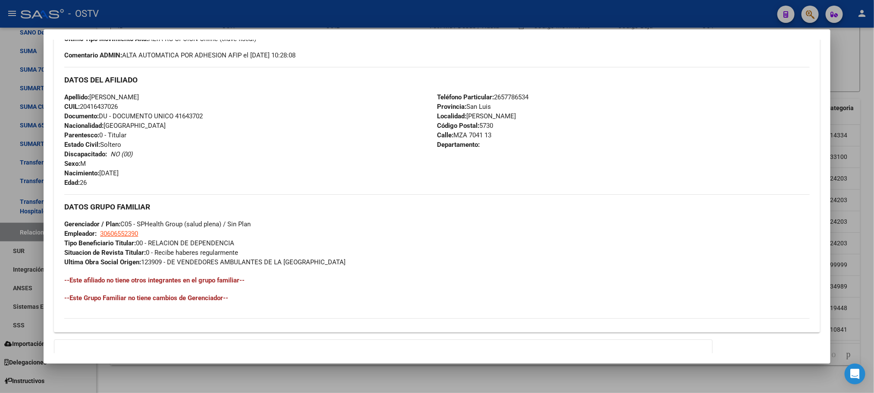
scroll to position [353, 0]
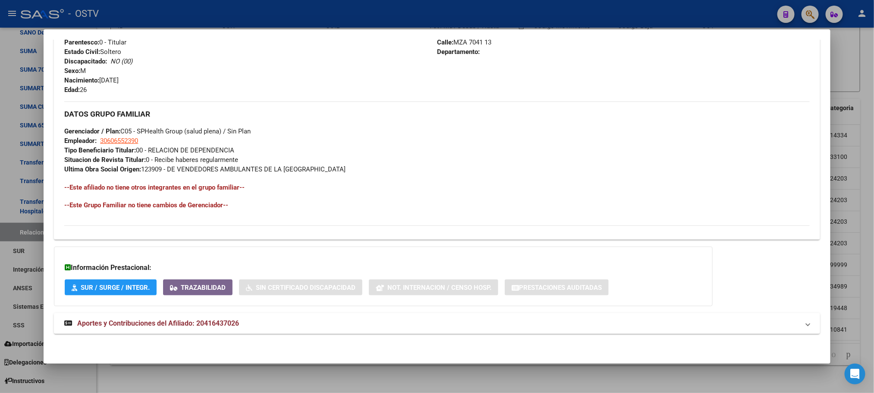
click at [183, 320] on span "Aportes y Contribuciones del Afiliado: 20416437026" at bounding box center [158, 323] width 162 height 8
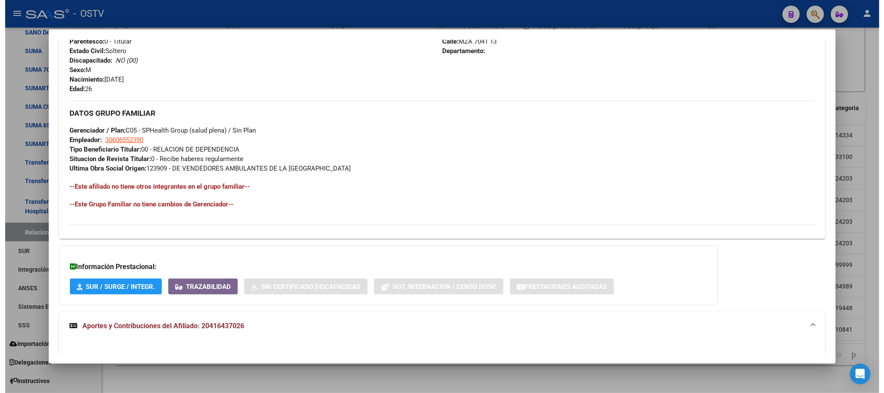
scroll to position [676, 0]
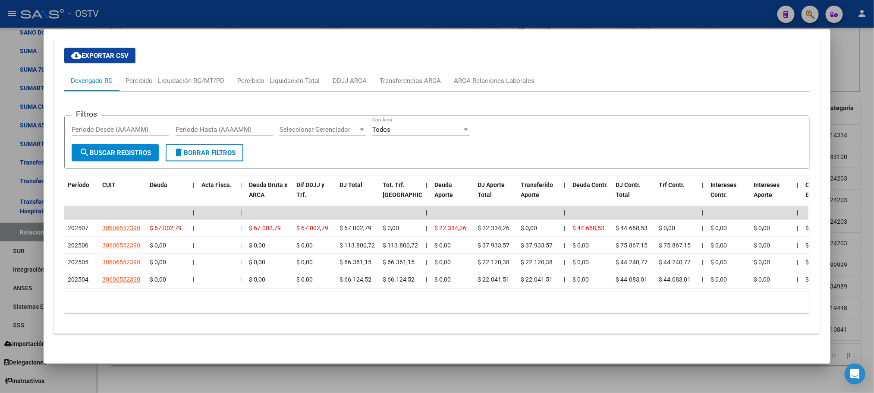
click at [212, 388] on div at bounding box center [437, 196] width 874 height 393
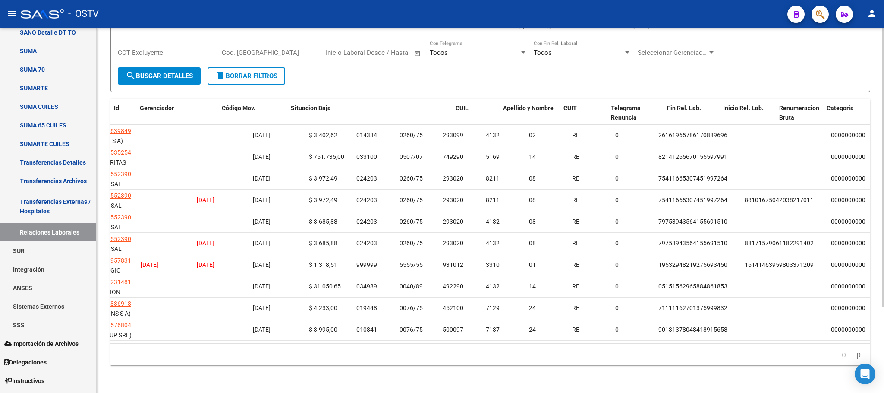
scroll to position [0, 0]
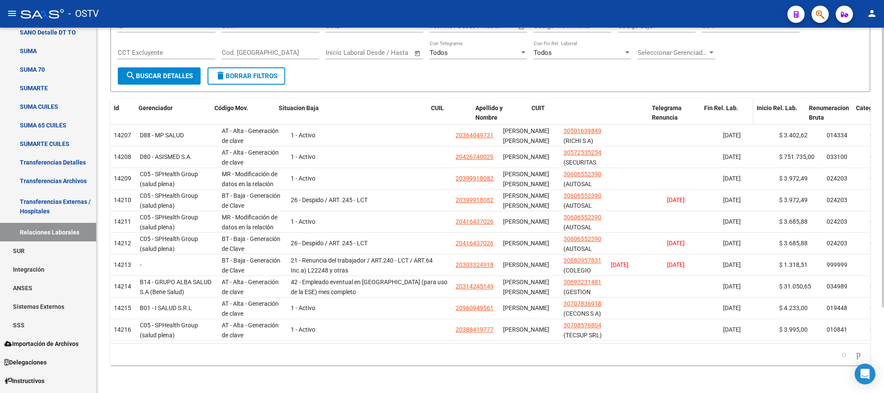
drag, startPoint x: 603, startPoint y: 99, endPoint x: 753, endPoint y: 96, distance: 149.3
click at [748, 99] on div "Id Gerenciador Código Mov. Situacion Baja CUIL Apellido y Nombre CUIT Telegrama…" at bounding box center [725, 118] width 1231 height 38
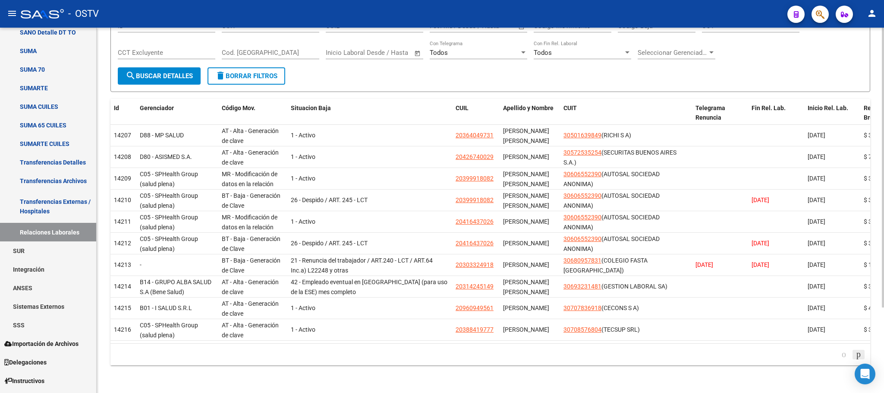
click at [855, 356] on icon "go to next page" at bounding box center [858, 354] width 7 height 10
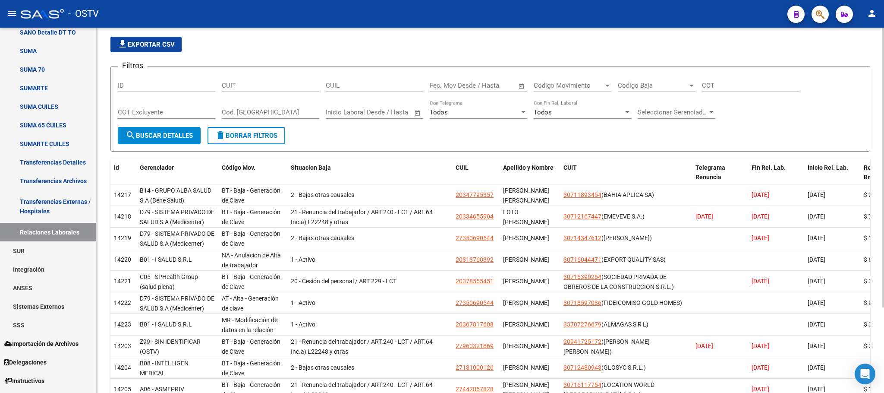
click at [874, 71] on div at bounding box center [883, 203] width 2 height 280
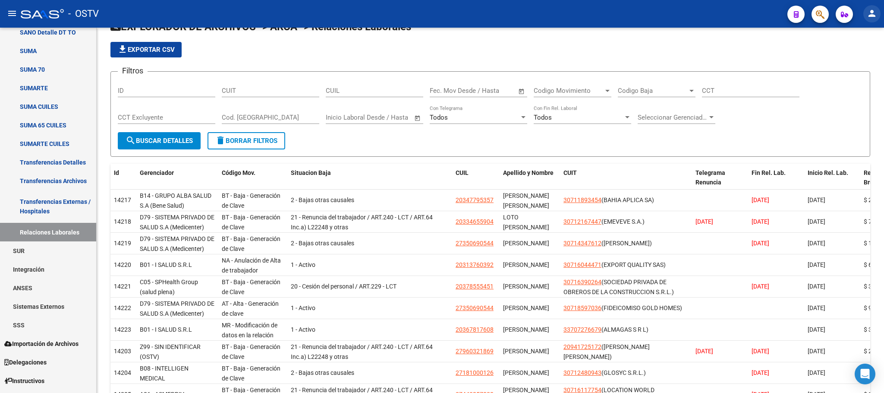
click at [873, 16] on mat-icon "person" at bounding box center [872, 13] width 10 height 10
click at [858, 62] on button "exit_to_app Salir" at bounding box center [854, 57] width 53 height 21
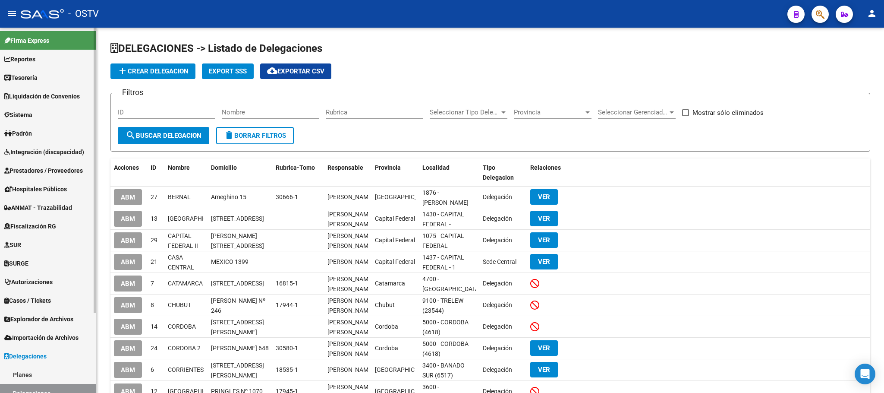
click at [29, 227] on span "Fiscalización RG" at bounding box center [30, 225] width 52 height 9
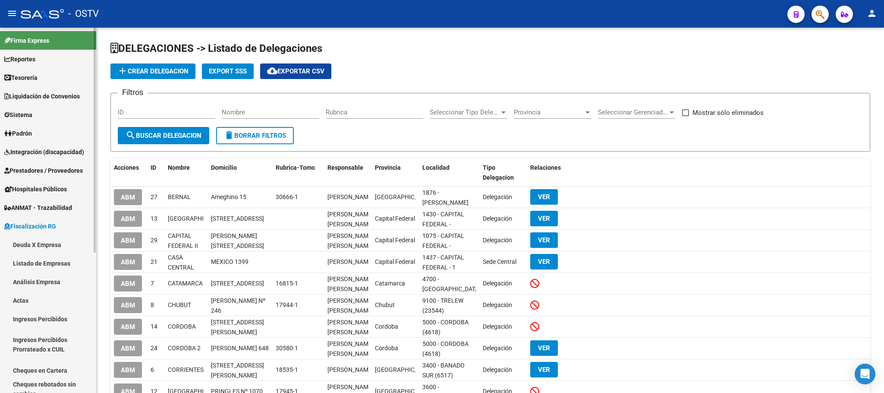
click at [29, 280] on link "Análisis Empresa" at bounding box center [48, 281] width 96 height 19
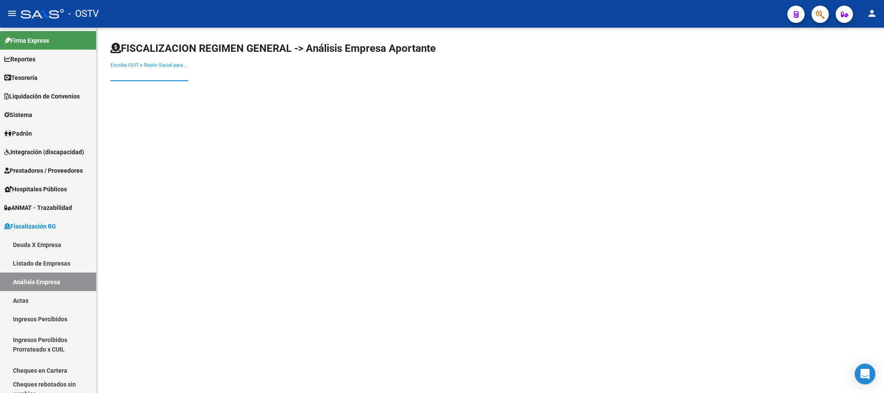
paste input "20288577553"
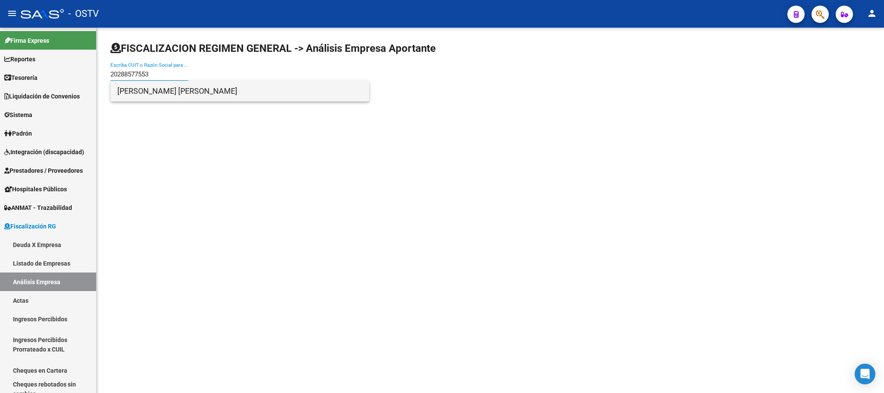
type input "20288577553"
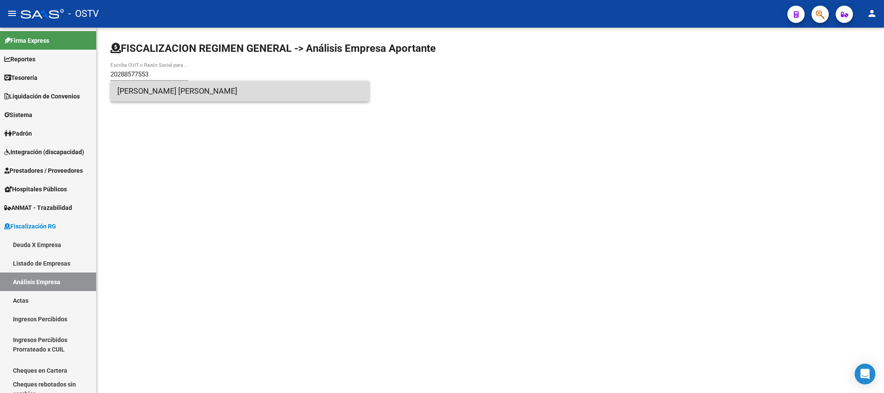
click at [184, 96] on span "[PERSON_NAME] [PERSON_NAME]" at bounding box center [239, 91] width 245 height 21
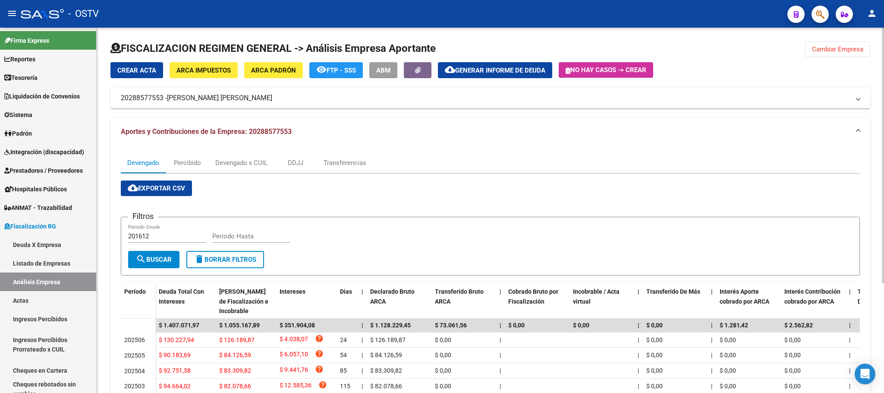
click at [518, 75] on button "cloud_download Generar informe de deuda" at bounding box center [495, 70] width 114 height 16
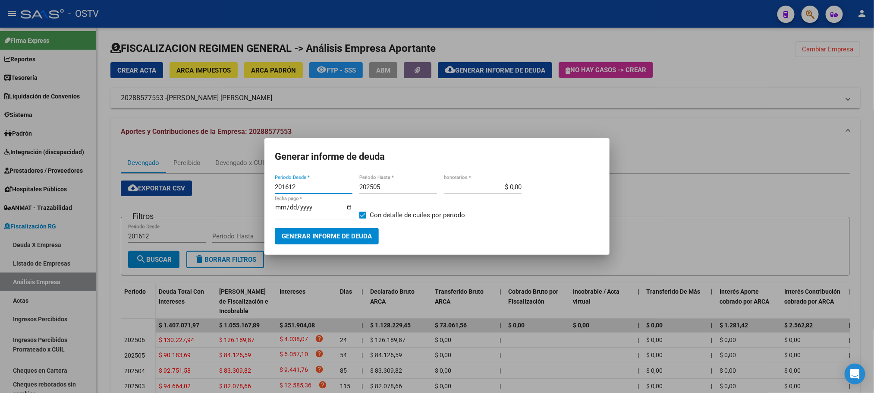
click at [329, 190] on input "201612" at bounding box center [314, 187] width 78 height 8
type input "202410"
click at [391, 192] on div "202505 Periodo Hasta *" at bounding box center [398, 186] width 78 height 13
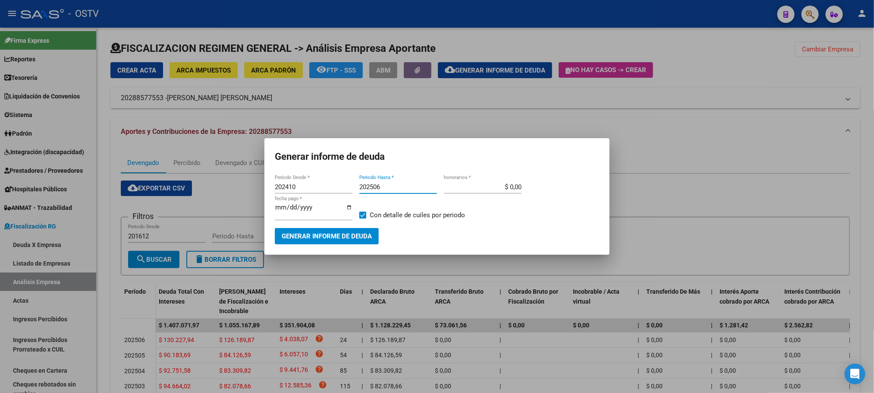
type input "202506"
click at [311, 233] on span "Generar informe de deuda" at bounding box center [327, 237] width 90 height 8
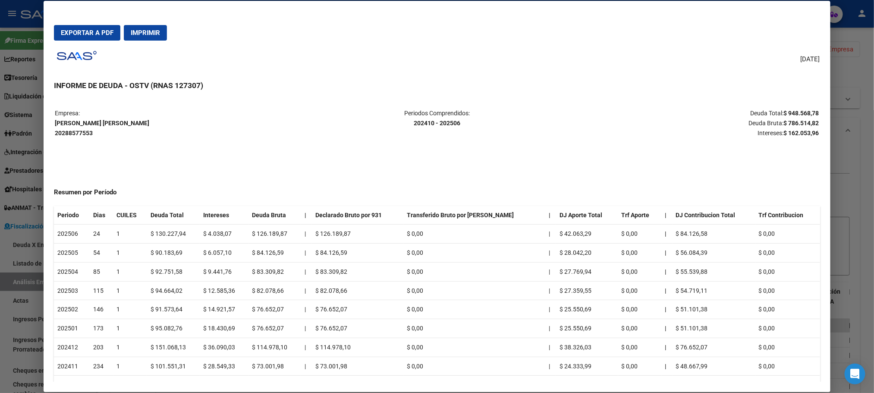
click at [855, 154] on div at bounding box center [437, 196] width 874 height 393
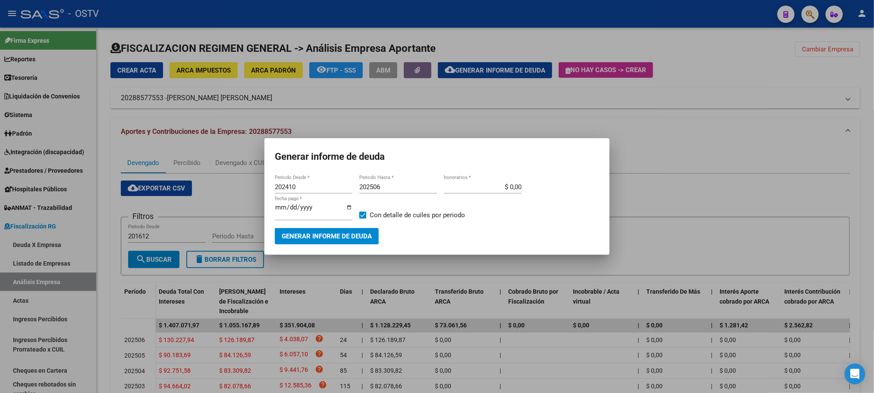
click at [215, 72] on div at bounding box center [437, 196] width 874 height 393
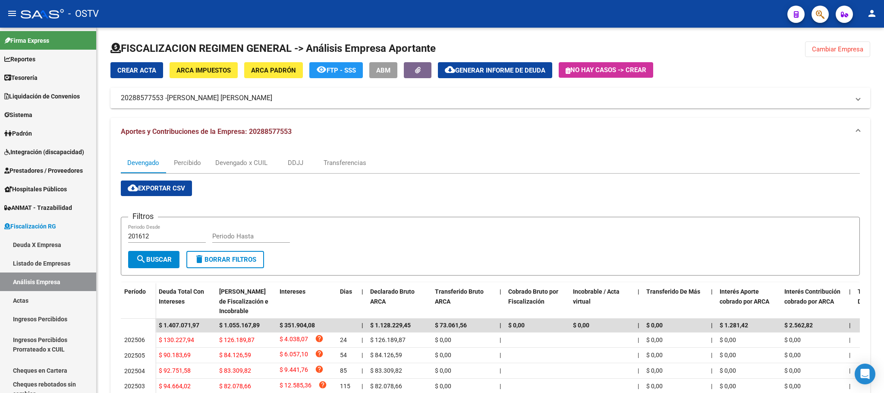
click at [215, 72] on span "ARCA Impuestos" at bounding box center [203, 70] width 54 height 8
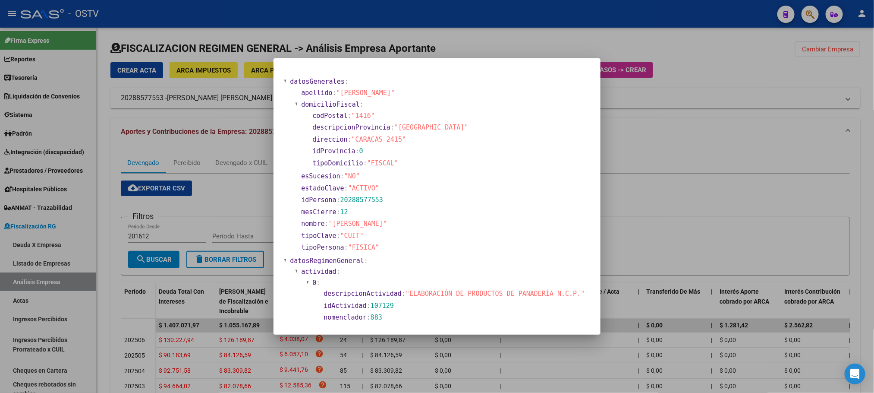
click at [324, 25] on div at bounding box center [437, 196] width 874 height 393
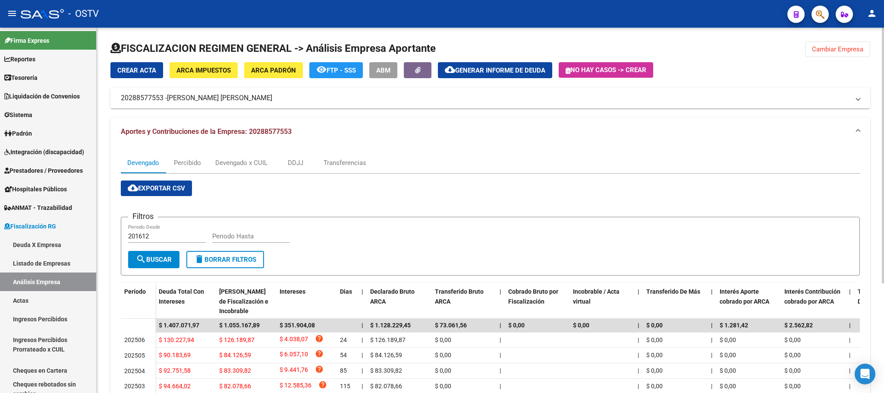
click at [284, 70] on span "ARCA Padrón" at bounding box center [273, 70] width 45 height 8
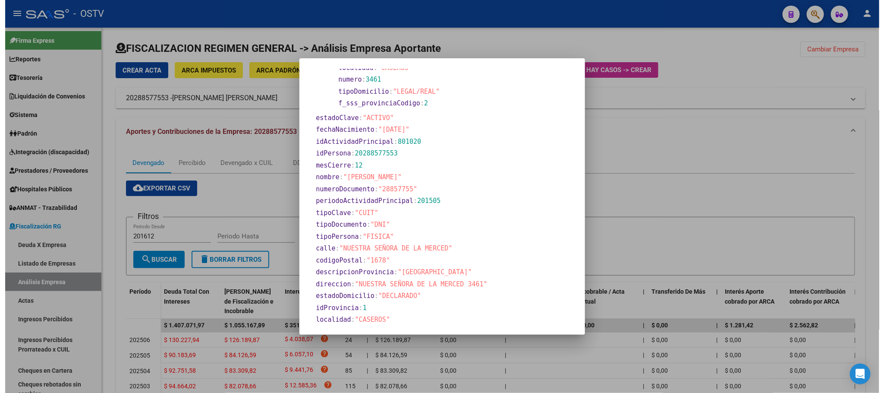
scroll to position [116, 0]
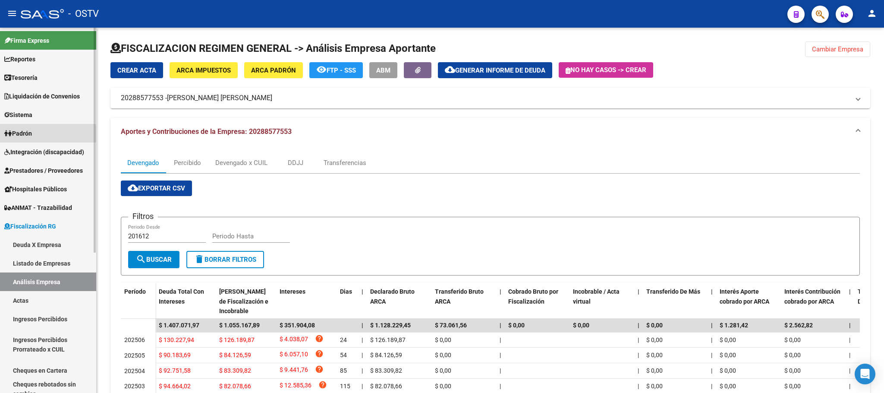
click at [32, 134] on span "Padrón" at bounding box center [18, 133] width 28 height 9
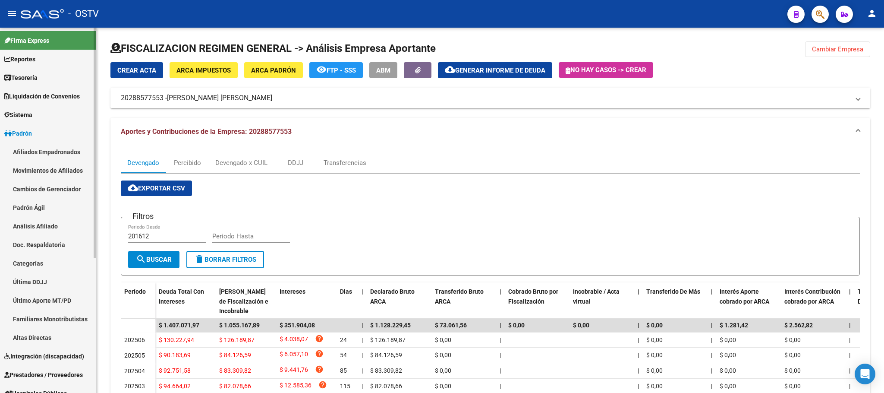
scroll to position [213, 0]
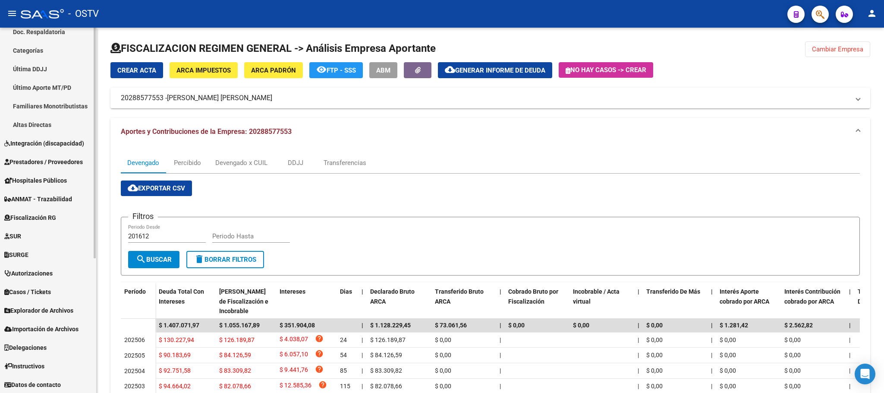
click at [46, 307] on span "Explorador de Archivos" at bounding box center [38, 310] width 69 height 9
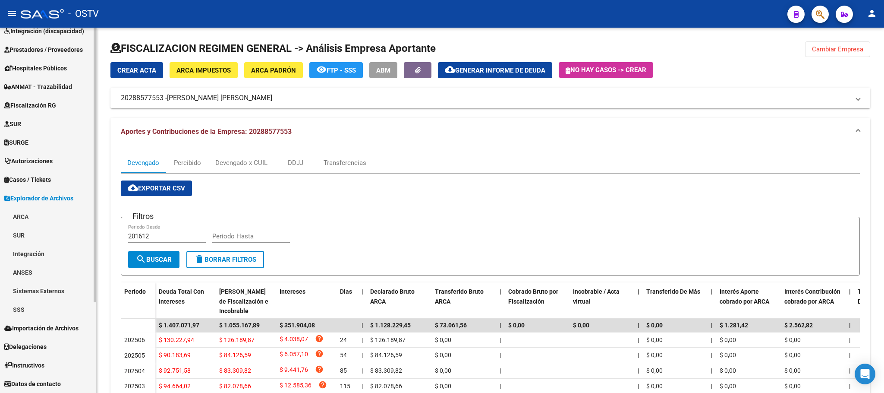
scroll to position [120, 0]
click at [44, 310] on link "SSS" at bounding box center [48, 309] width 96 height 19
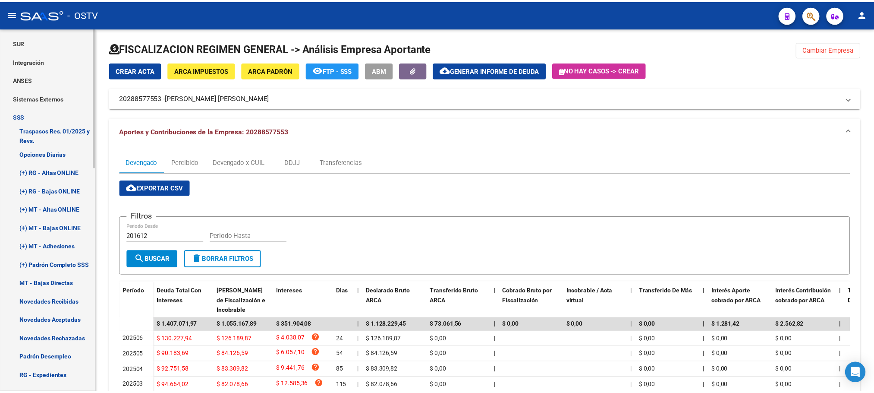
scroll to position [315, 0]
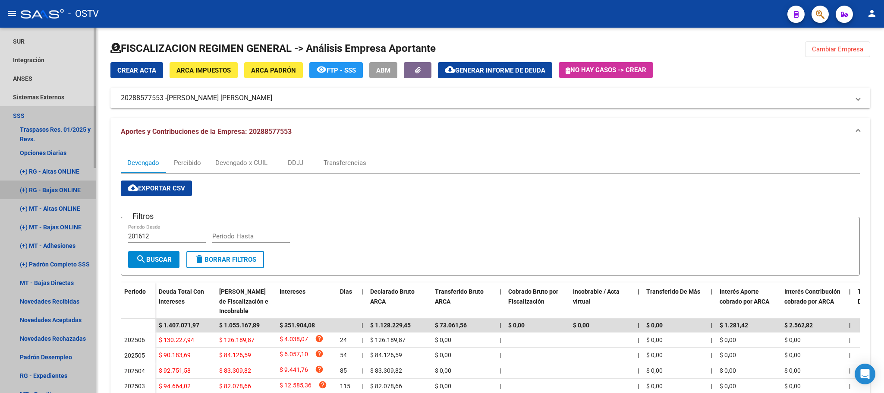
click at [53, 186] on link "(+) RG - Bajas ONLINE" at bounding box center [48, 189] width 96 height 19
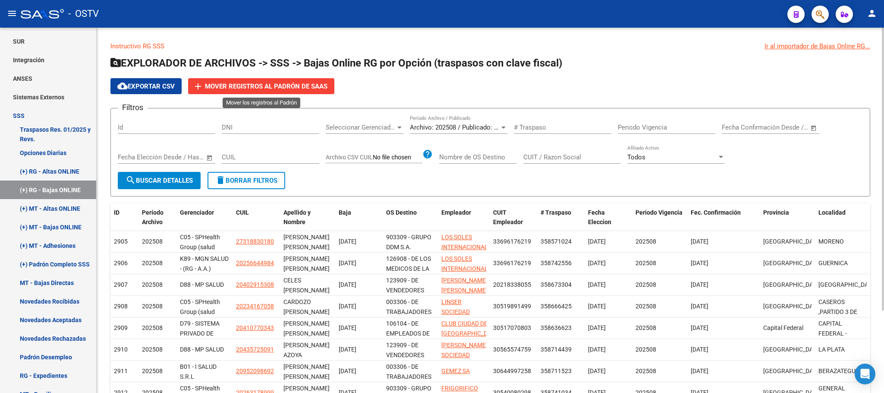
click at [221, 86] on span "Mover registros al PADRÓN de SAAS" at bounding box center [266, 86] width 123 height 8
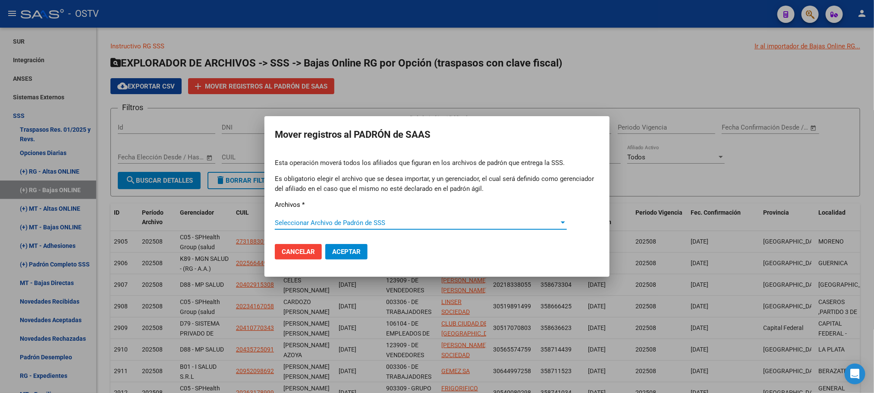
click at [312, 221] on span "Seleccionar Archivo de Padrón de SSS" at bounding box center [417, 223] width 284 height 8
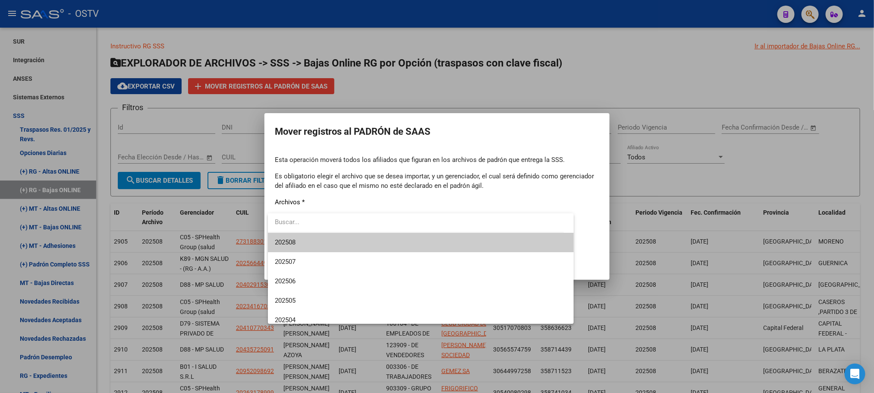
click at [307, 243] on span "202508" at bounding box center [421, 242] width 292 height 19
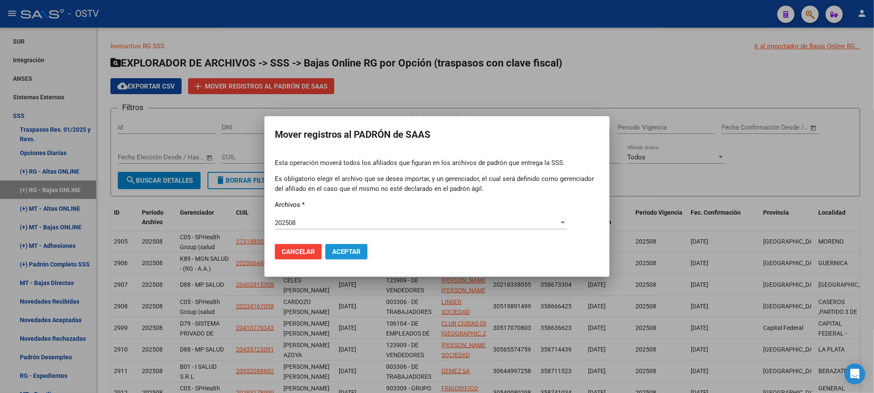
click at [343, 249] on span "Aceptar" at bounding box center [346, 252] width 28 height 8
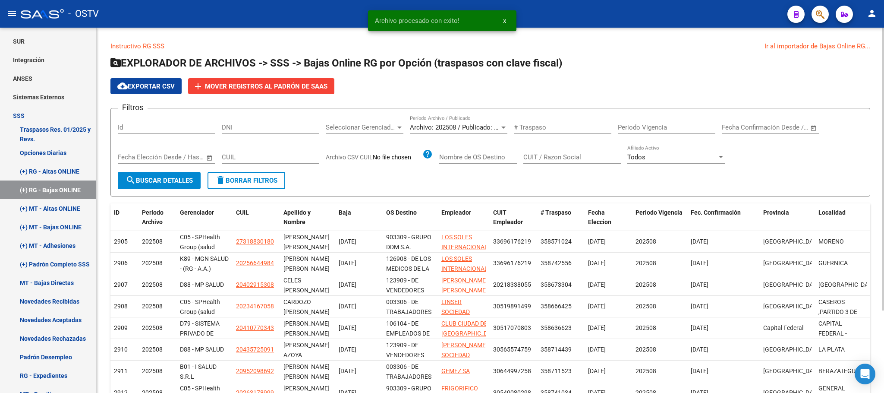
click at [99, 294] on div "Instructivo RG SSS Ir al importador de Bajas Online RG... EXPLORADOR DE ARCHIVO…" at bounding box center [491, 263] width 788 height 471
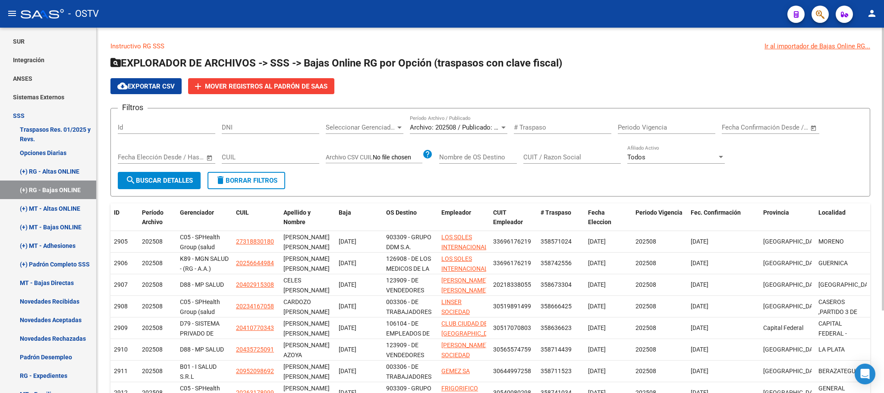
drag, startPoint x: 110, startPoint y: 208, endPoint x: 105, endPoint y: 210, distance: 5.2
click at [105, 210] on div "Instructivo RG SSS Ir al importador de Bajas Online RG... EXPLORADOR DE ARCHIVO…" at bounding box center [491, 263] width 788 height 471
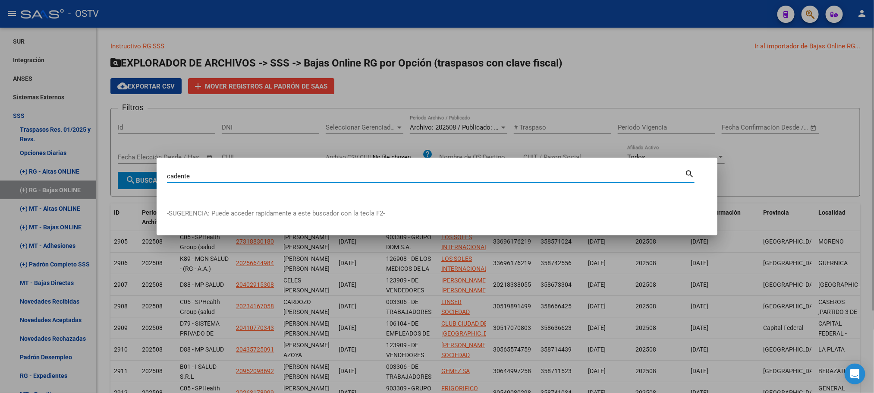
type input "cadente"
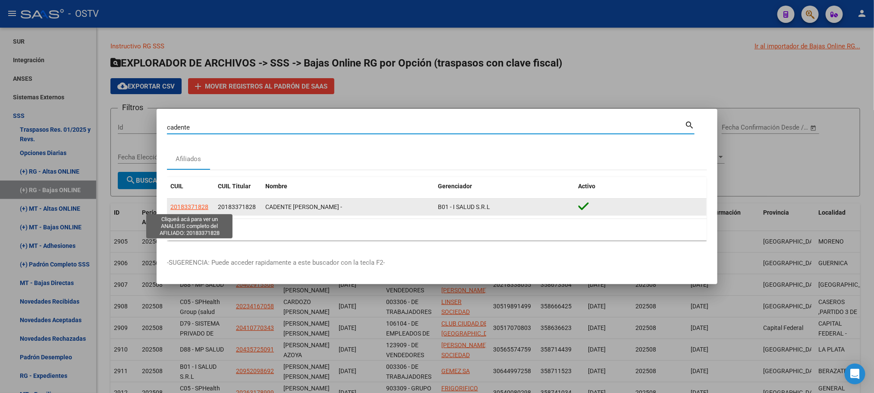
click at [179, 209] on span "20183371828" at bounding box center [189, 206] width 38 height 7
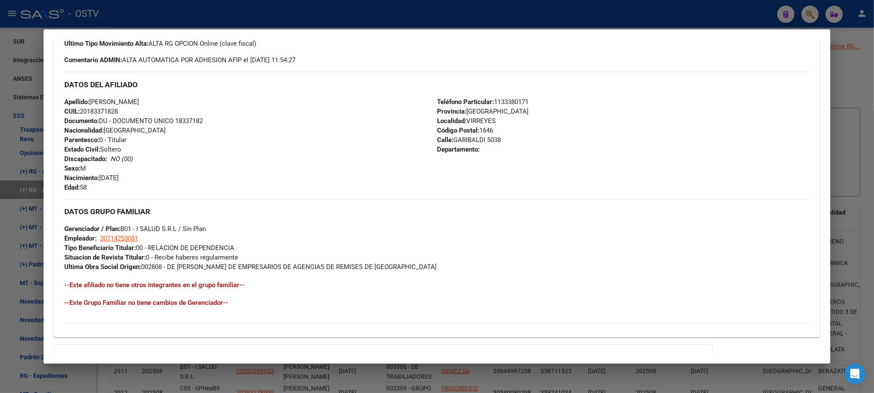
scroll to position [259, 0]
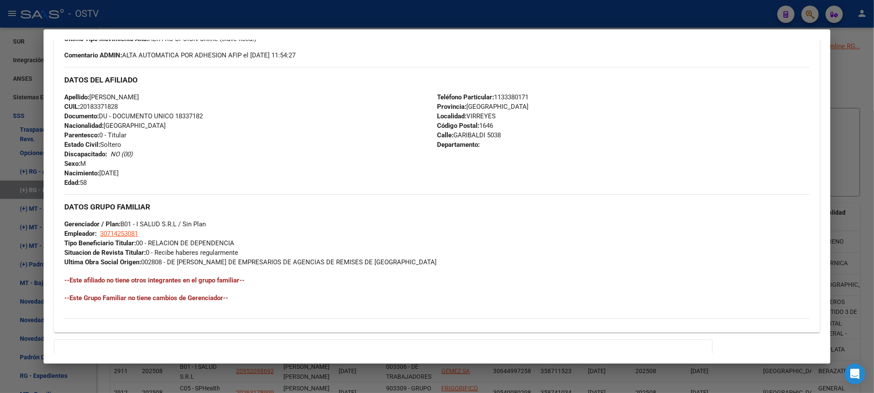
drag, startPoint x: 57, startPoint y: 95, endPoint x: 175, endPoint y: 139, distance: 125.6
click at [175, 139] on div "Enviar Credencial Digital remove_red_eye Movimientos Sin Certificado Discapacid…" at bounding box center [437, 148] width 766 height 355
copy div "Apellido: [PERSON_NAME] CUIL: 20183371828 Documento: DU - DOCUMENTO UNICO 18337…"
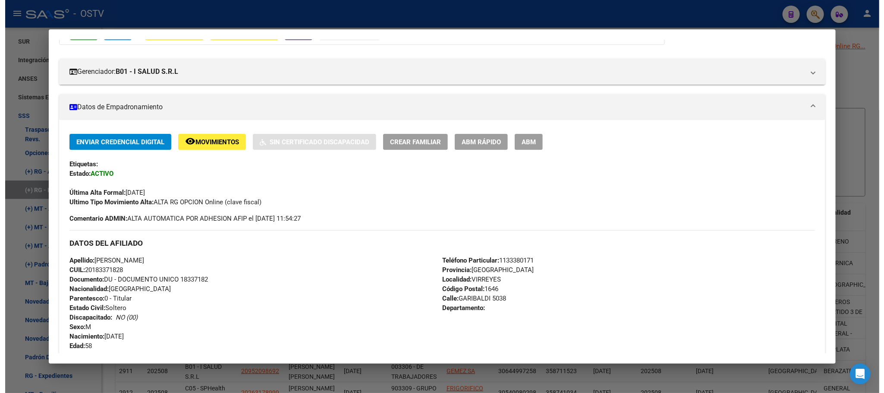
scroll to position [65, 0]
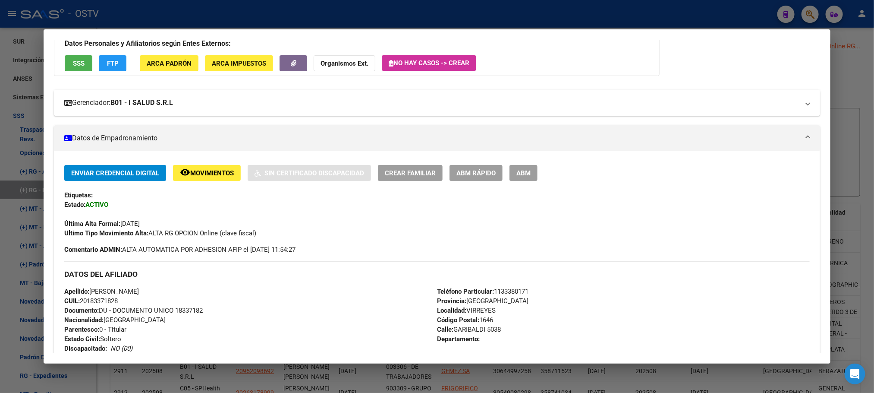
click at [141, 99] on strong "B01 - I SALUD S.R.L" at bounding box center [141, 103] width 63 height 10
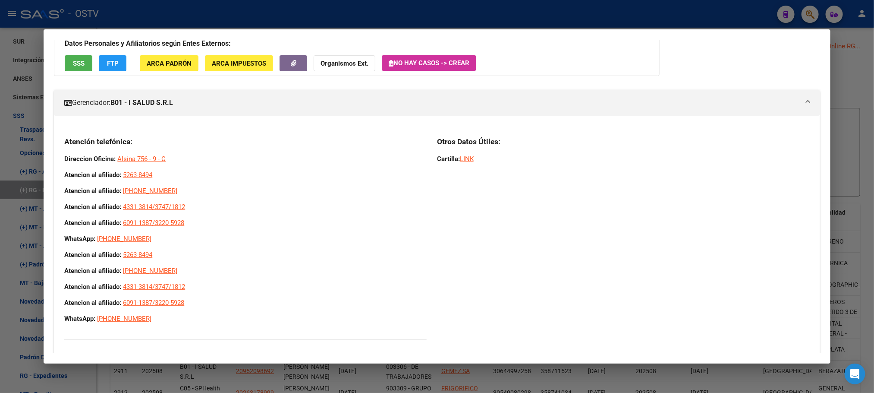
drag, startPoint x: 147, startPoint y: 320, endPoint x: 61, endPoint y: 320, distance: 85.9
click at [48, 322] on mat-dialog-content "Análisis Afiliado - CUIL: 20183371828 DATOS [PERSON_NAME] ÁGIL: CADENTE [PERSON…" at bounding box center [437, 196] width 787 height 313
copy span "WhatsApp: [PHONE_NUMBER]"
click at [105, 381] on div at bounding box center [437, 196] width 874 height 393
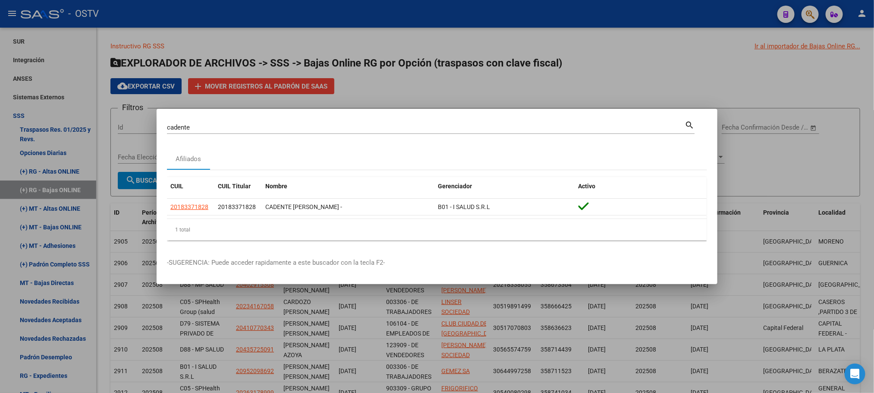
click at [105, 280] on div at bounding box center [437, 196] width 874 height 393
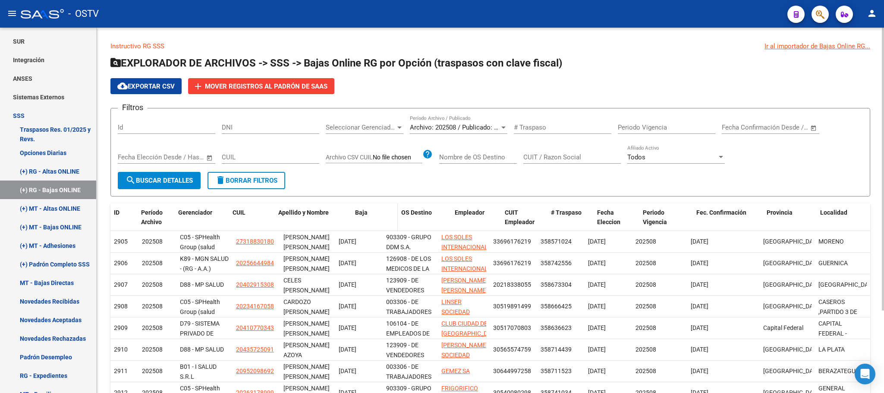
drag, startPoint x: 333, startPoint y: 216, endPoint x: 368, endPoint y: 216, distance: 35.4
click at [368, 216] on div "ID Período Archivo Gerenciador CUIL Apellido y Nombre Baja OS Destino Empleador…" at bounding box center [490, 217] width 760 height 28
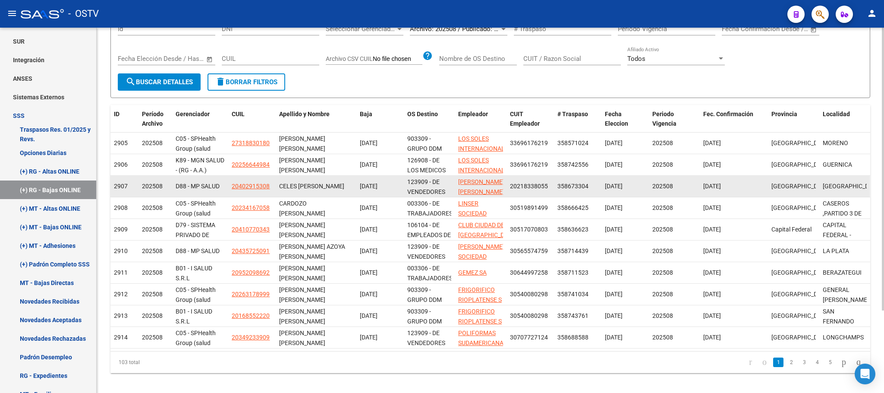
scroll to position [107, 0]
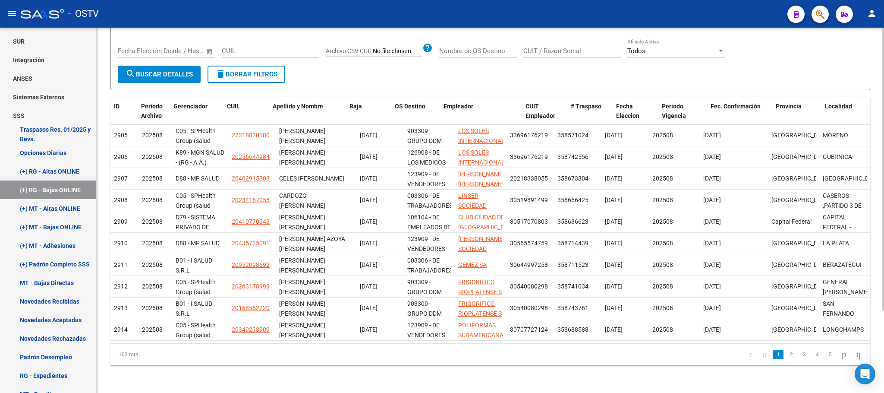
drag, startPoint x: 504, startPoint y: 108, endPoint x: 660, endPoint y: 100, distance: 156.4
click at [660, 100] on div "ID Período Archivo Gerenciador CUIL Apellido y Nombre Baja OS Destino Empleador…" at bounding box center [490, 111] width 760 height 28
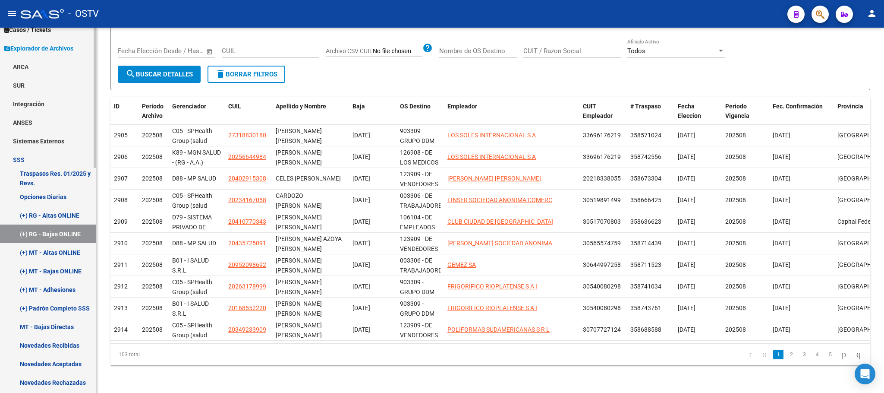
scroll to position [250, 0]
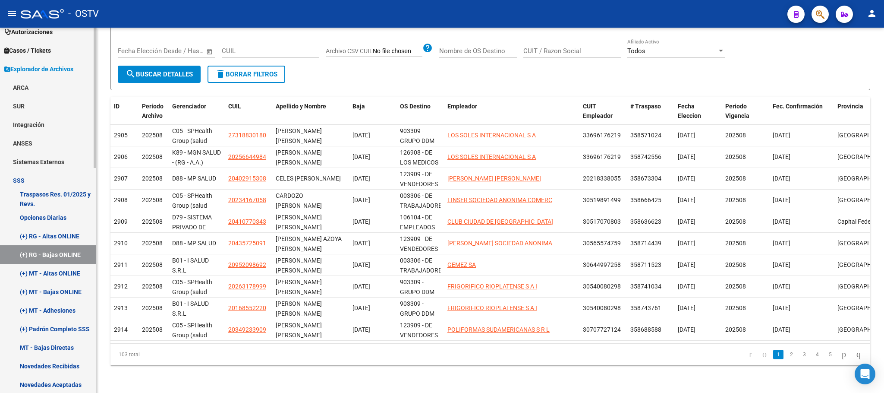
click at [34, 70] on span "Explorador de Archivos" at bounding box center [38, 68] width 69 height 9
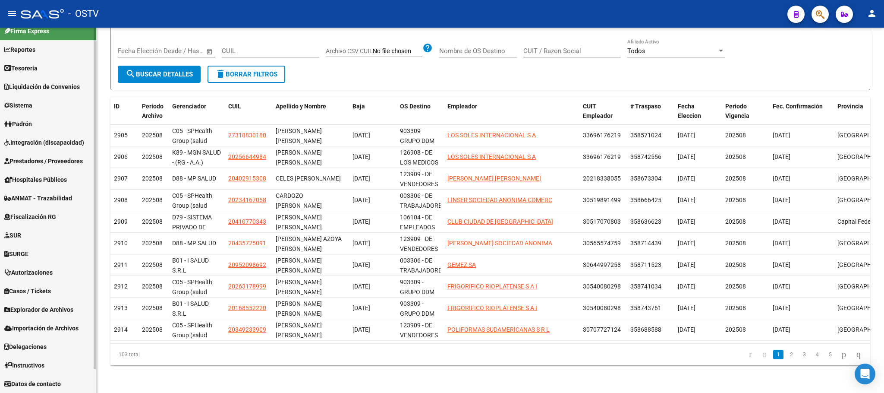
scroll to position [9, 0]
click at [22, 212] on span "Fiscalización RG" at bounding box center [30, 216] width 52 height 9
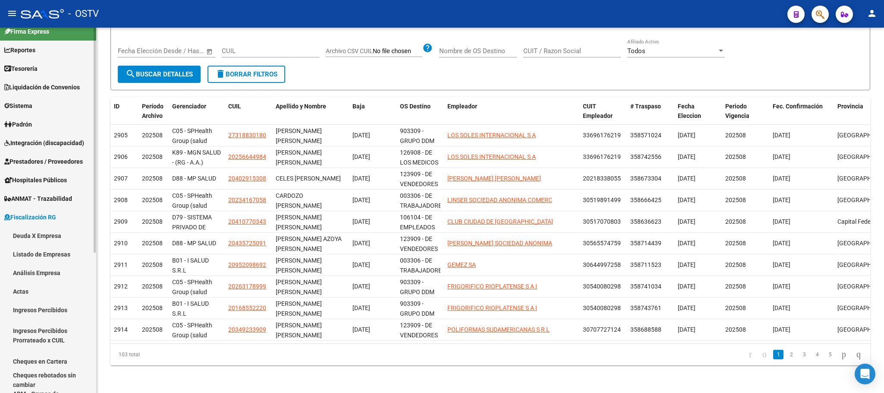
click at [35, 271] on link "Análisis Empresa" at bounding box center [48, 272] width 96 height 19
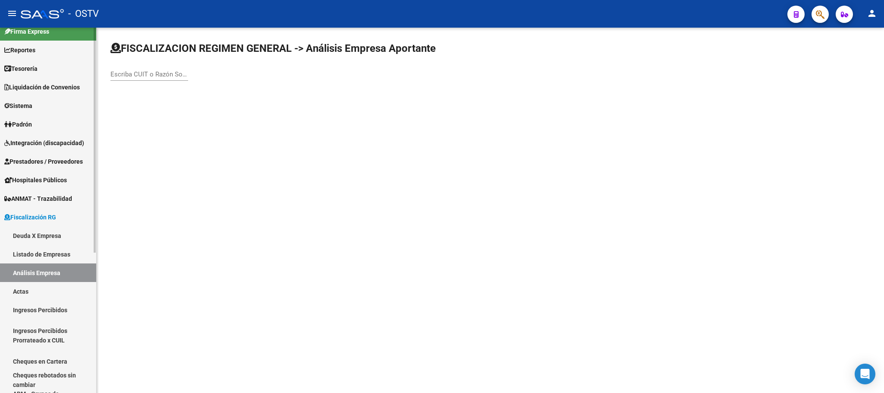
click at [45, 214] on span "Fiscalización RG" at bounding box center [30, 216] width 52 height 9
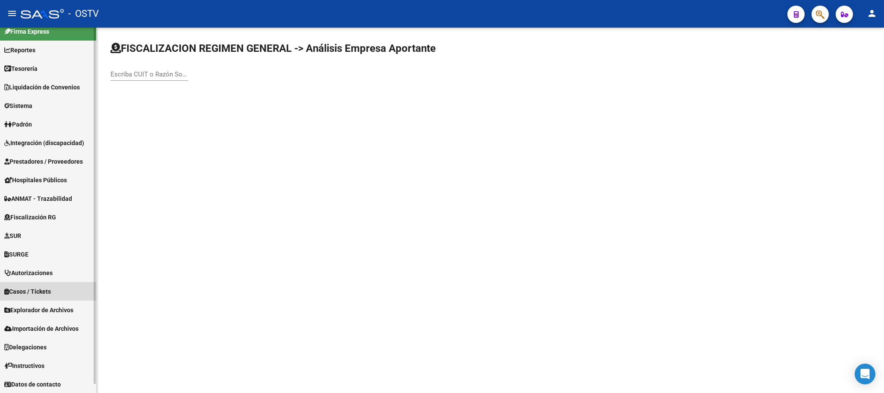
click at [31, 294] on span "Casos / Tickets" at bounding box center [27, 291] width 47 height 9
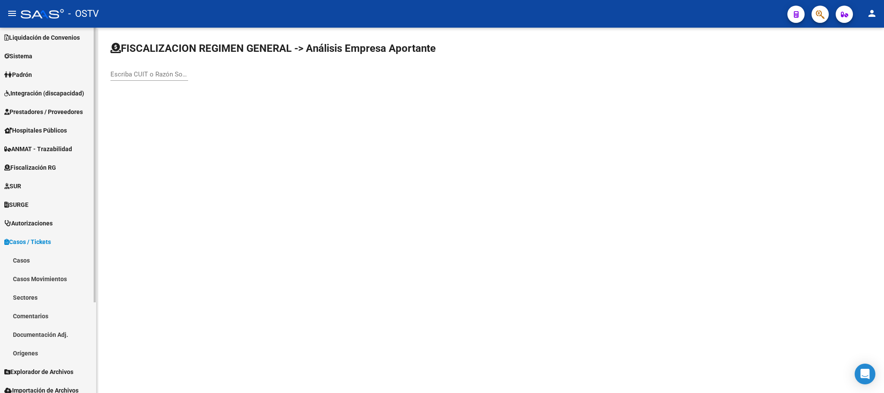
scroll to position [120, 0]
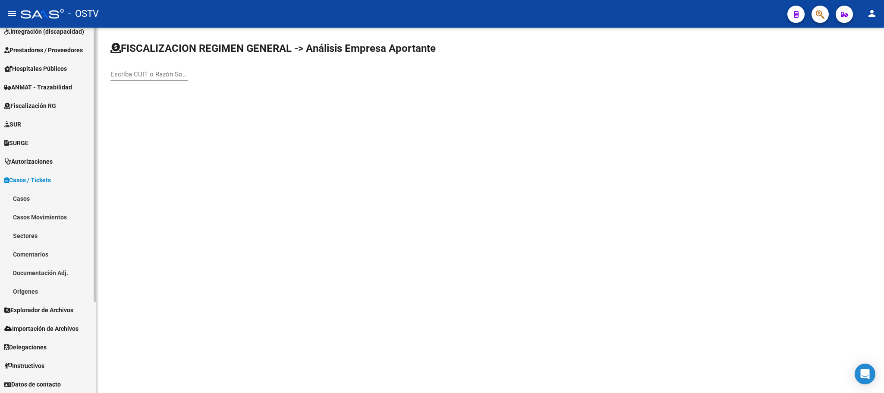
click at [29, 290] on link "Orígenes" at bounding box center [48, 291] width 96 height 19
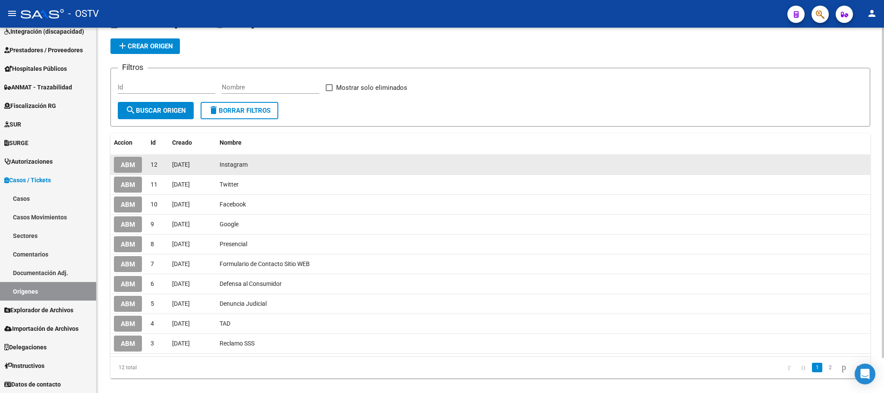
scroll to position [38, 0]
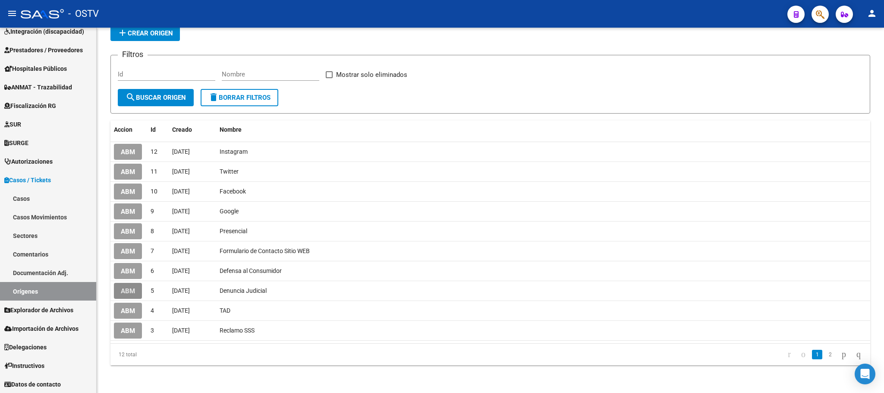
click at [122, 289] on span "ABM" at bounding box center [128, 291] width 14 height 8
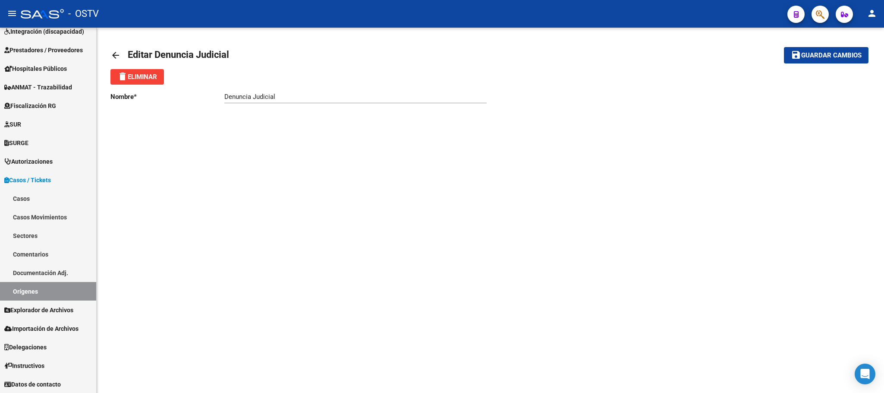
click at [116, 53] on mat-icon "arrow_back" at bounding box center [115, 55] width 10 height 10
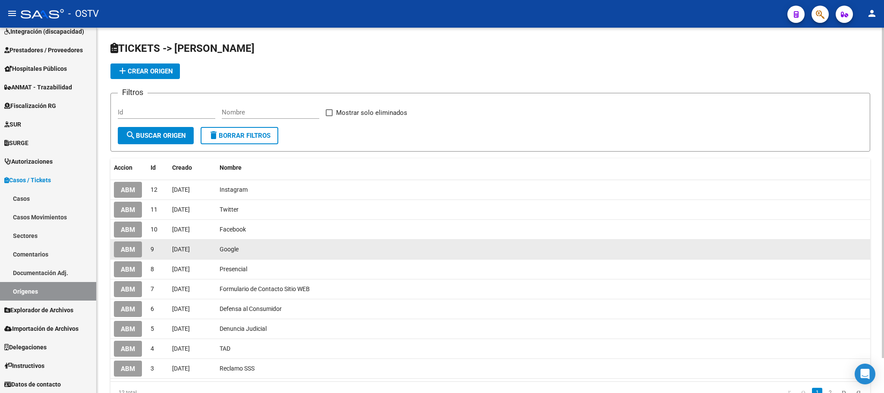
scroll to position [38, 0]
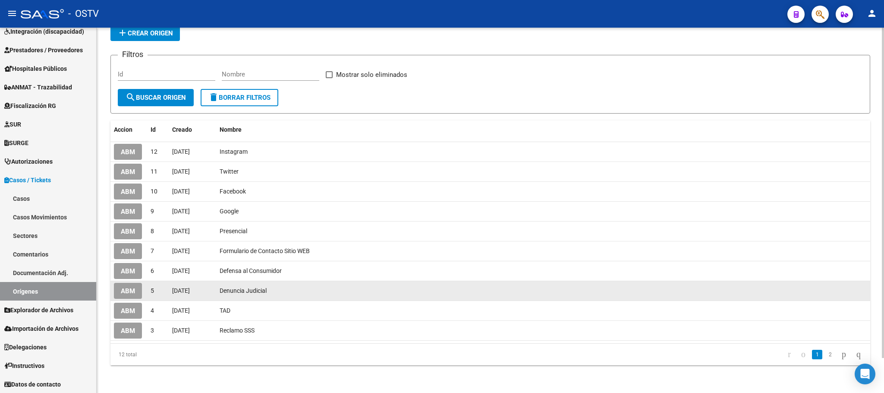
click at [125, 294] on span "ABM" at bounding box center [128, 291] width 14 height 8
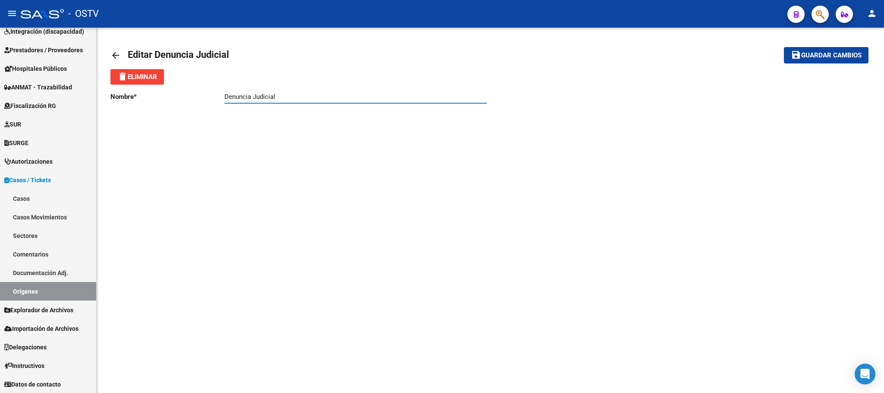
drag, startPoint x: 251, startPoint y: 98, endPoint x: 186, endPoint y: 101, distance: 64.8
click at [186, 101] on app-form-text-field "Nombre * Denuncia Judicial Ingresar nombre" at bounding box center [298, 97] width 376 height 8
type input "Oficio Judicial"
drag, startPoint x: 829, startPoint y: 56, endPoint x: 825, endPoint y: 65, distance: 9.5
click at [829, 57] on span "Guardar cambios" at bounding box center [831, 56] width 60 height 8
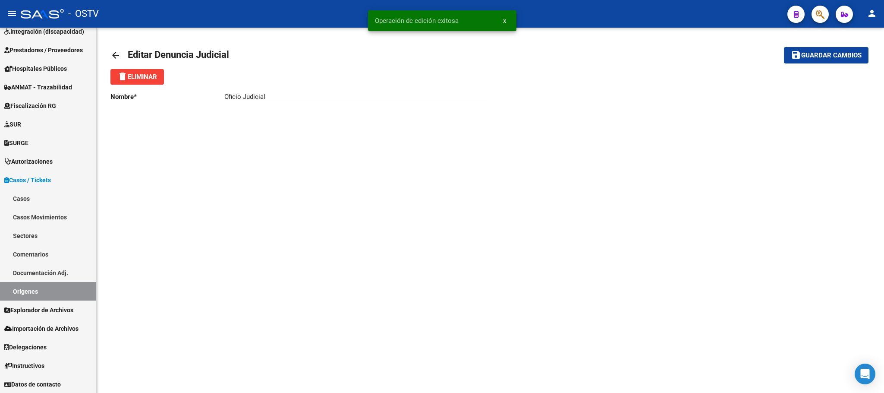
click at [112, 55] on mat-icon "arrow_back" at bounding box center [115, 55] width 10 height 10
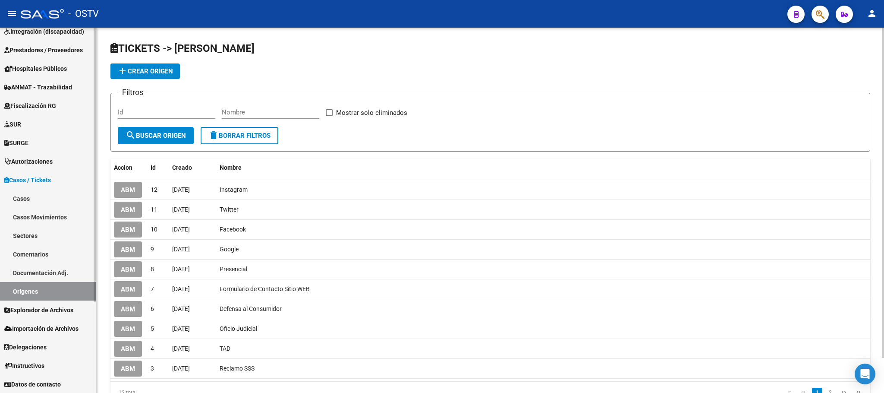
click at [23, 200] on link "Casos" at bounding box center [48, 198] width 96 height 19
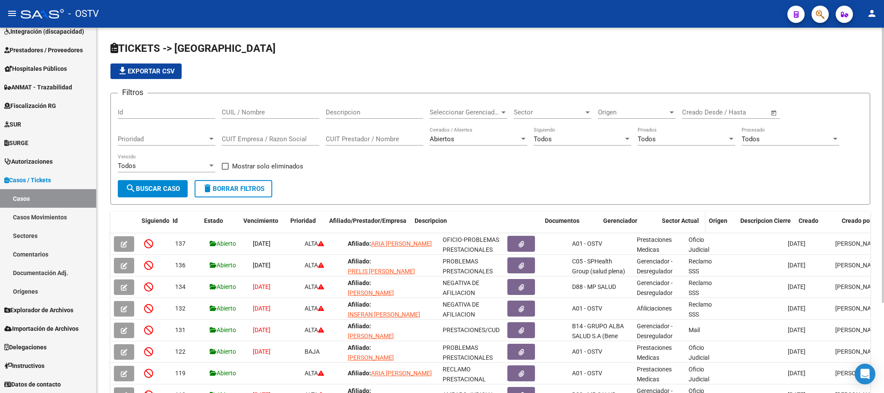
drag, startPoint x: 501, startPoint y: 220, endPoint x: 700, endPoint y: 217, distance: 199.4
click at [700, 217] on div "Siguiendo Id Estado Vencimiento Prioridad Afiliado/Prestador/Empresa Descripcio…" at bounding box center [503, 225] width 786 height 28
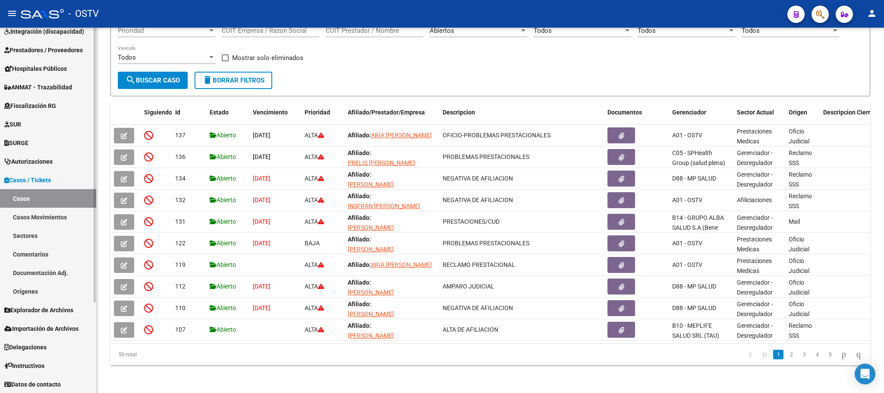
click at [26, 235] on link "Sectores" at bounding box center [48, 235] width 96 height 19
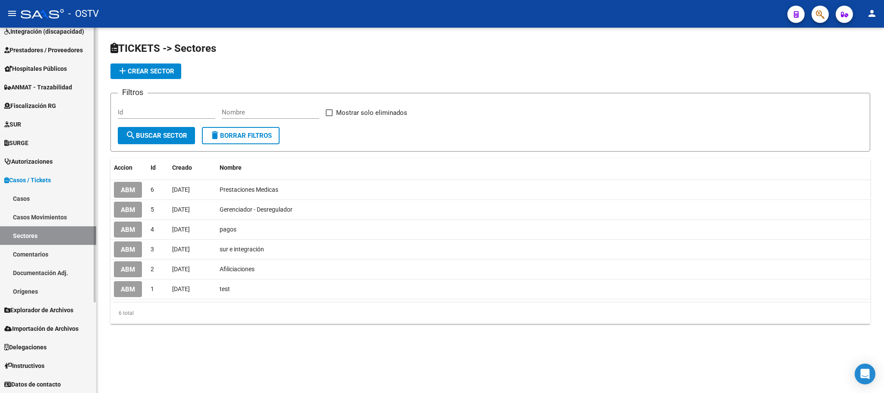
click at [24, 256] on link "Comentarios" at bounding box center [48, 254] width 96 height 19
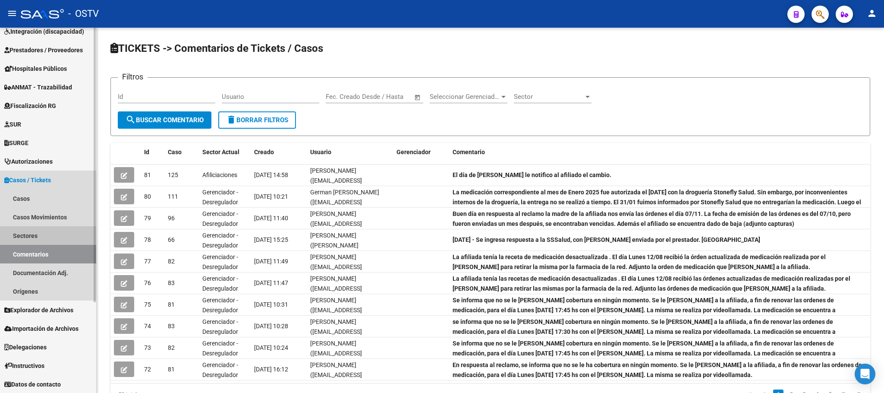
click at [30, 233] on link "Sectores" at bounding box center [48, 235] width 96 height 19
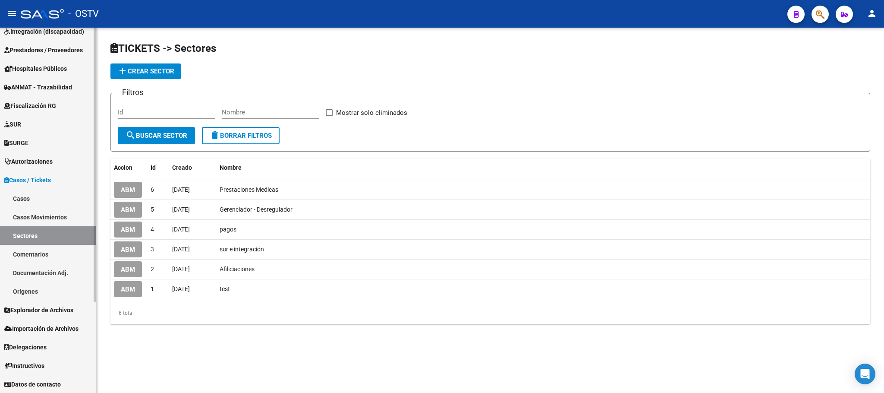
click at [20, 180] on span "Casos / Tickets" at bounding box center [27, 179] width 47 height 9
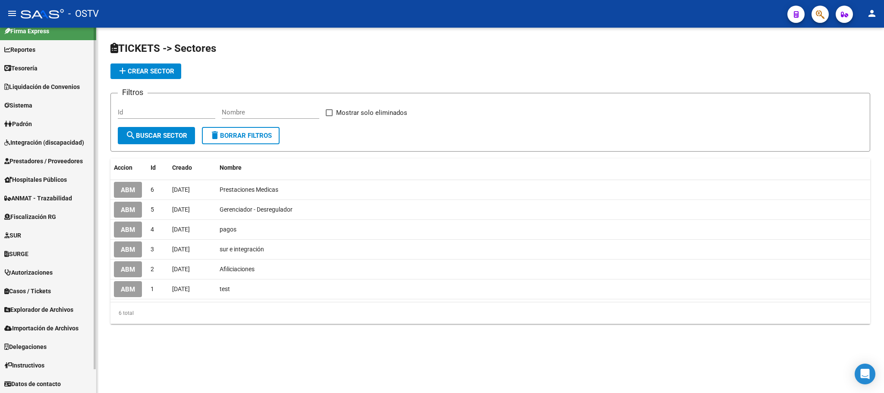
scroll to position [9, 0]
click at [29, 125] on span "Padrón" at bounding box center [18, 124] width 28 height 9
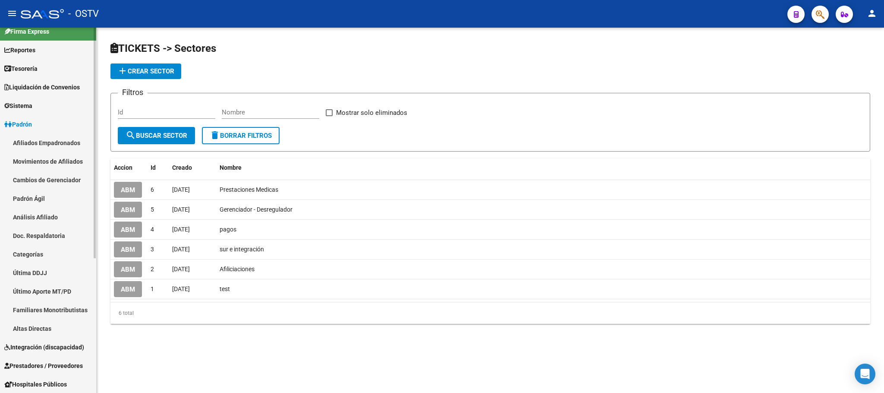
click at [29, 125] on span "Padrón" at bounding box center [18, 124] width 28 height 9
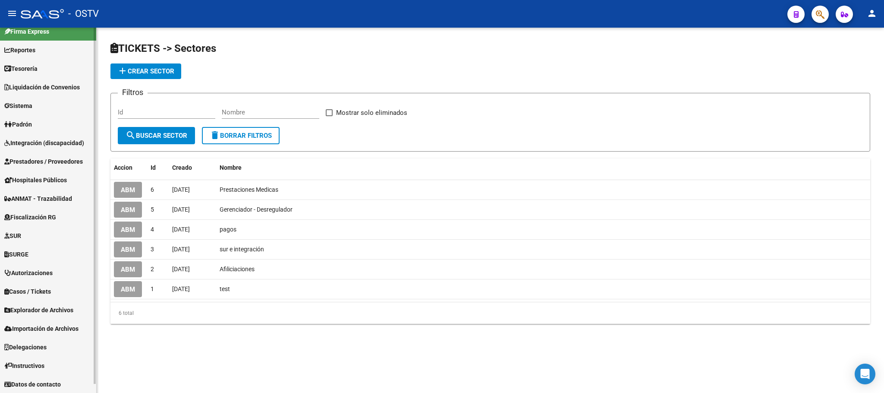
click at [25, 126] on span "Padrón" at bounding box center [18, 124] width 28 height 9
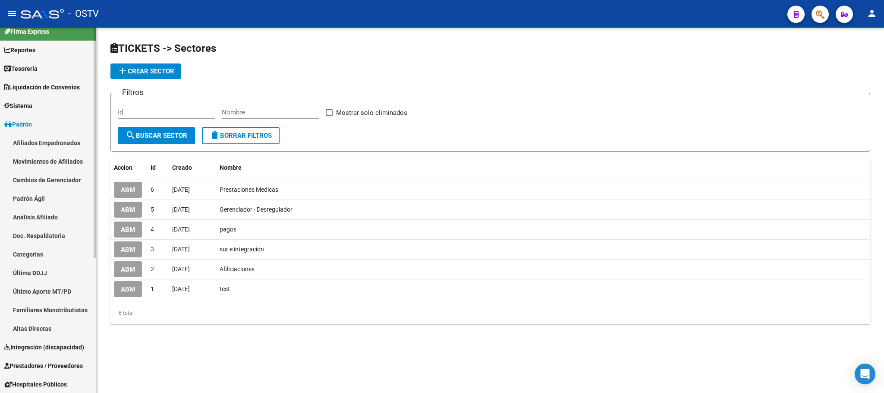
click at [32, 126] on span "Padrón" at bounding box center [18, 124] width 28 height 9
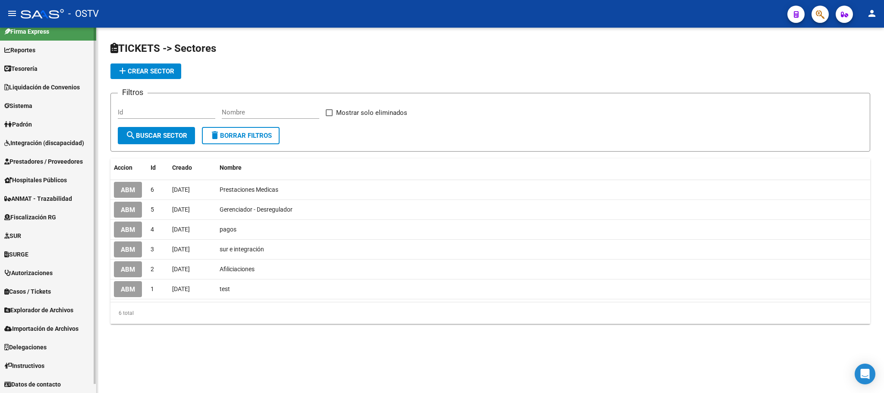
click at [26, 216] on span "Fiscalización RG" at bounding box center [30, 216] width 52 height 9
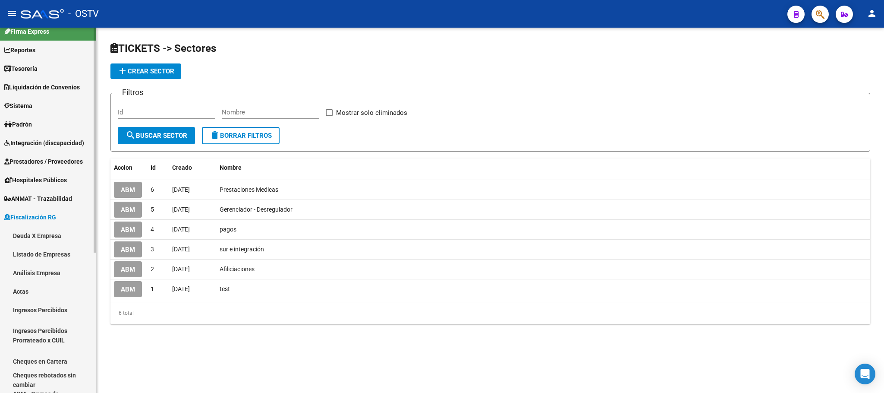
click at [22, 290] on link "Actas" at bounding box center [48, 291] width 96 height 19
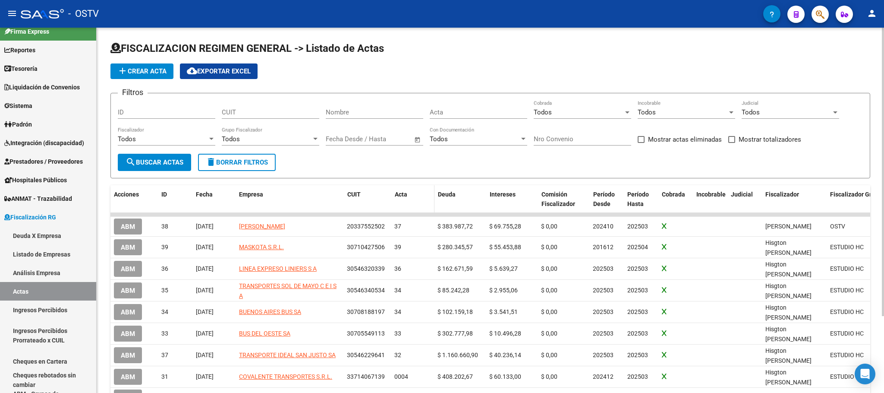
drag, startPoint x: 342, startPoint y: 201, endPoint x: 467, endPoint y: 201, distance: 125.1
click at [461, 201] on div "Acciones ID Fecha Empresa CUIT Acta Deuda Intereses Comisión Fiscalizador Perío…" at bounding box center [610, 199] width 1001 height 28
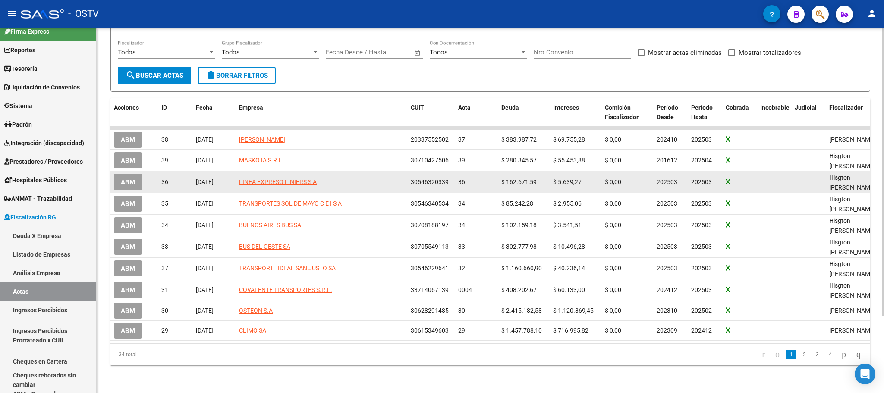
scroll to position [97, 0]
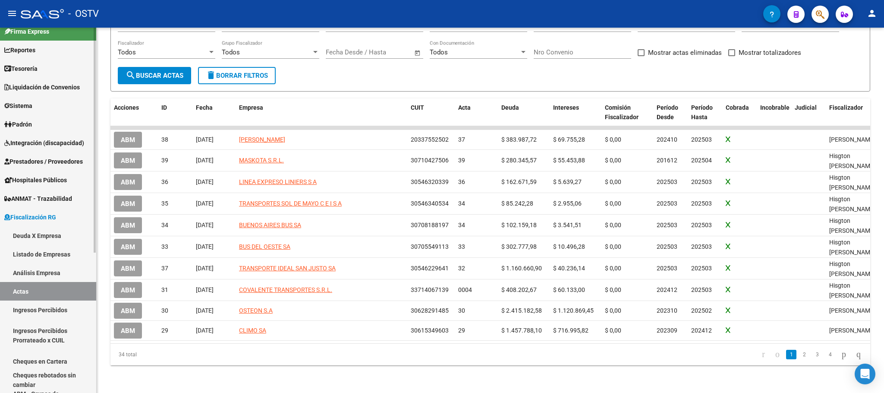
click at [26, 239] on link "Deuda X Empresa" at bounding box center [48, 235] width 96 height 19
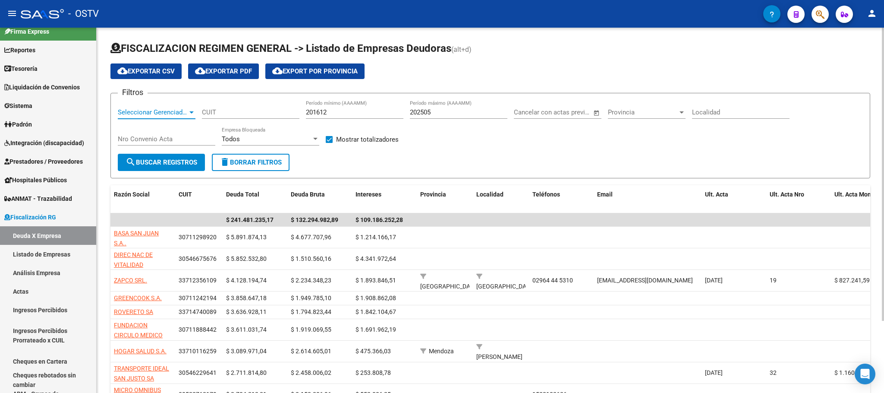
click at [183, 109] on span "Seleccionar Gerenciador" at bounding box center [153, 112] width 70 height 8
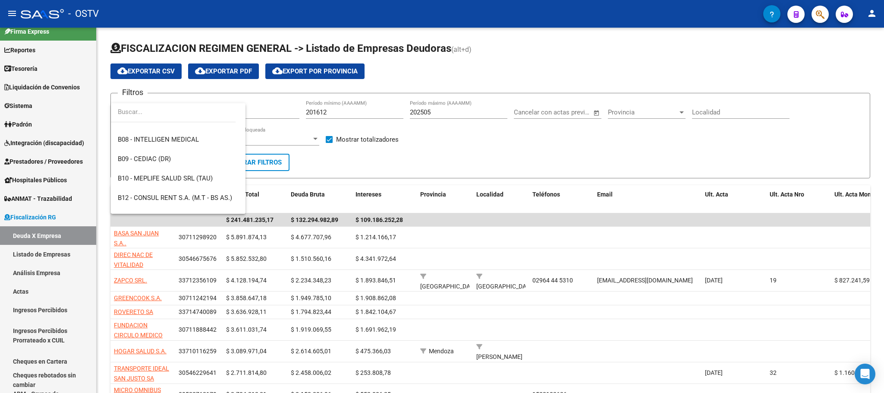
scroll to position [259, 0]
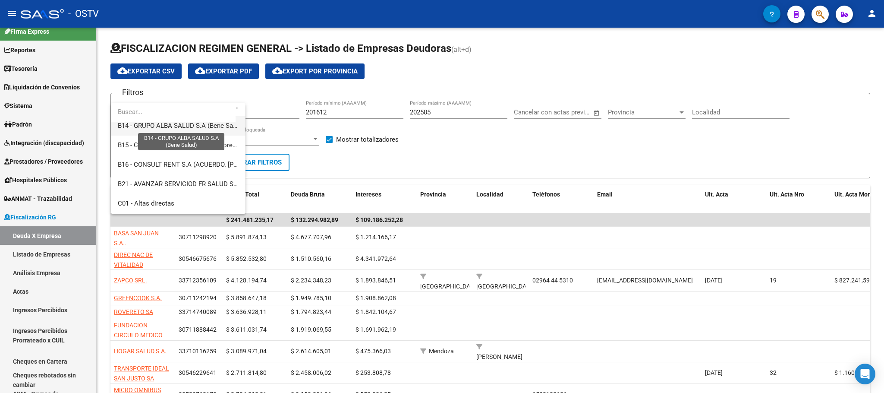
click at [197, 127] on span "B14 - GRUPO ALBA SALUD S.A (Bene Salud)" at bounding box center [181, 126] width 126 height 8
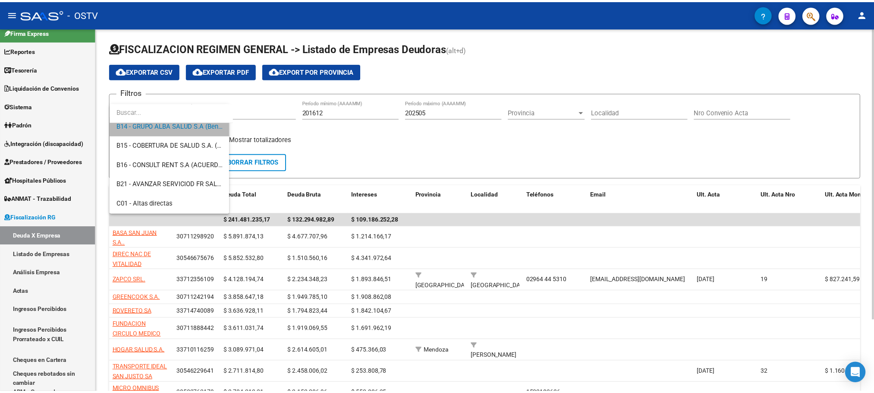
scroll to position [252, 0]
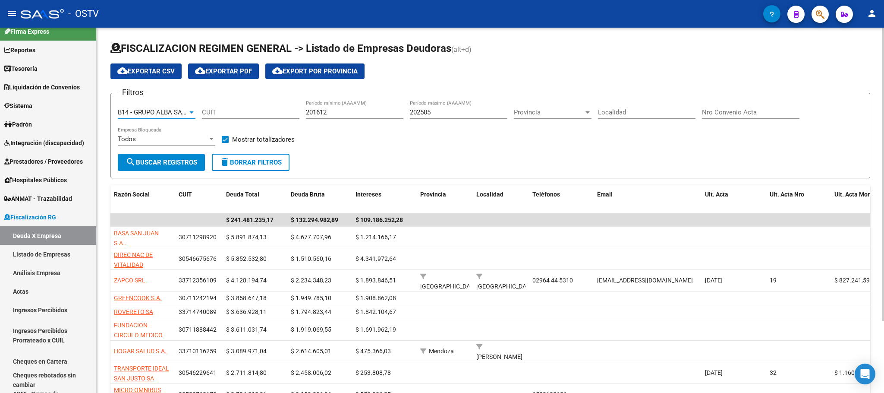
click at [159, 168] on button "search Buscar Registros" at bounding box center [161, 162] width 87 height 17
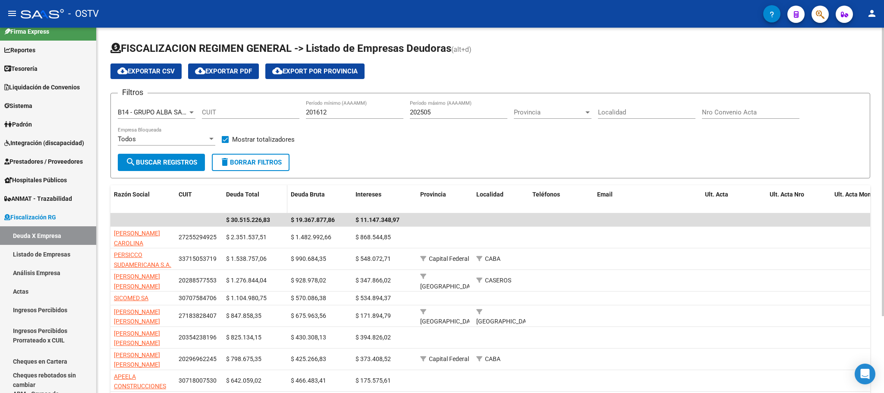
drag, startPoint x: 174, startPoint y: 206, endPoint x: 355, endPoint y: 206, distance: 181.2
click at [355, 206] on div "Razón Social CUIT Deuda Total Deuda Bruta Intereses Provincia Localidad Teléfon…" at bounding box center [600, 199] width 980 height 28
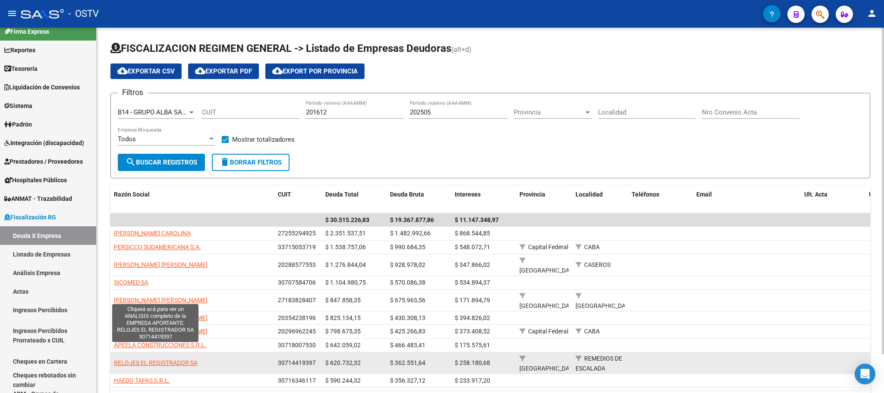
click at [154, 359] on span "RELOJES EL REGISTRADOR SA" at bounding box center [156, 362] width 84 height 7
type textarea "30714419397"
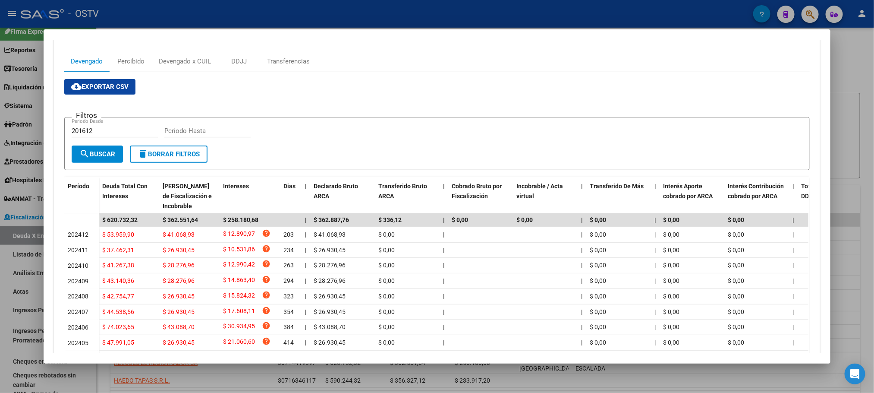
scroll to position [192, 0]
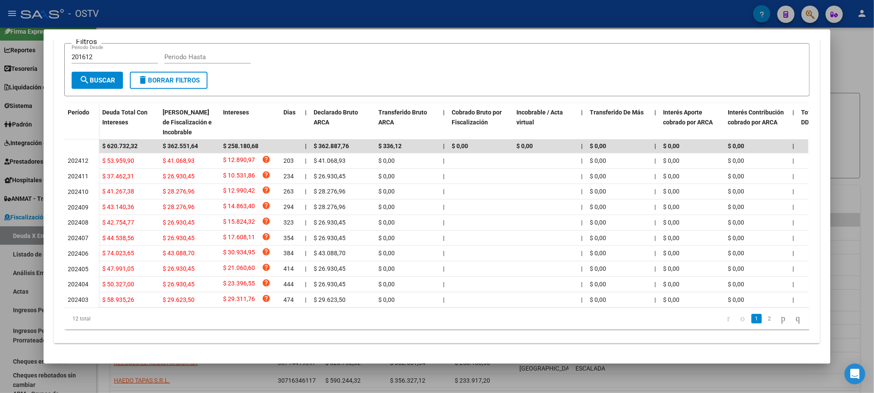
click at [226, 389] on div at bounding box center [437, 196] width 874 height 393
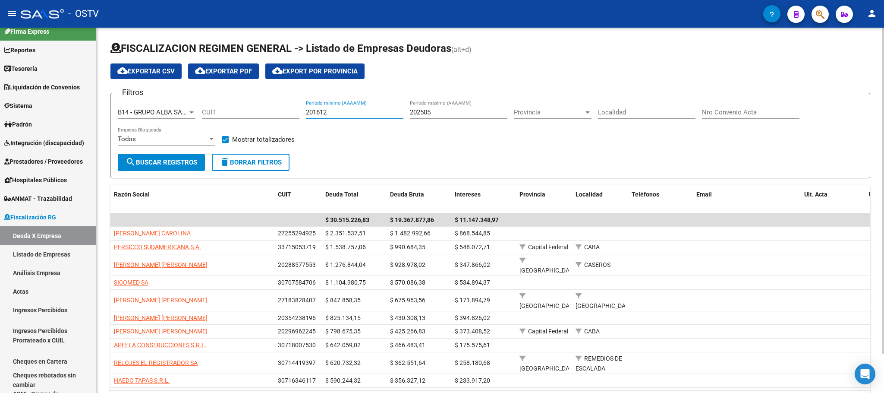
drag, startPoint x: 347, startPoint y: 114, endPoint x: 239, endPoint y: 113, distance: 108.8
click at [239, 113] on div "Filtros B14 - GRUPO ALBA SALUD S.A (Bene Salud) Seleccionar Gerenciador CUIT 20…" at bounding box center [490, 127] width 745 height 54
type input "202501"
click at [443, 114] on input "202505" at bounding box center [459, 112] width 98 height 8
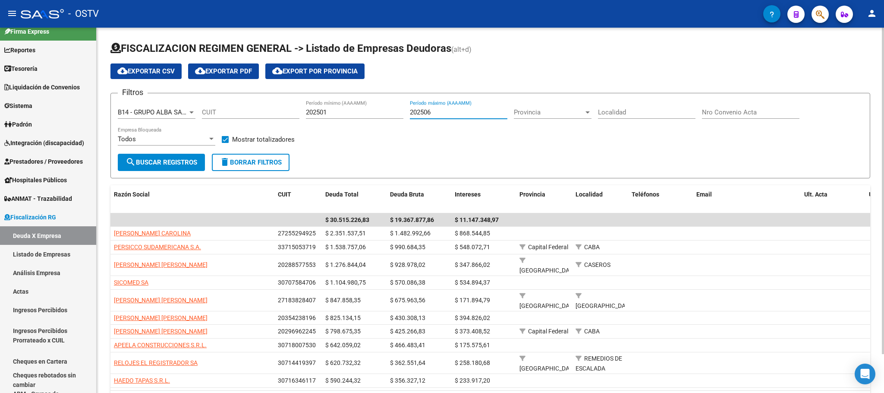
type input "202506"
click at [171, 162] on span "search Buscar Registros" at bounding box center [162, 162] width 72 height 8
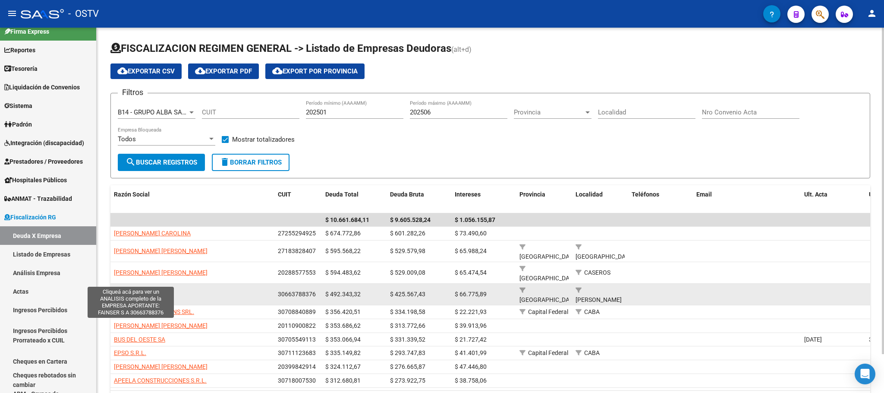
click at [127, 290] on span "FAINSER S A" at bounding box center [131, 293] width 34 height 7
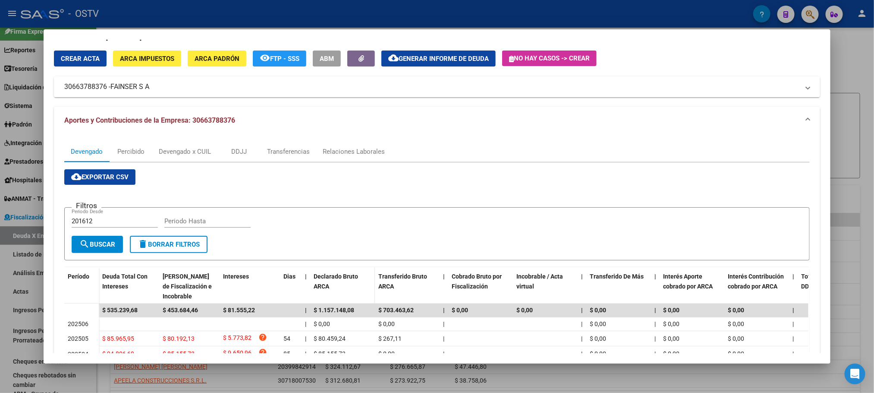
scroll to position [0, 0]
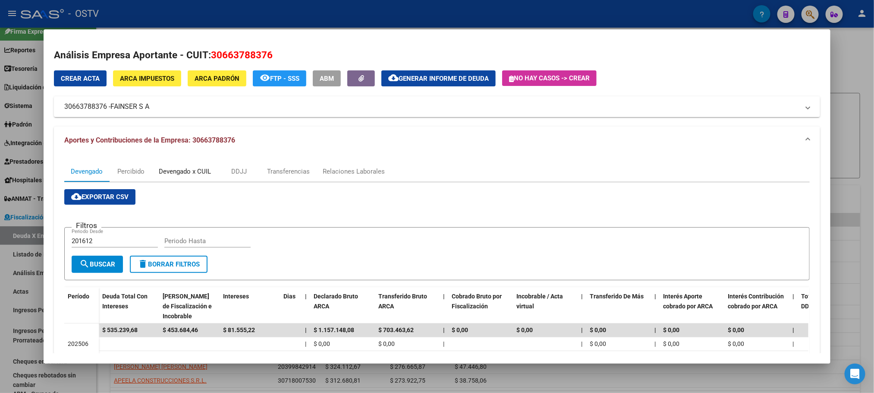
click at [188, 172] on div "Devengado x CUIL" at bounding box center [185, 171] width 52 height 9
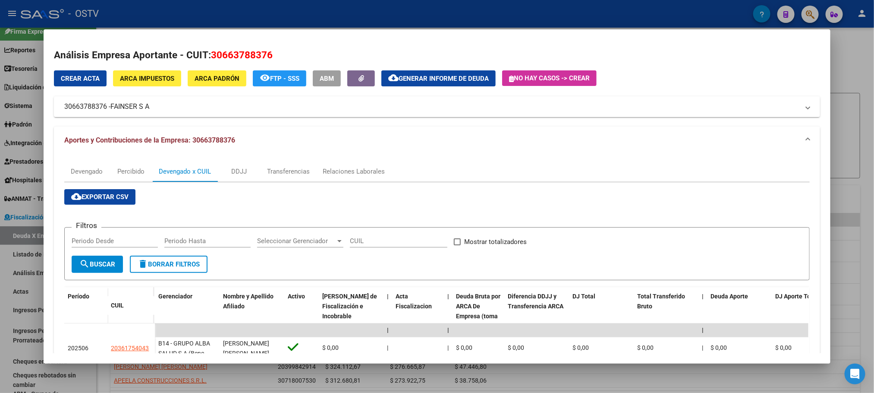
scroll to position [194, 0]
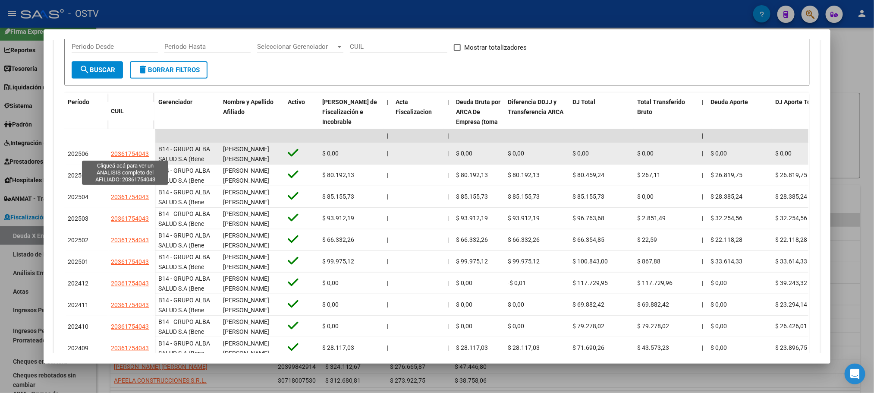
click at [135, 154] on span "20361754043" at bounding box center [130, 153] width 38 height 7
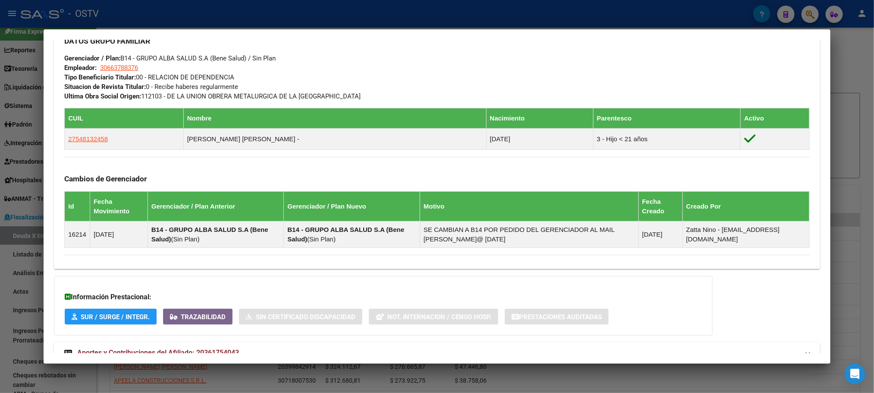
scroll to position [456, 0]
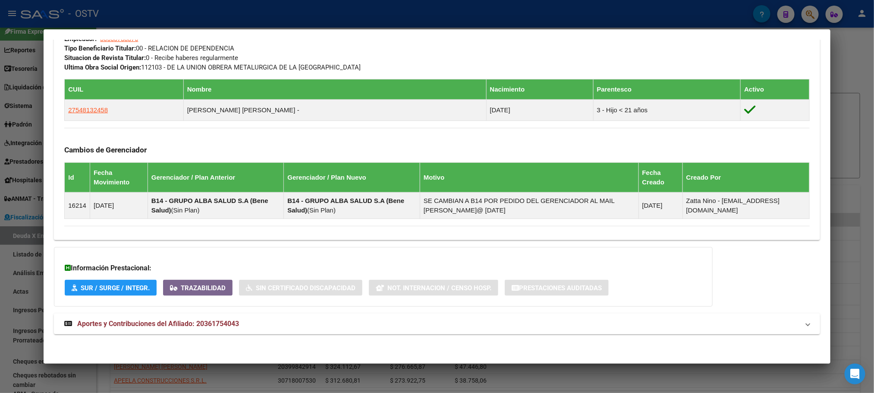
click at [222, 323] on span "Aportes y Contribuciones del Afiliado: 20361754043" at bounding box center [158, 323] width 162 height 8
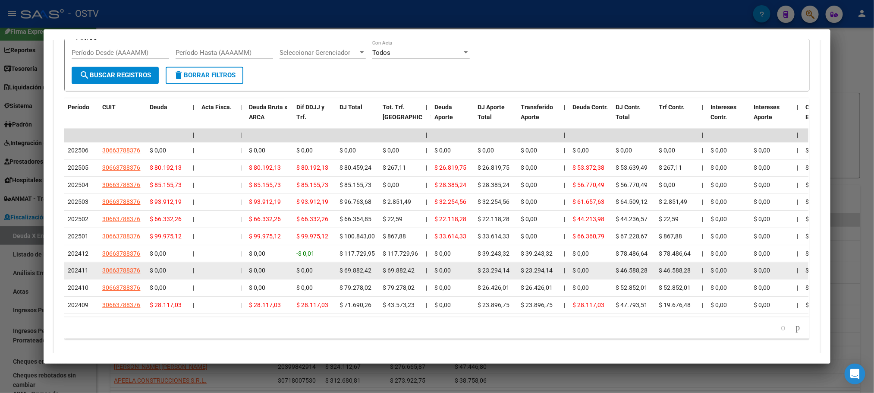
scroll to position [844, 0]
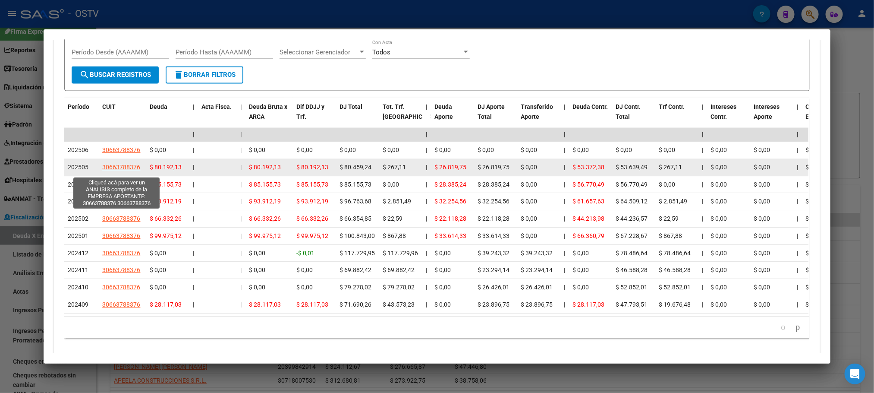
click at [118, 171] on span "30663788376" at bounding box center [121, 167] width 38 height 7
type textarea "30663788376"
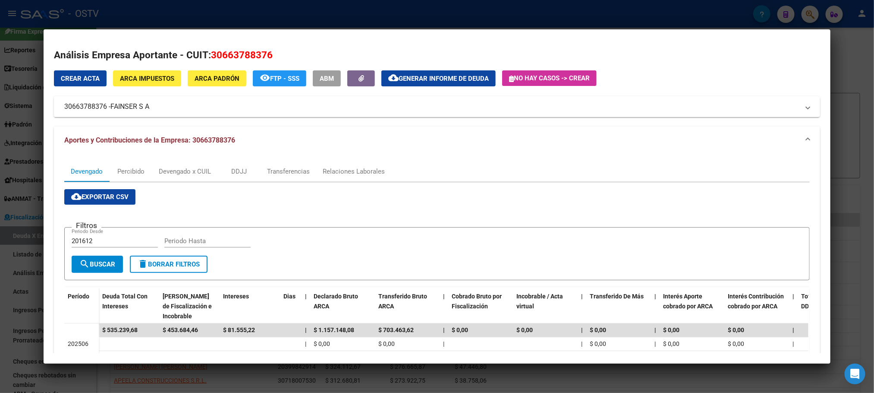
click at [139, 79] on span "ARCA Impuestos" at bounding box center [147, 79] width 54 height 8
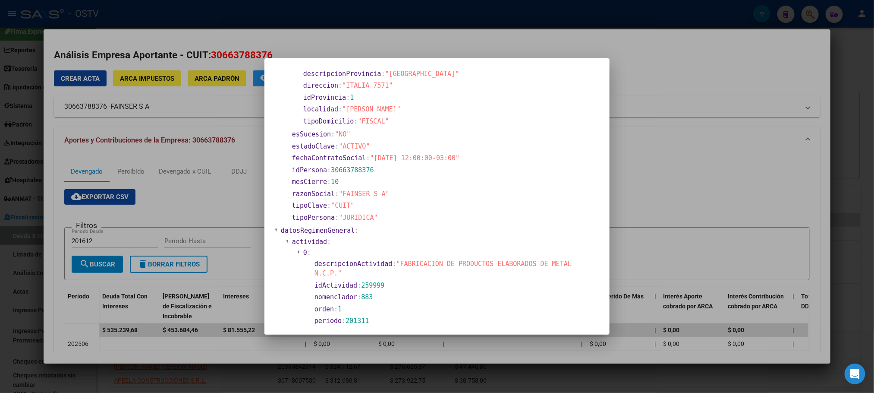
scroll to position [65, 0]
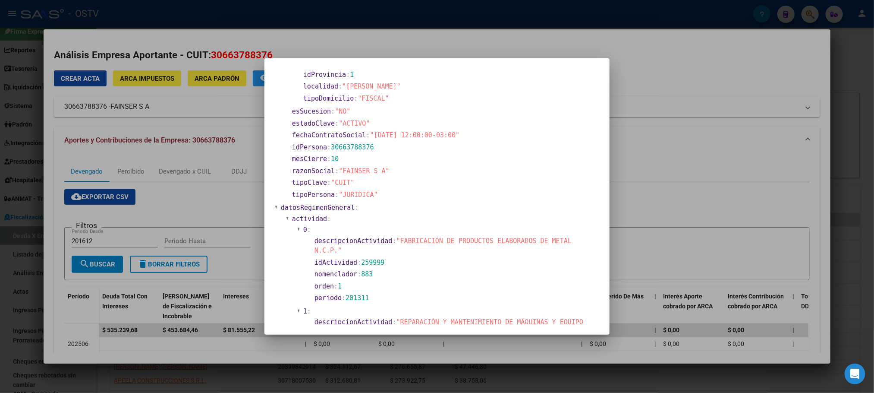
click at [47, 266] on div at bounding box center [437, 196] width 874 height 393
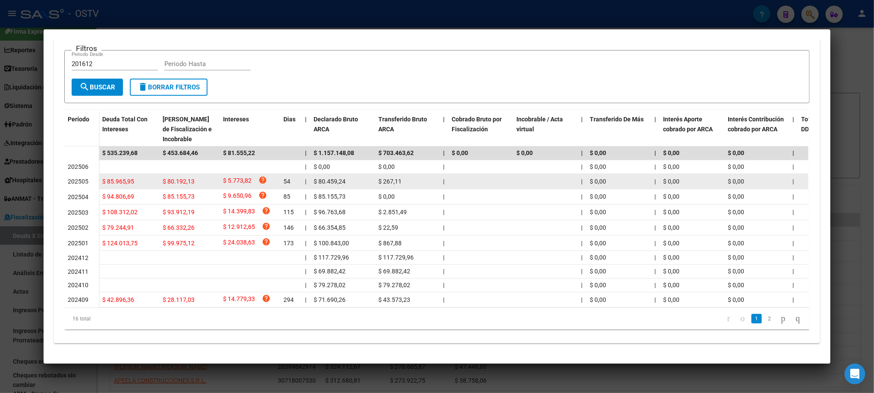
scroll to position [0, 0]
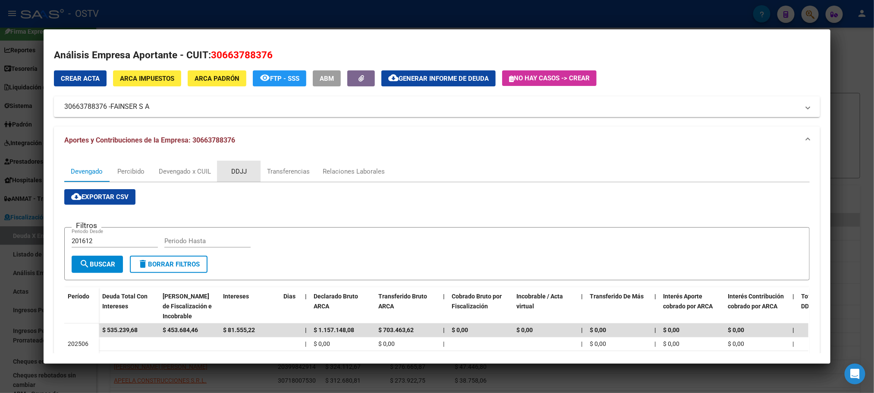
click at [233, 170] on div "DDJJ" at bounding box center [239, 171] width 16 height 9
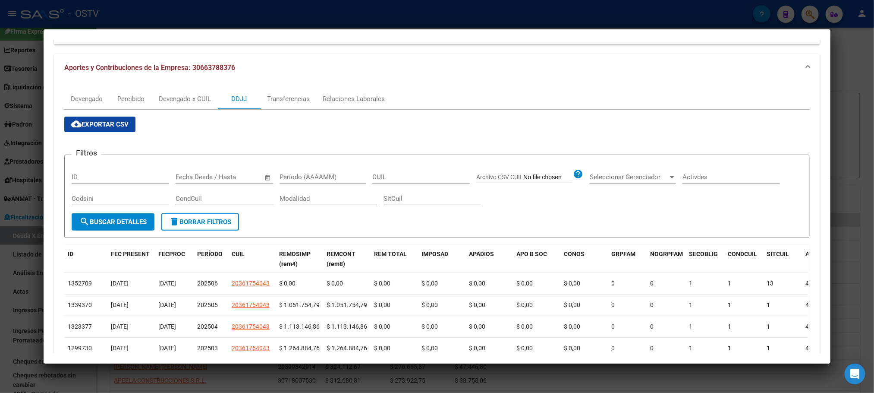
scroll to position [194, 0]
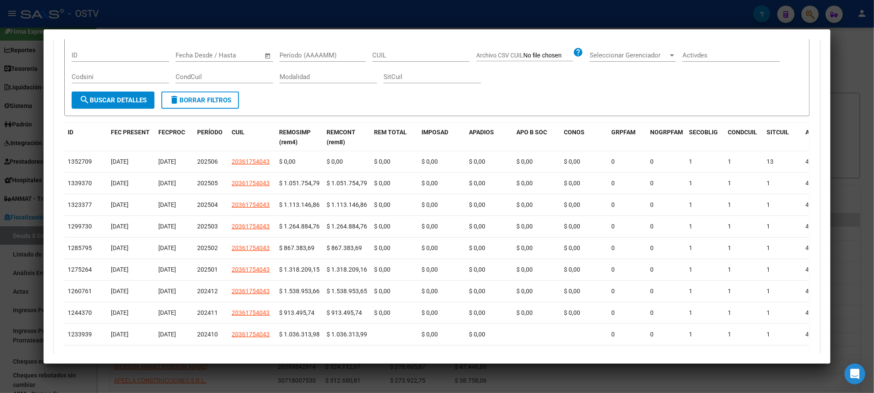
click at [109, 373] on div at bounding box center [437, 196] width 874 height 393
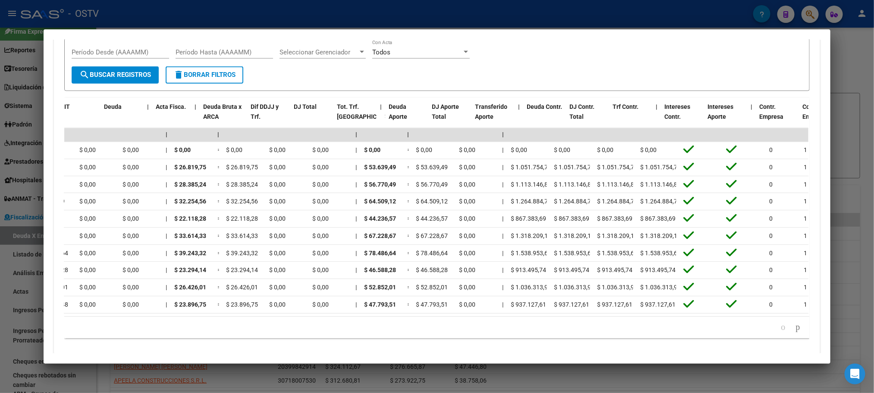
scroll to position [0, 0]
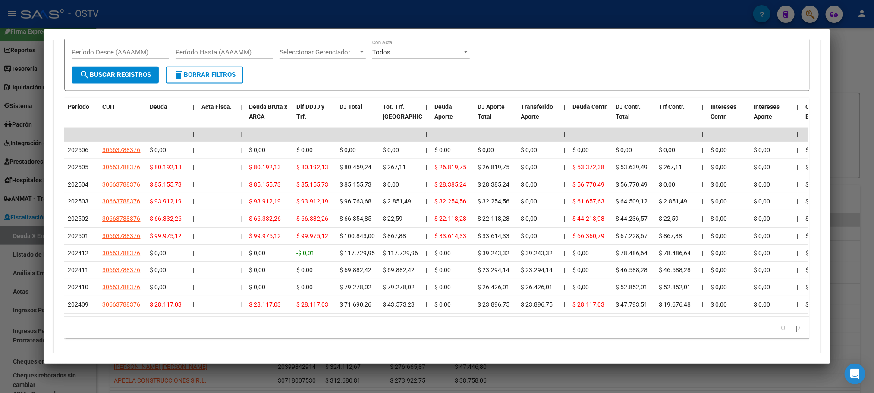
click at [104, 383] on div at bounding box center [437, 196] width 874 height 393
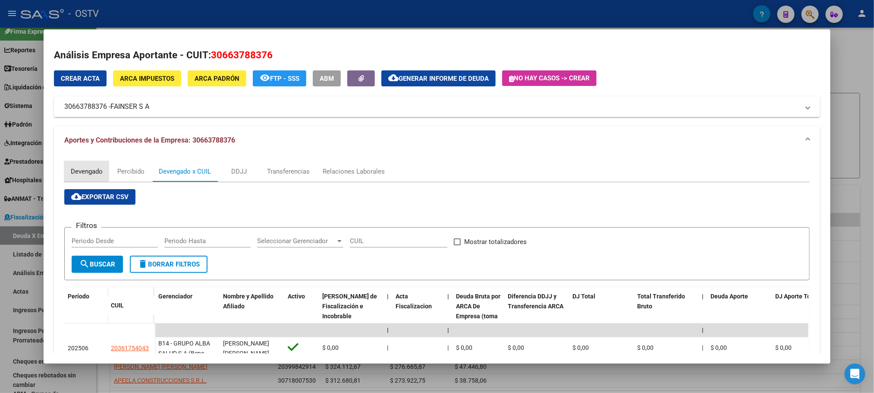
click at [82, 165] on div "Devengado" at bounding box center [86, 171] width 45 height 21
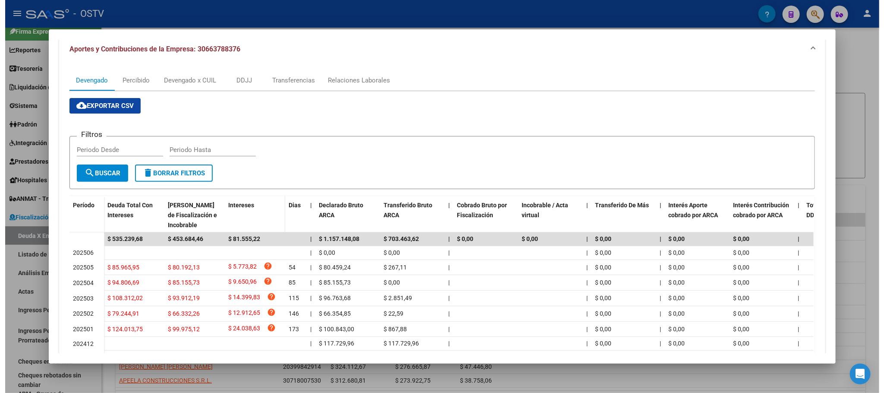
scroll to position [186, 0]
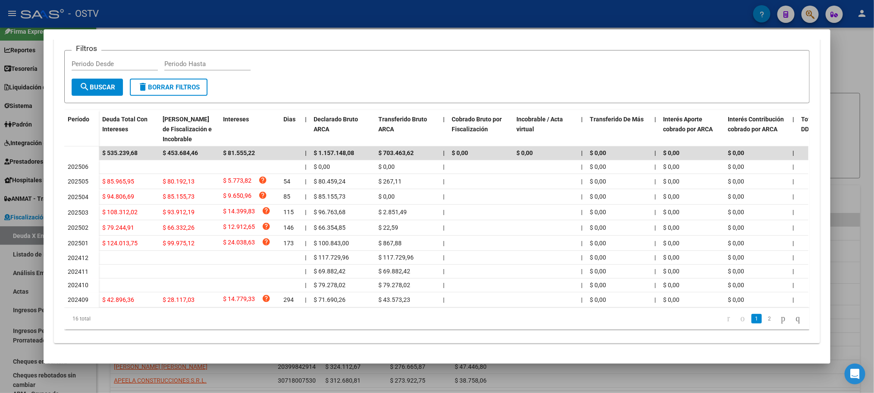
click at [107, 372] on div at bounding box center [437, 196] width 874 height 393
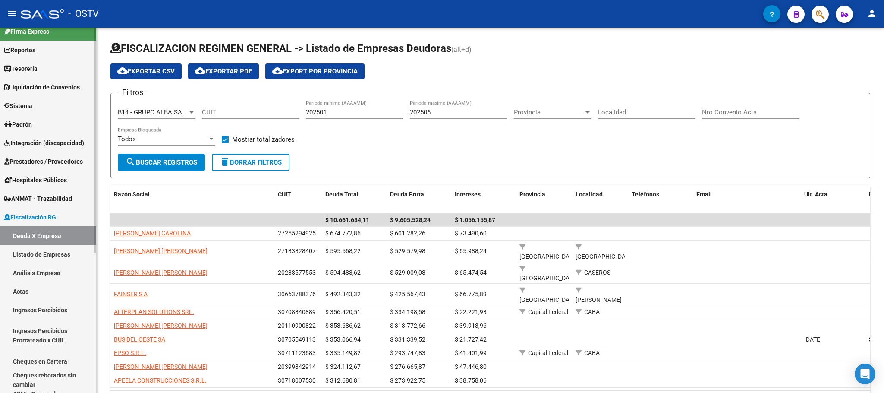
click at [36, 268] on link "Análisis Empresa" at bounding box center [48, 272] width 96 height 19
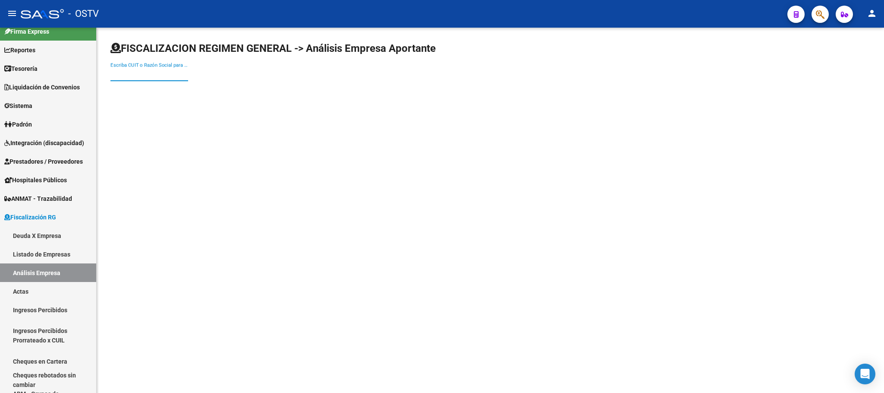
paste input "33637617449"
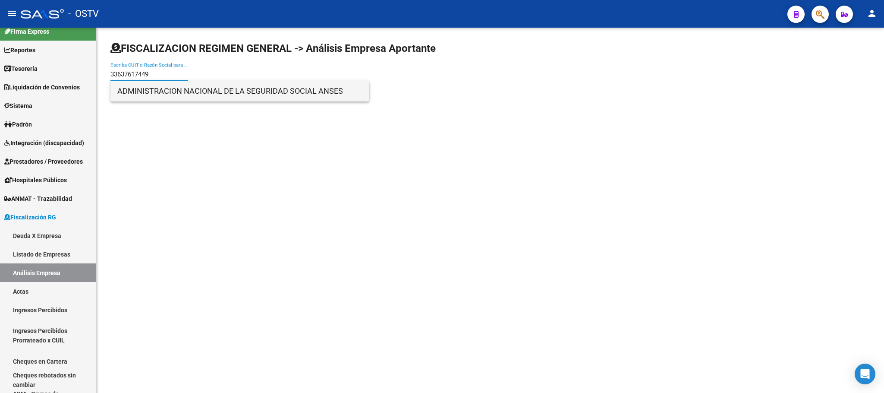
type input "33637617449"
click at [198, 96] on span "ADMINISTRACION NACIONAL DE LA SEGURIDAD SOCIAL ANSES" at bounding box center [239, 91] width 245 height 21
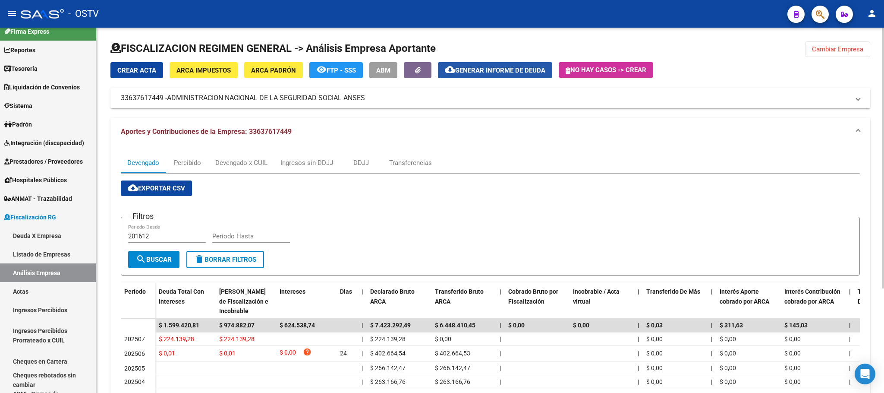
click at [527, 74] on button "cloud_download Generar informe de deuda" at bounding box center [495, 70] width 114 height 16
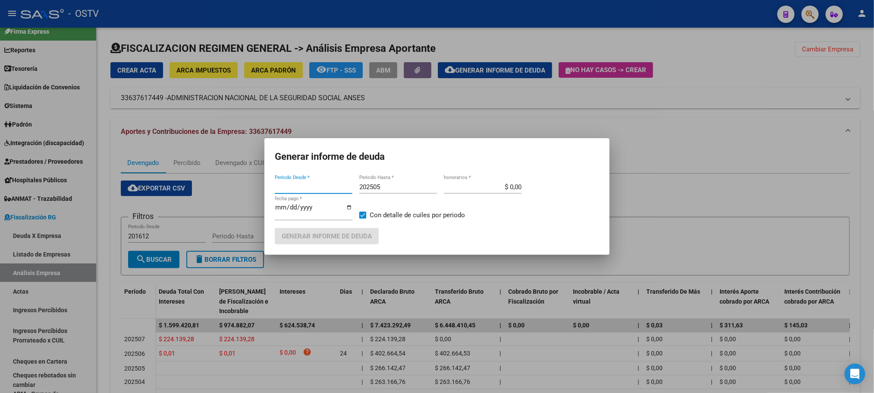
type input "201612"
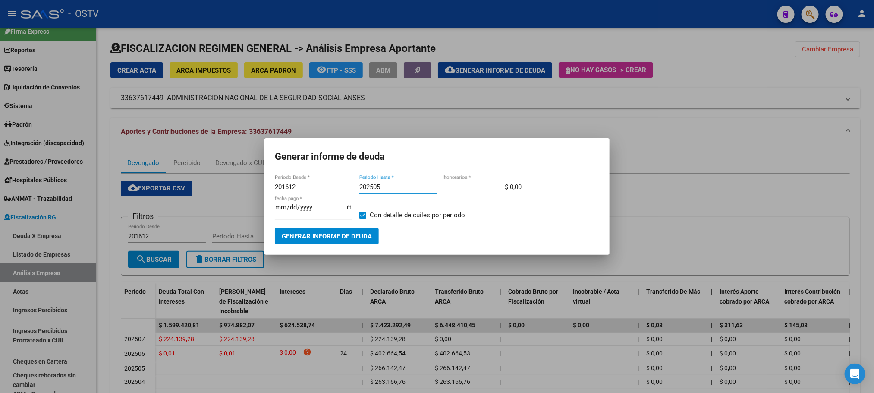
click at [397, 189] on input "202505" at bounding box center [398, 187] width 78 height 8
type input "202507"
click at [313, 230] on button "Generar informe de deuda" at bounding box center [327, 236] width 104 height 16
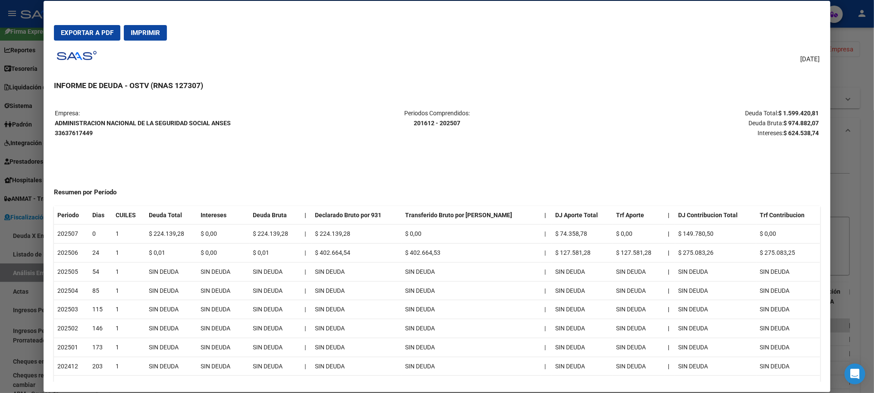
click at [853, 288] on div at bounding box center [437, 196] width 874 height 393
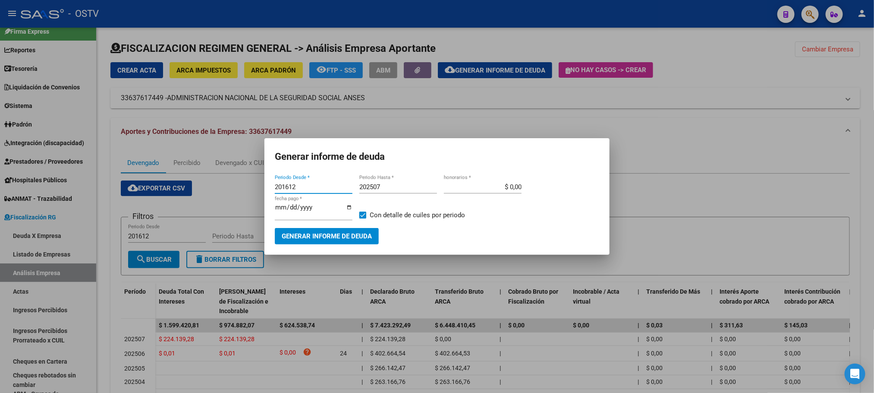
click at [331, 188] on input "201612" at bounding box center [314, 187] width 78 height 8
type input "202309"
click at [331, 239] on span "Generar informe de deuda" at bounding box center [327, 237] width 90 height 8
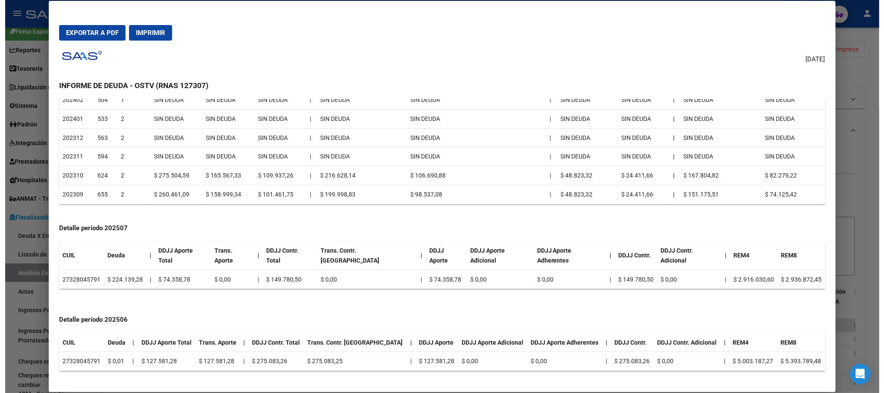
scroll to position [583, 0]
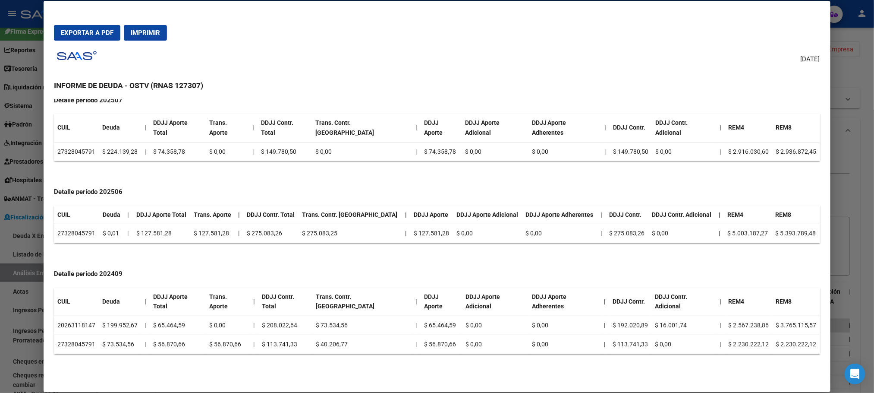
click at [854, 318] on div at bounding box center [437, 196] width 874 height 393
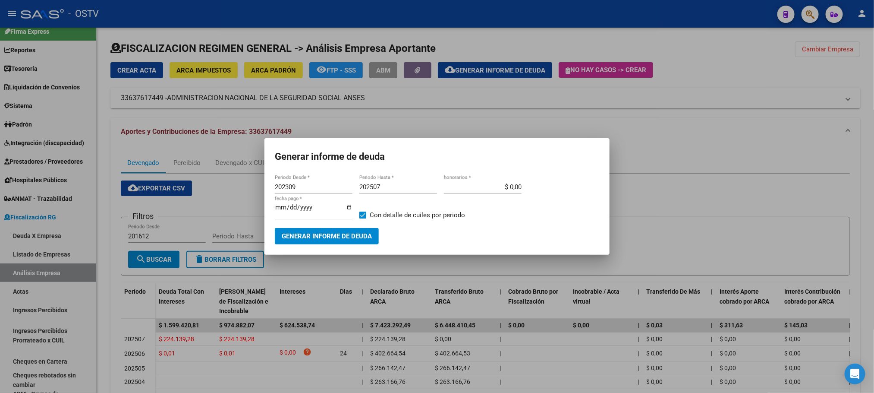
click at [339, 280] on div at bounding box center [437, 196] width 874 height 393
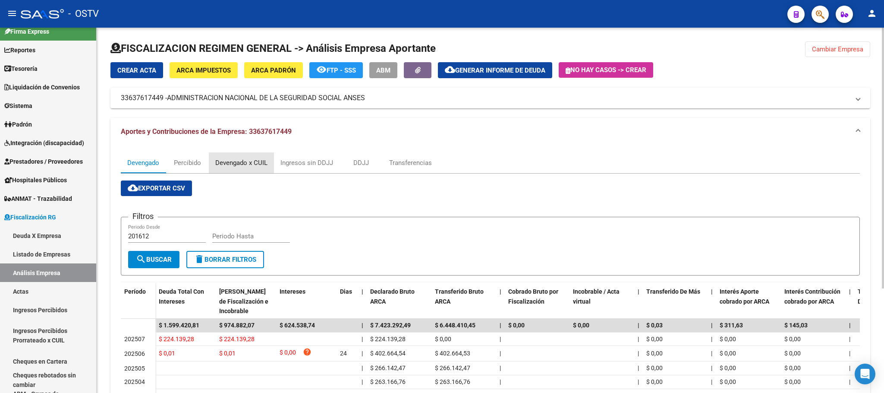
click at [238, 159] on div "Devengado x CUIL" at bounding box center [241, 162] width 52 height 9
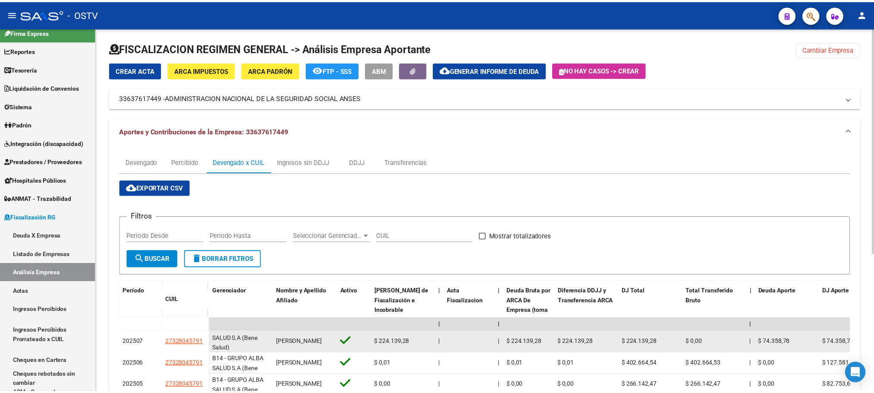
scroll to position [11, 0]
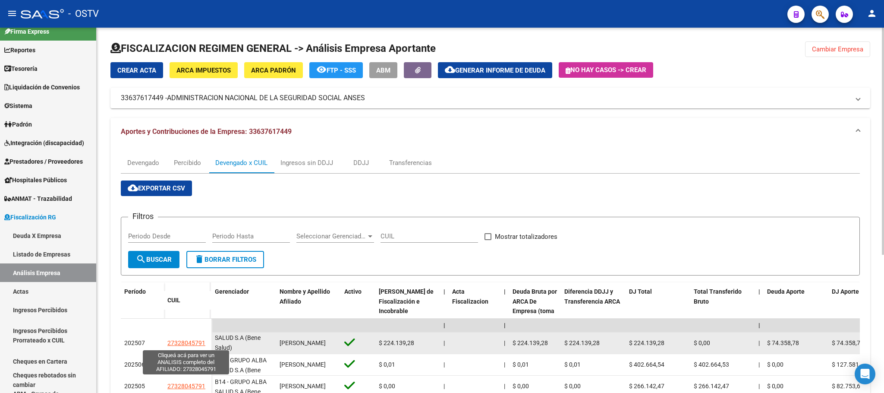
click at [184, 344] on span "27328045791" at bounding box center [186, 342] width 38 height 7
type textarea "27328045791"
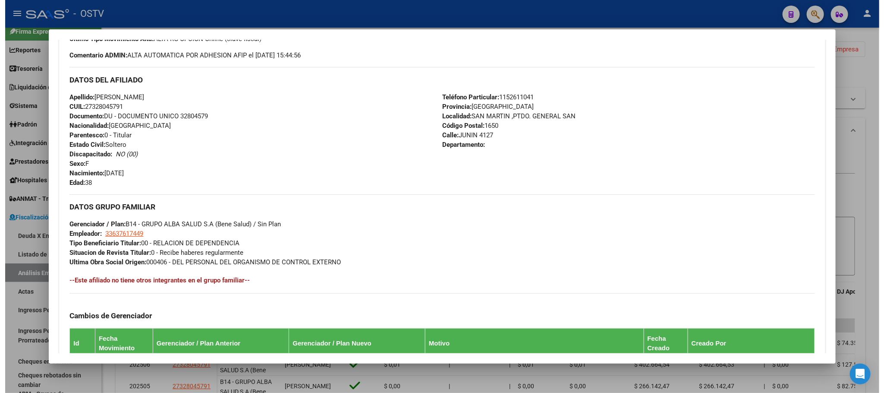
scroll to position [426, 0]
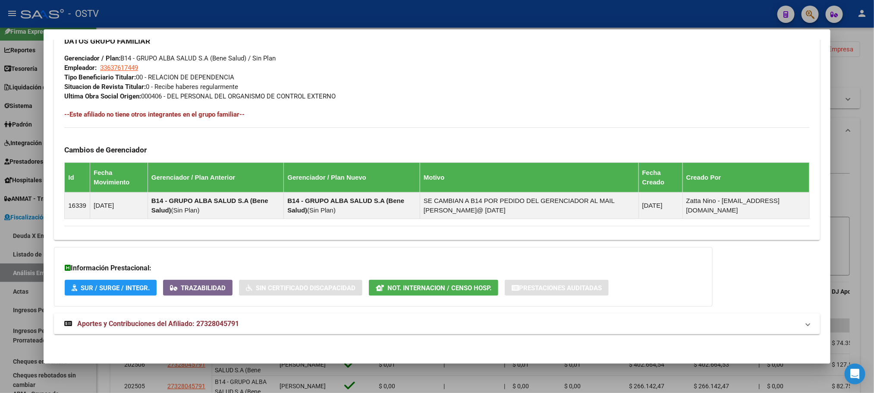
click at [108, 385] on div at bounding box center [437, 196] width 874 height 393
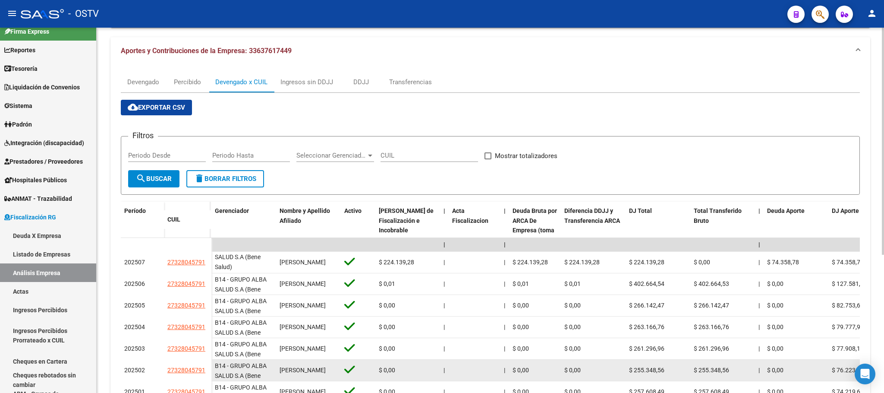
scroll to position [0, 0]
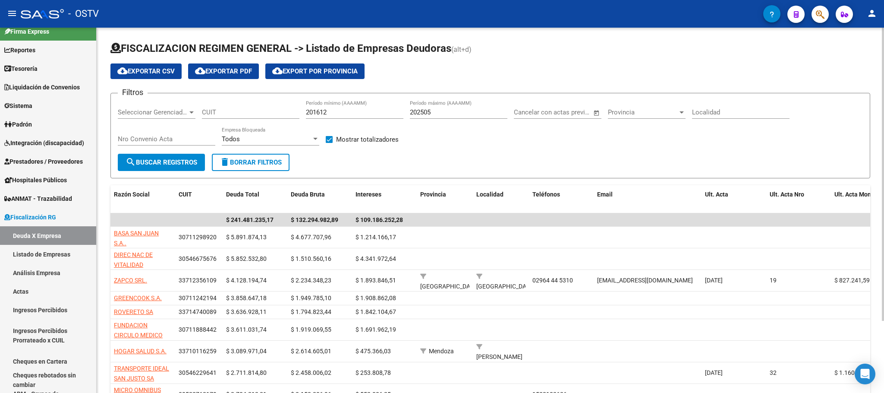
click at [335, 110] on input "201612" at bounding box center [355, 112] width 98 height 8
type input "202501"
click at [444, 116] on input "202505" at bounding box center [459, 112] width 98 height 8
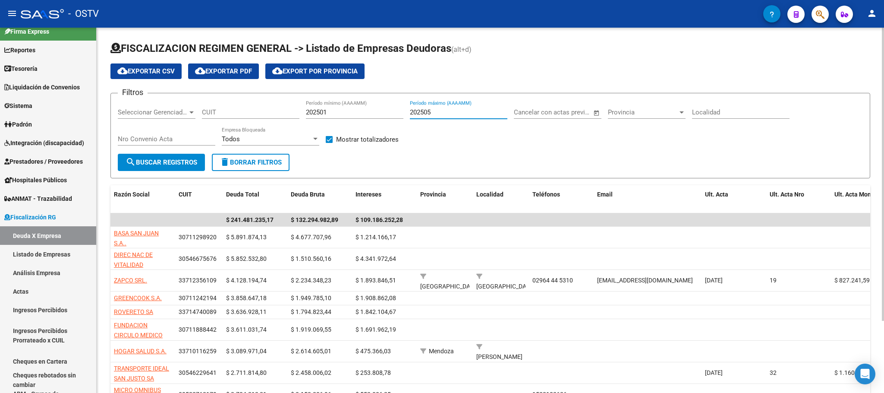
click at [444, 116] on input "202505" at bounding box center [459, 112] width 98 height 8
type input "202506"
click at [173, 166] on span "search Buscar Registros" at bounding box center [162, 162] width 72 height 8
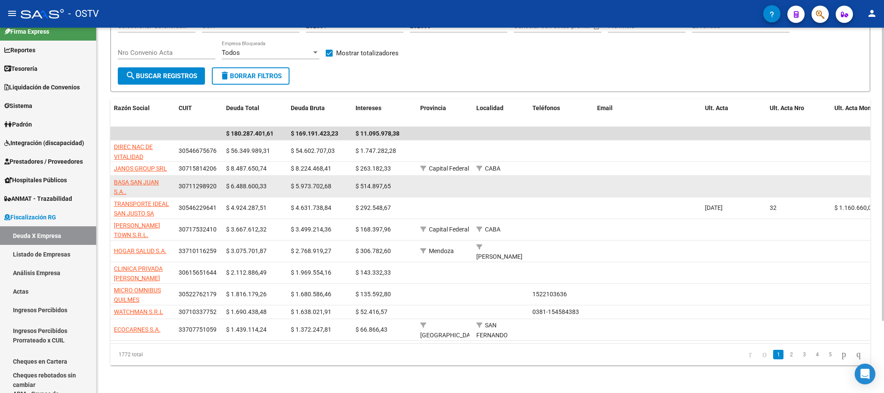
scroll to position [89, 0]
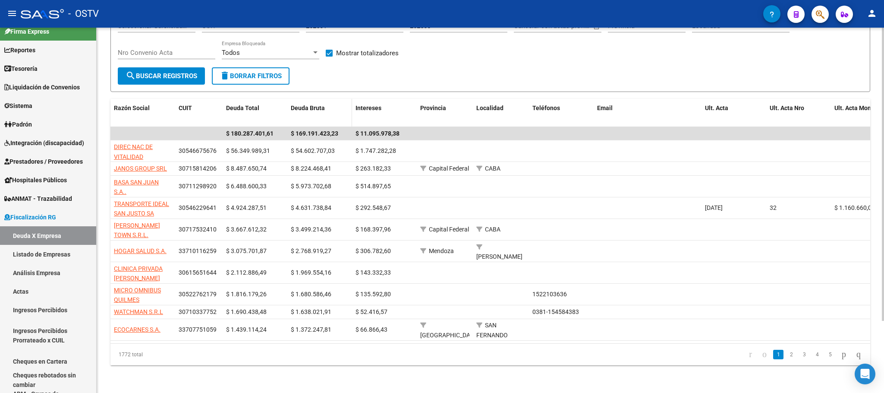
drag, startPoint x: 172, startPoint y: 113, endPoint x: 415, endPoint y: 112, distance: 242.5
click at [415, 112] on div "Razón Social CUIT Deuda Total Deuda Bruta Intereses Provincia Localidad Teléfon…" at bounding box center [600, 113] width 980 height 28
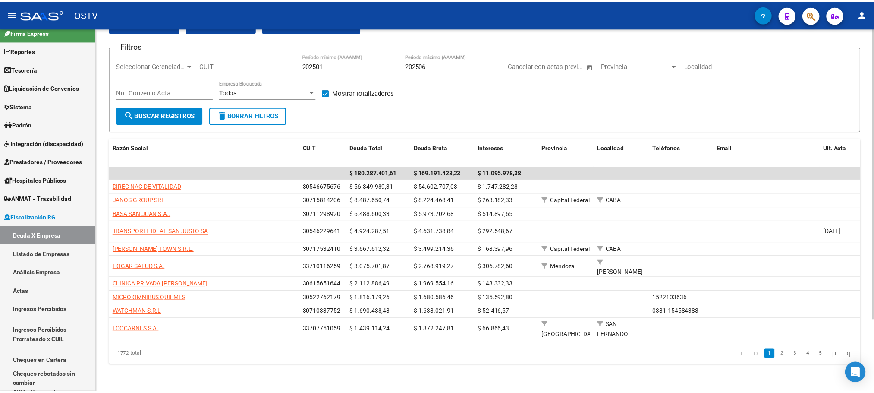
scroll to position [51, 0]
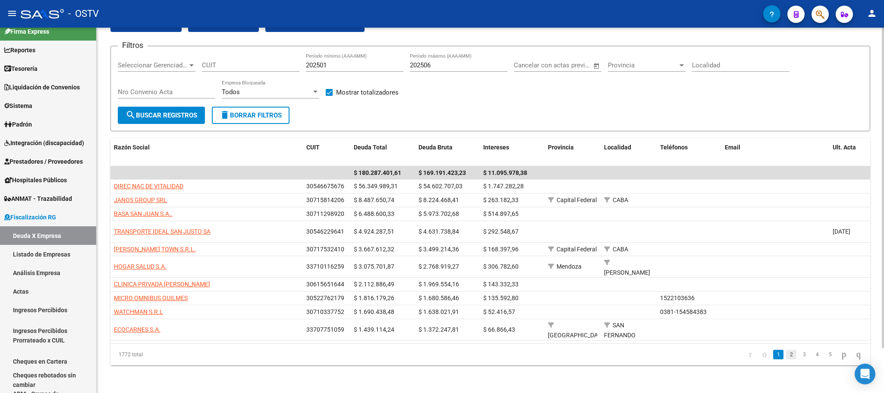
click at [786, 354] on link "2" at bounding box center [791, 354] width 10 height 9
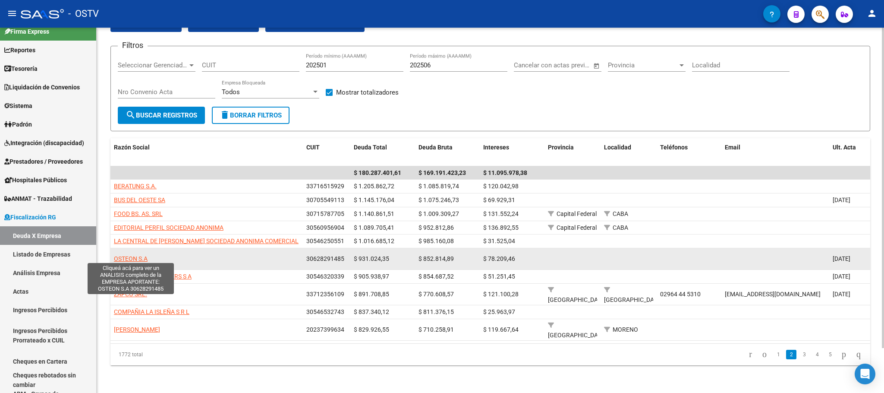
click at [130, 259] on span "OSTEON S.A" at bounding box center [131, 258] width 34 height 7
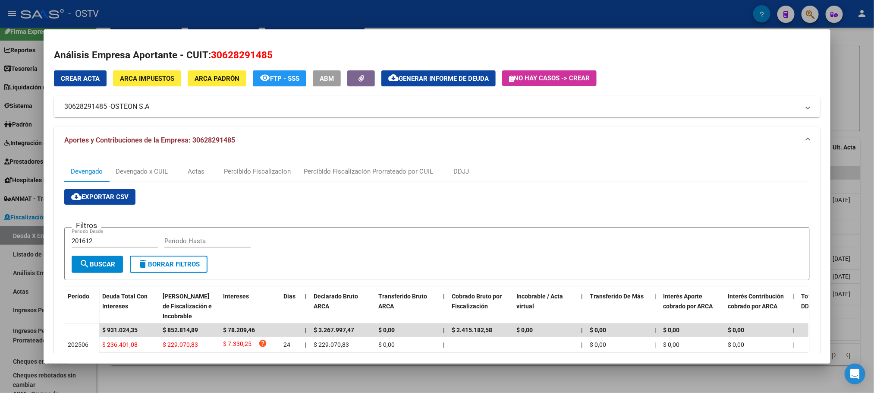
scroll to position [184, 0]
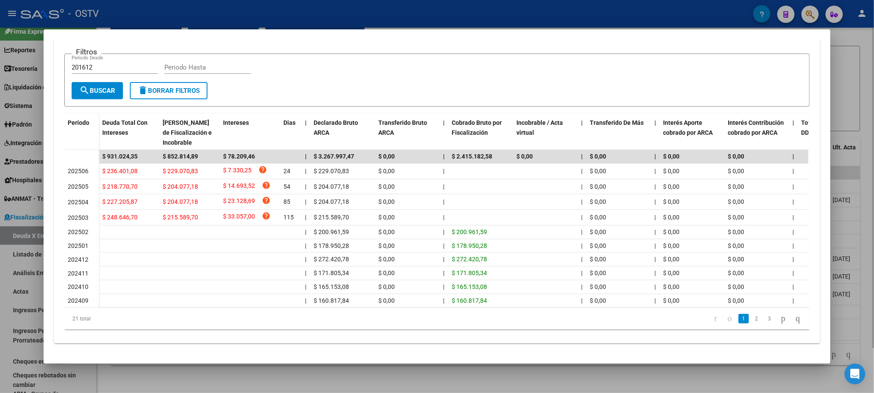
click at [116, 378] on div at bounding box center [437, 196] width 874 height 393
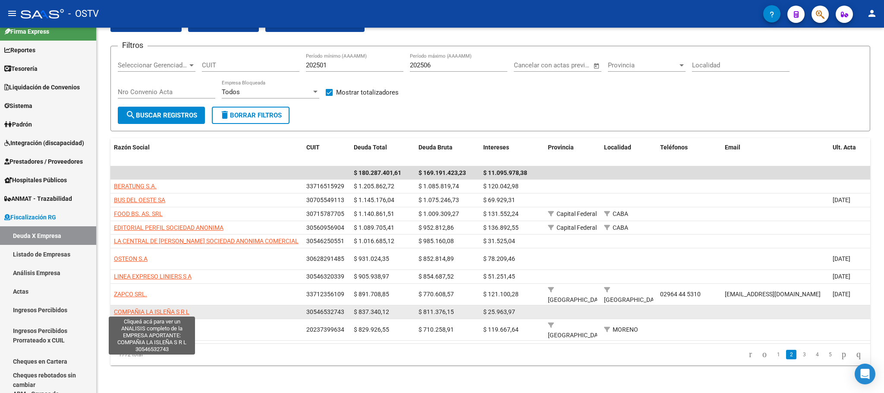
click at [151, 309] on span "COMPAÑIA LA ISLEÑA S R L" at bounding box center [152, 311] width 76 height 7
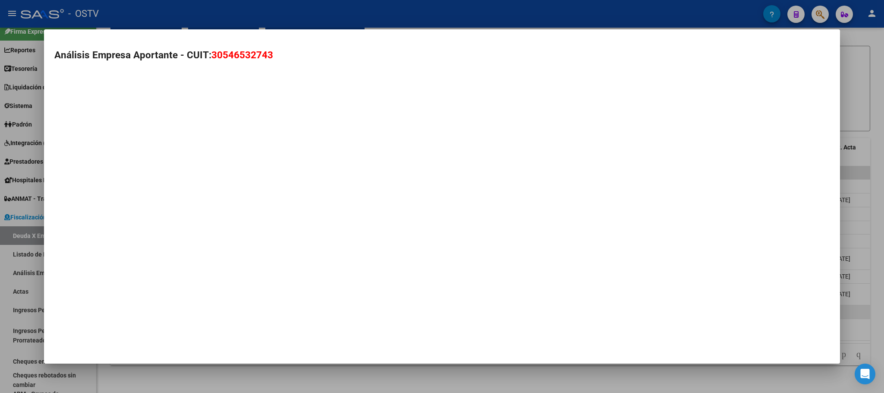
type textarea "30546532743"
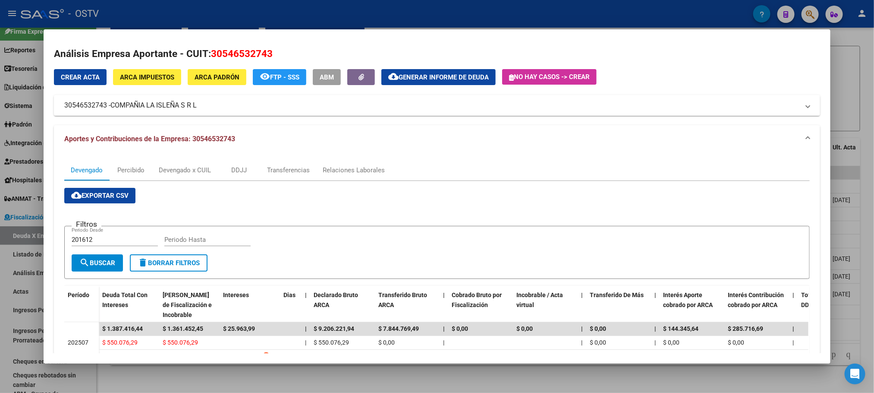
scroll to position [0, 0]
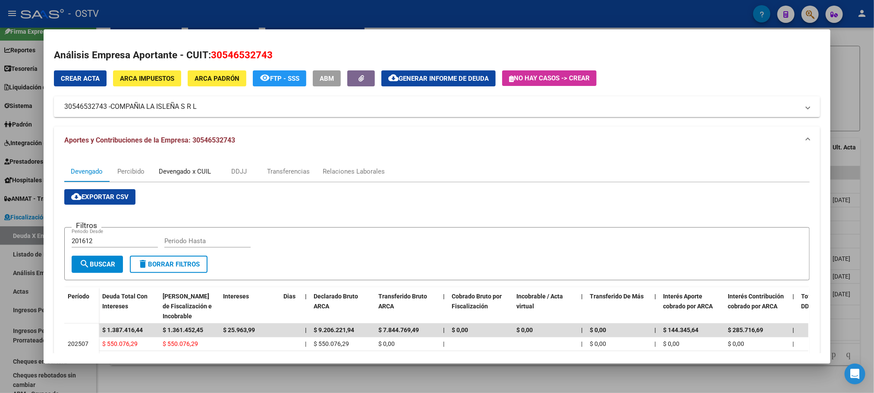
click at [197, 173] on div "Devengado x CUIL" at bounding box center [185, 171] width 52 height 9
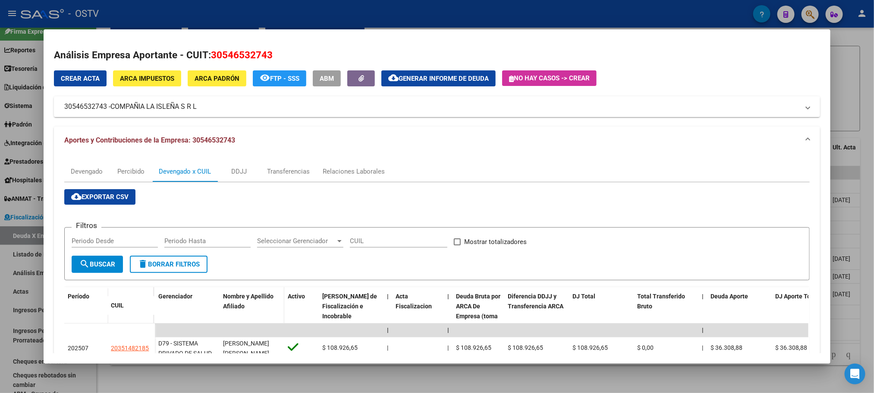
scroll to position [194, 0]
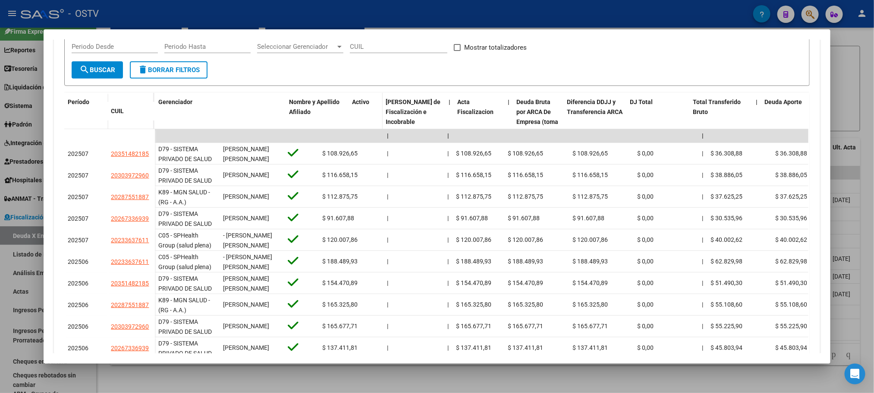
drag, startPoint x: 211, startPoint y: 109, endPoint x: 419, endPoint y: 109, distance: 207.1
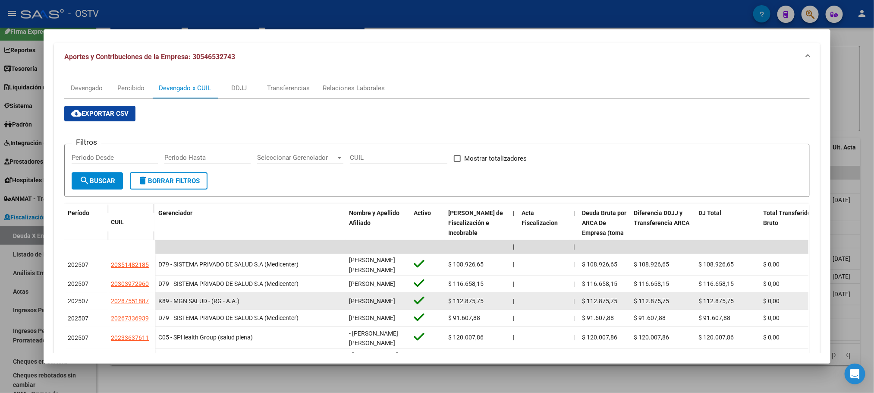
scroll to position [0, 0]
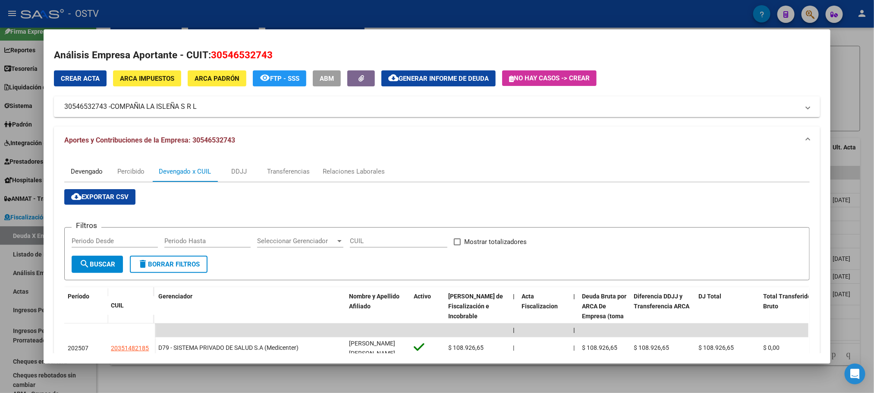
click at [71, 168] on div "Devengado" at bounding box center [87, 171] width 32 height 9
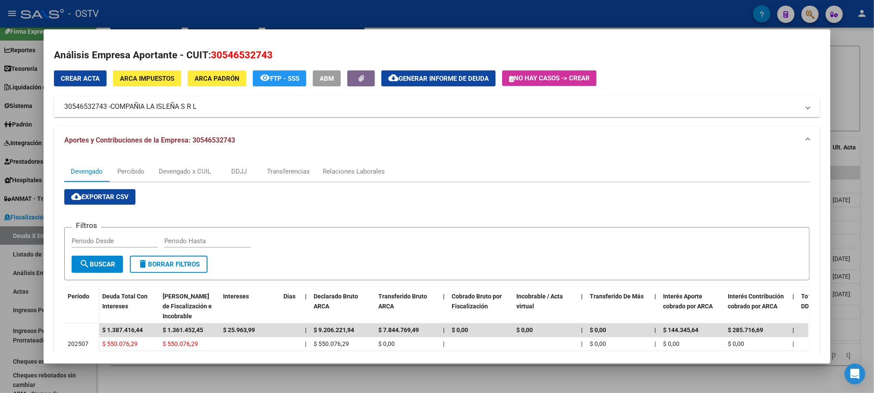
click at [149, 78] on span "ARCA Impuestos" at bounding box center [147, 79] width 54 height 8
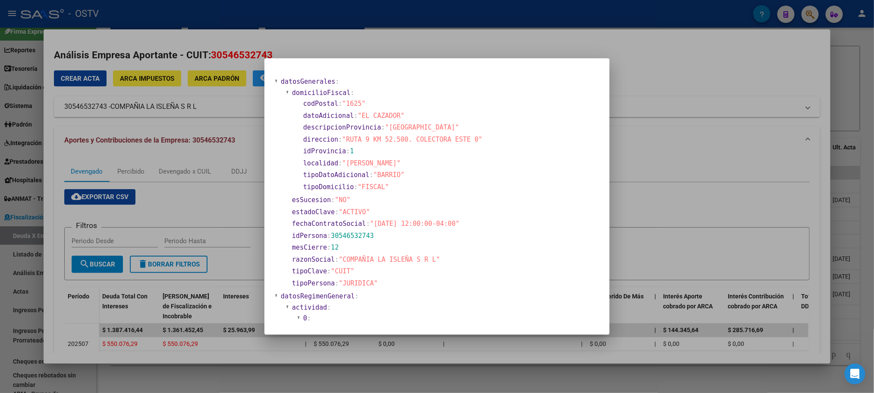
drag, startPoint x: 343, startPoint y: 137, endPoint x: 353, endPoint y: 138, distance: 10.4
click at [353, 138] on span ""RUTA 9 KM 52.500. COLECTORA ESTE 0"" at bounding box center [412, 139] width 140 height 8
drag, startPoint x: 347, startPoint y: 137, endPoint x: 466, endPoint y: 140, distance: 119.6
click at [466, 140] on span ""RUTA 9 KM 52.500. COLECTORA ESTE 0"" at bounding box center [412, 139] width 140 height 8
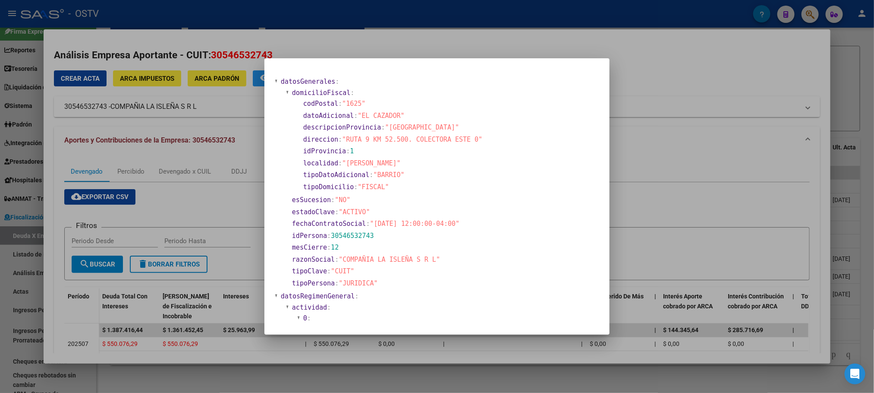
copy span "RUTA 9 KM 52.500. COLECTORA ESTE 0"
click at [221, 109] on div at bounding box center [437, 196] width 874 height 393
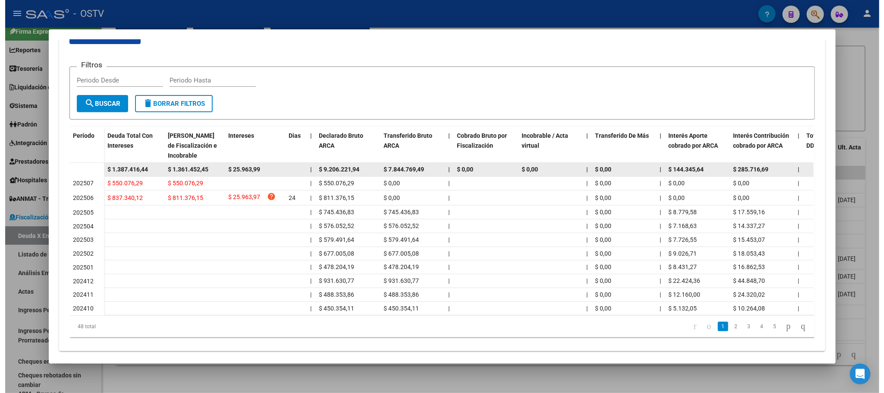
scroll to position [180, 0]
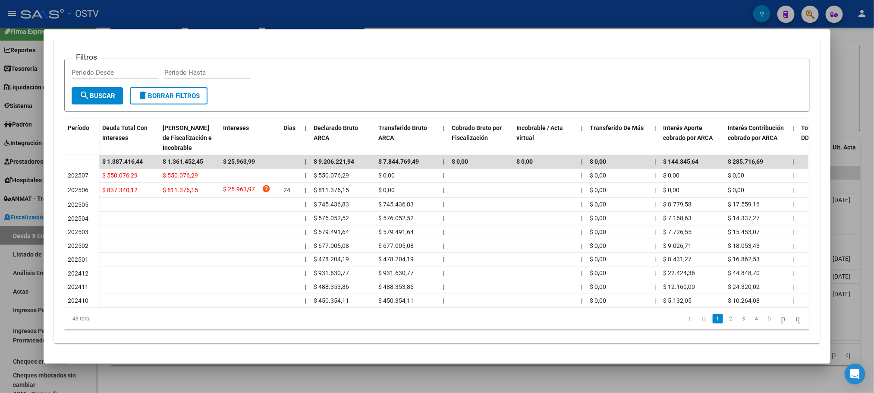
click at [139, 379] on div at bounding box center [437, 196] width 874 height 393
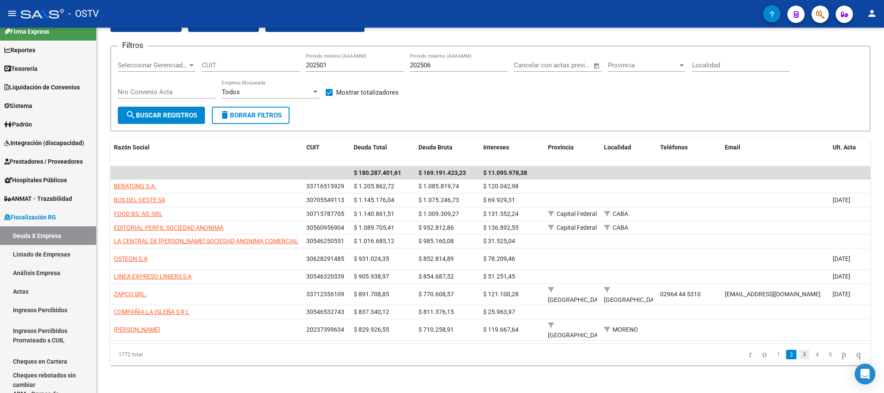
click at [799, 356] on link "3" at bounding box center [804, 354] width 10 height 9
